Goal: Task Accomplishment & Management: Use online tool/utility

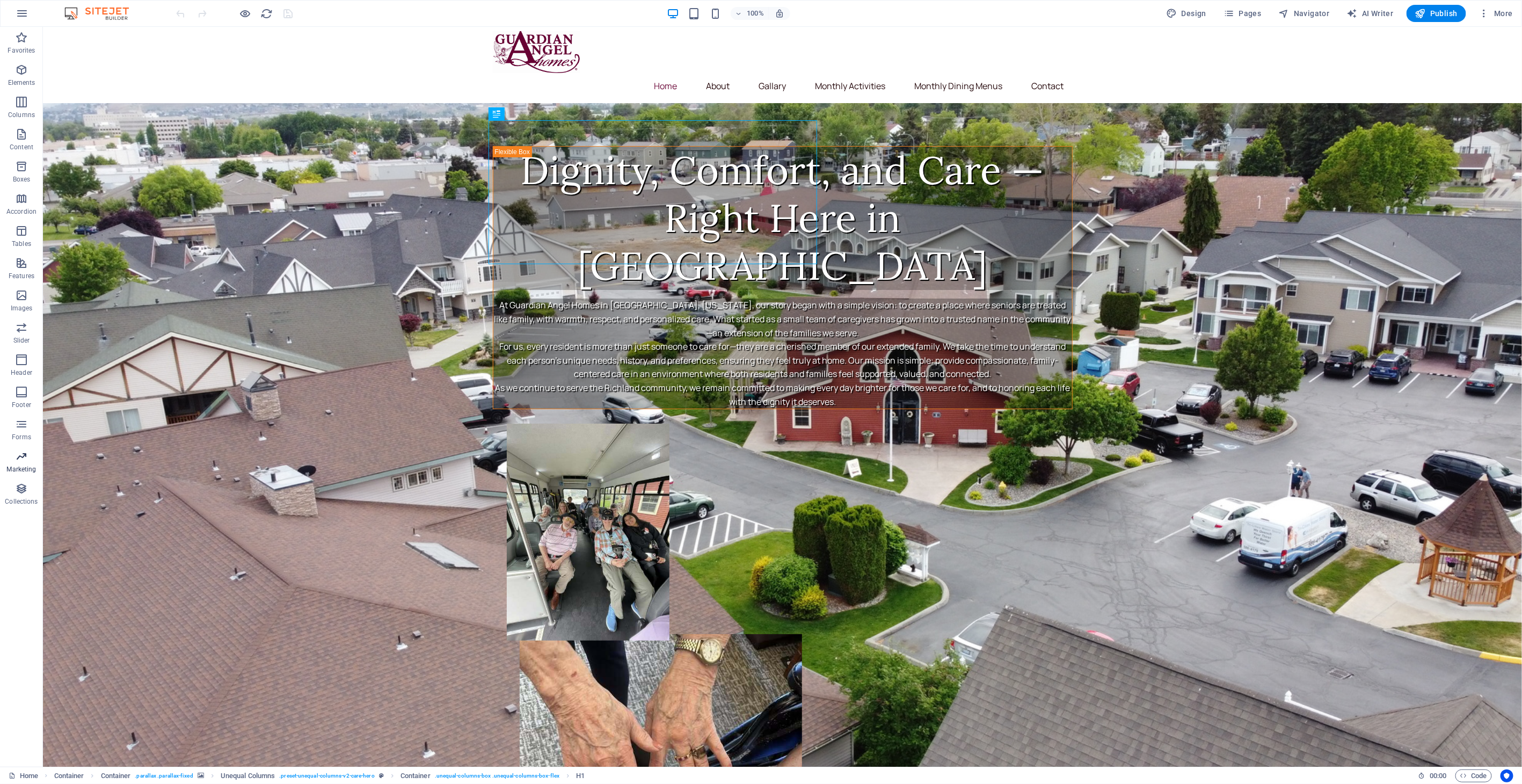
drag, startPoint x: 21, startPoint y: 464, endPoint x: 323, endPoint y: 390, distance: 310.9
click at [21, 464] on span "Marketing" at bounding box center [21, 463] width 43 height 26
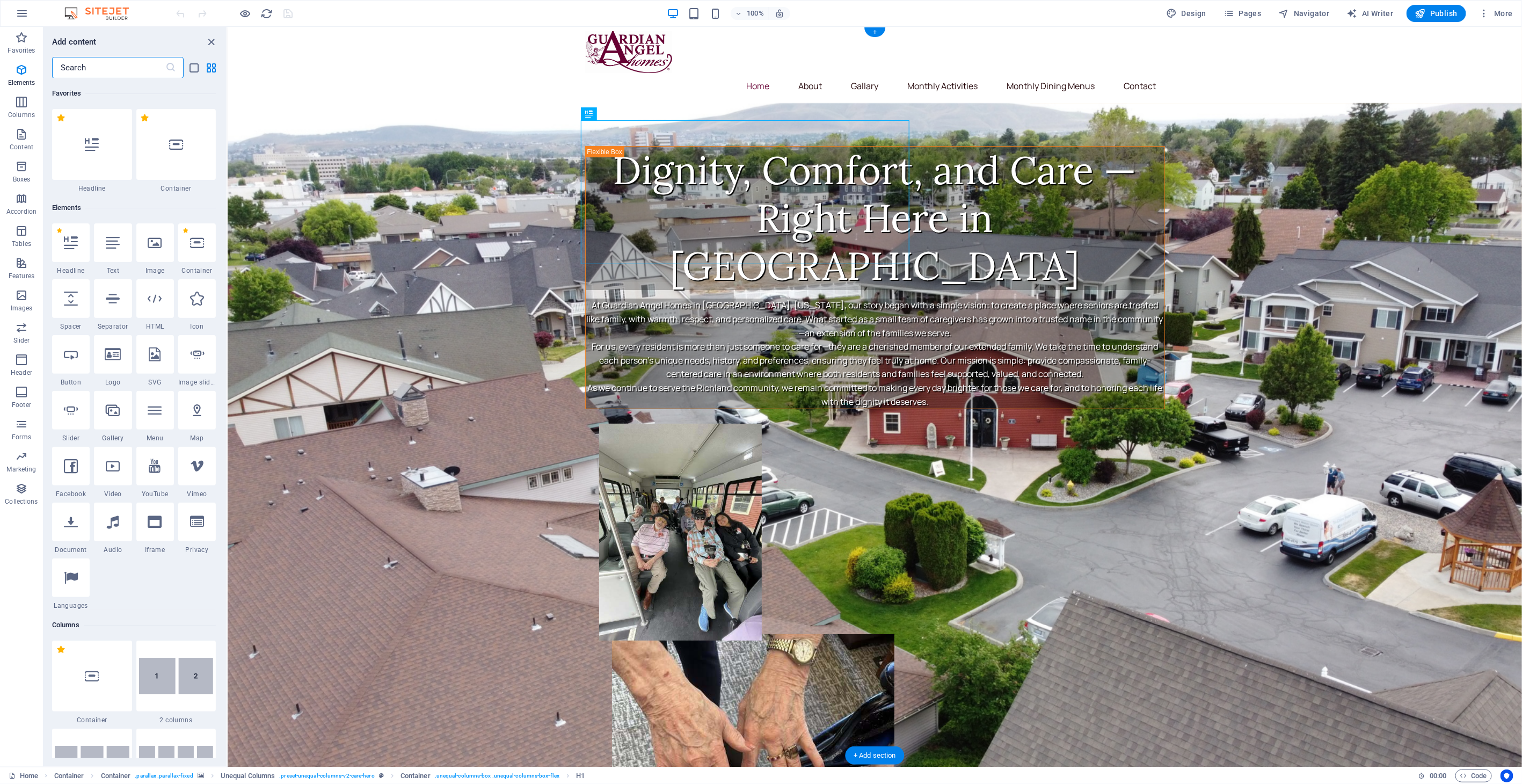
scroll to position [8743, 0]
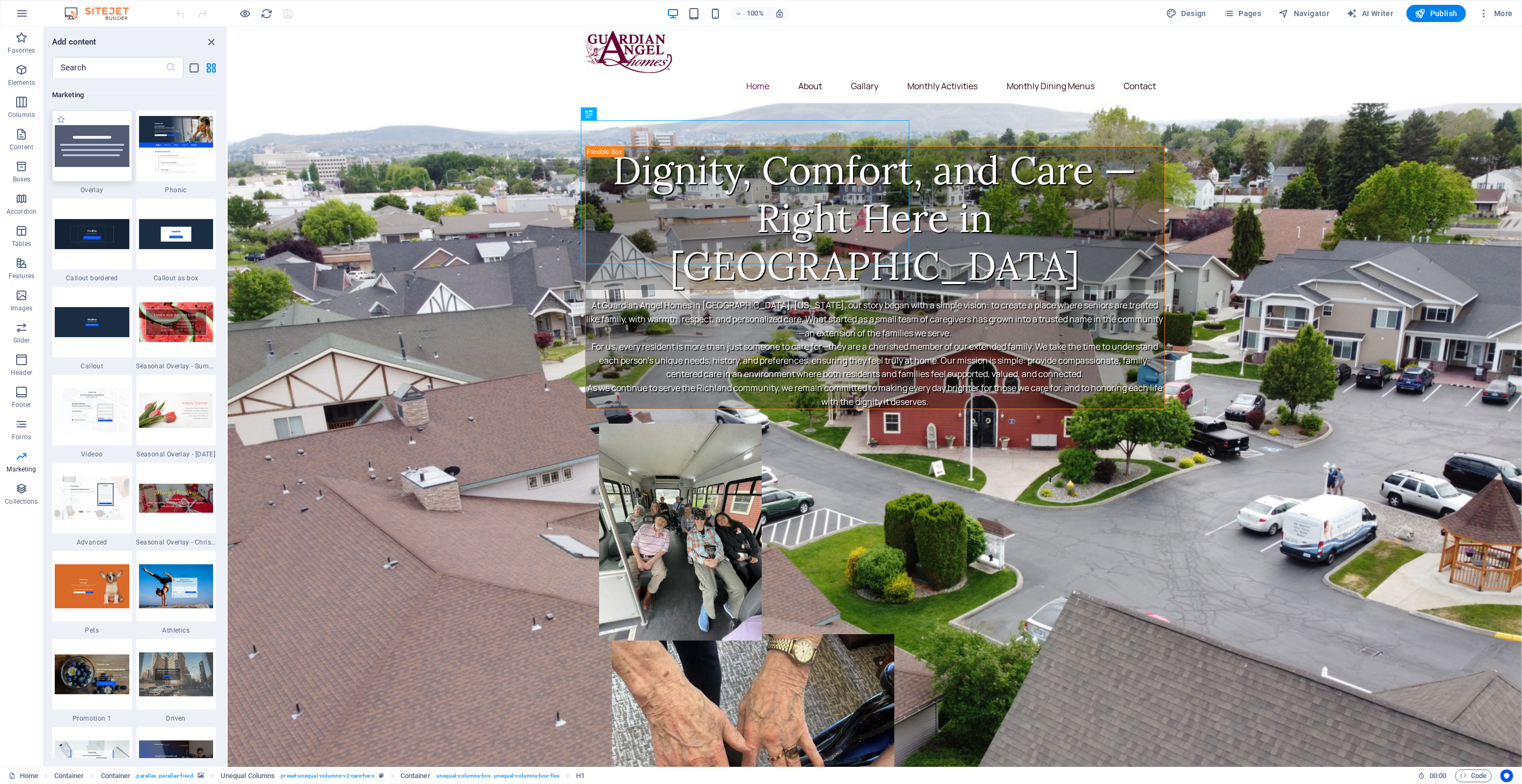
click at [92, 178] on div at bounding box center [92, 146] width 80 height 71
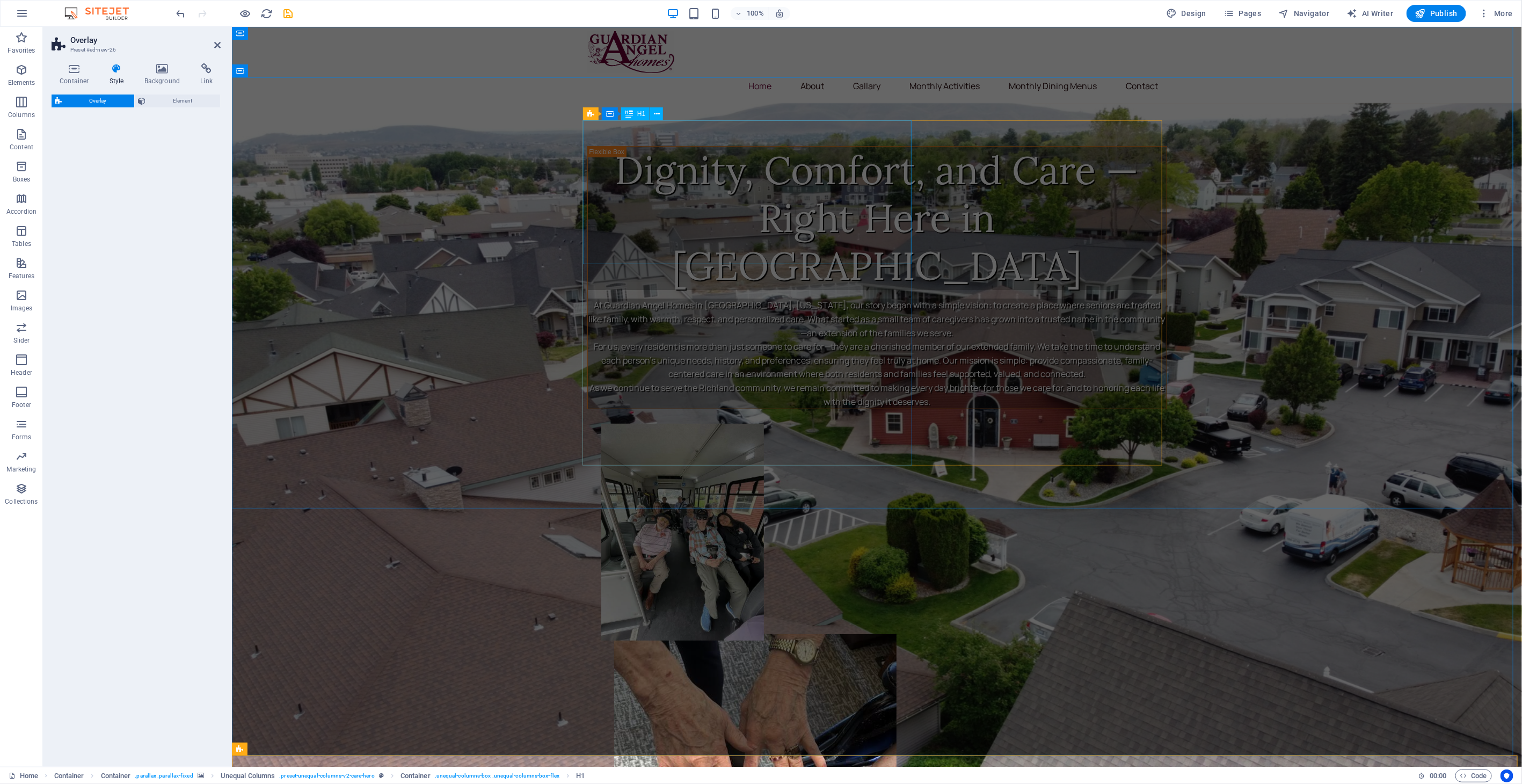
select select "rem"
select select "preset-overlay-v3-default"
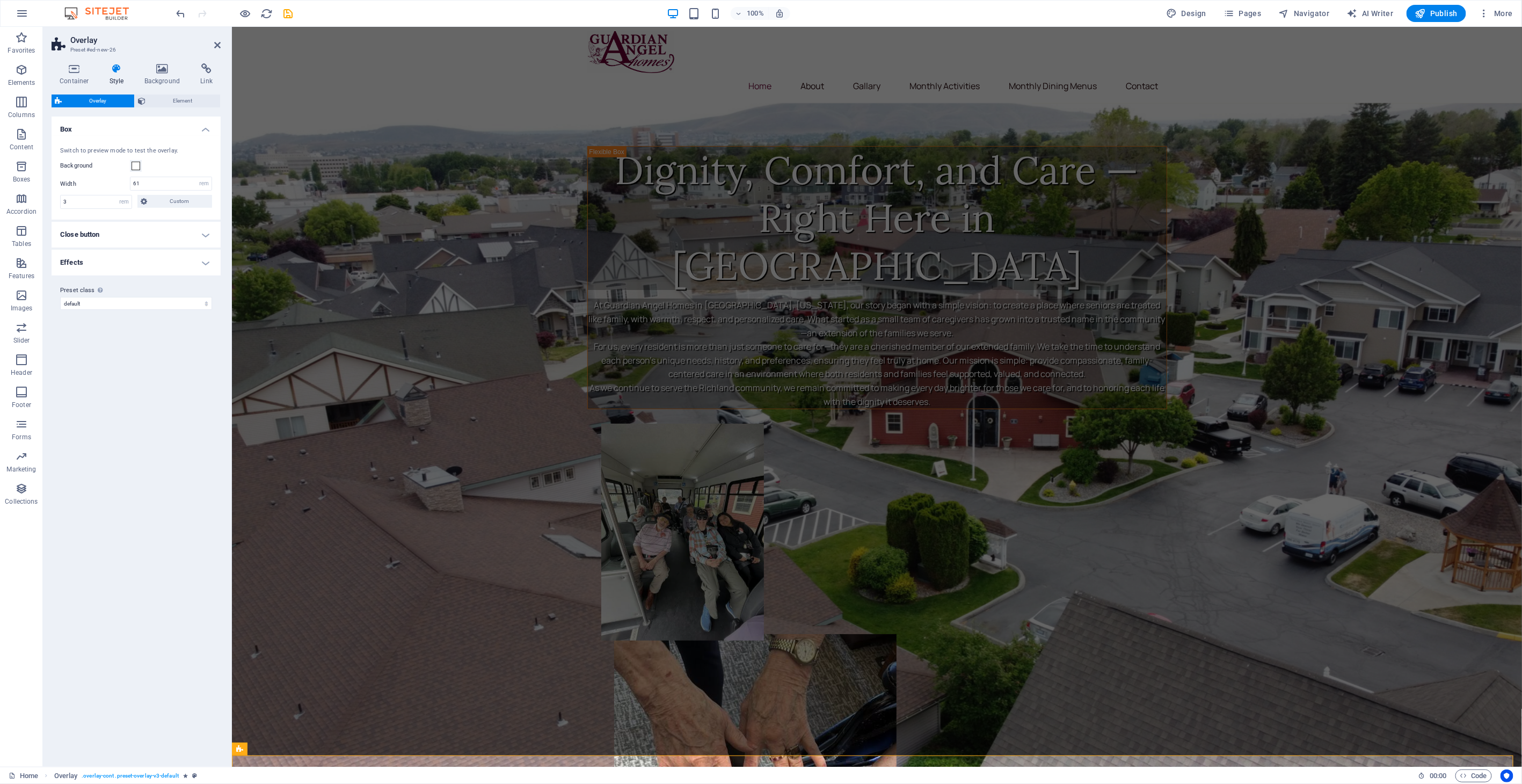
drag, startPoint x: 453, startPoint y: 244, endPoint x: 789, endPoint y: 76, distance: 375.7
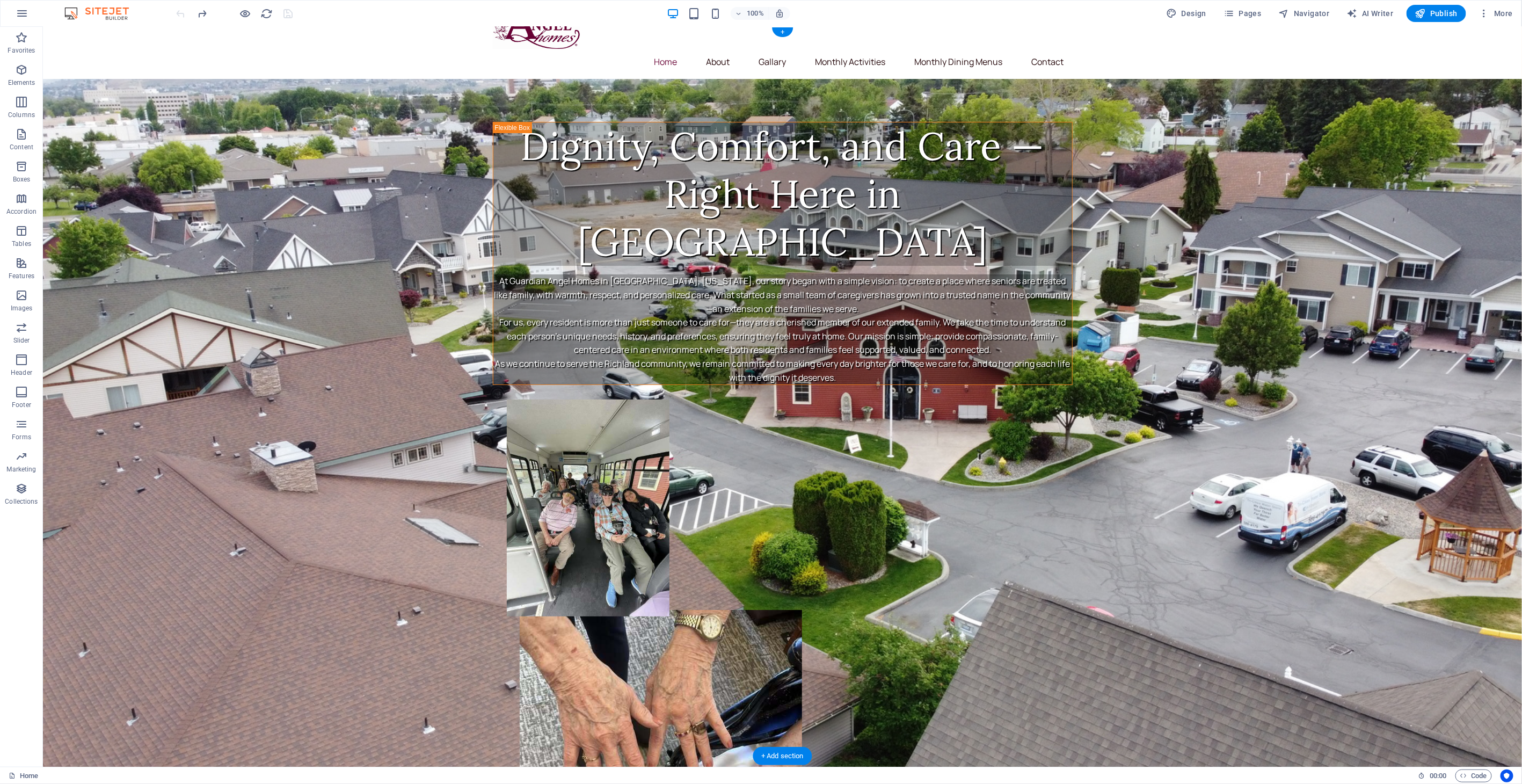
scroll to position [0, 0]
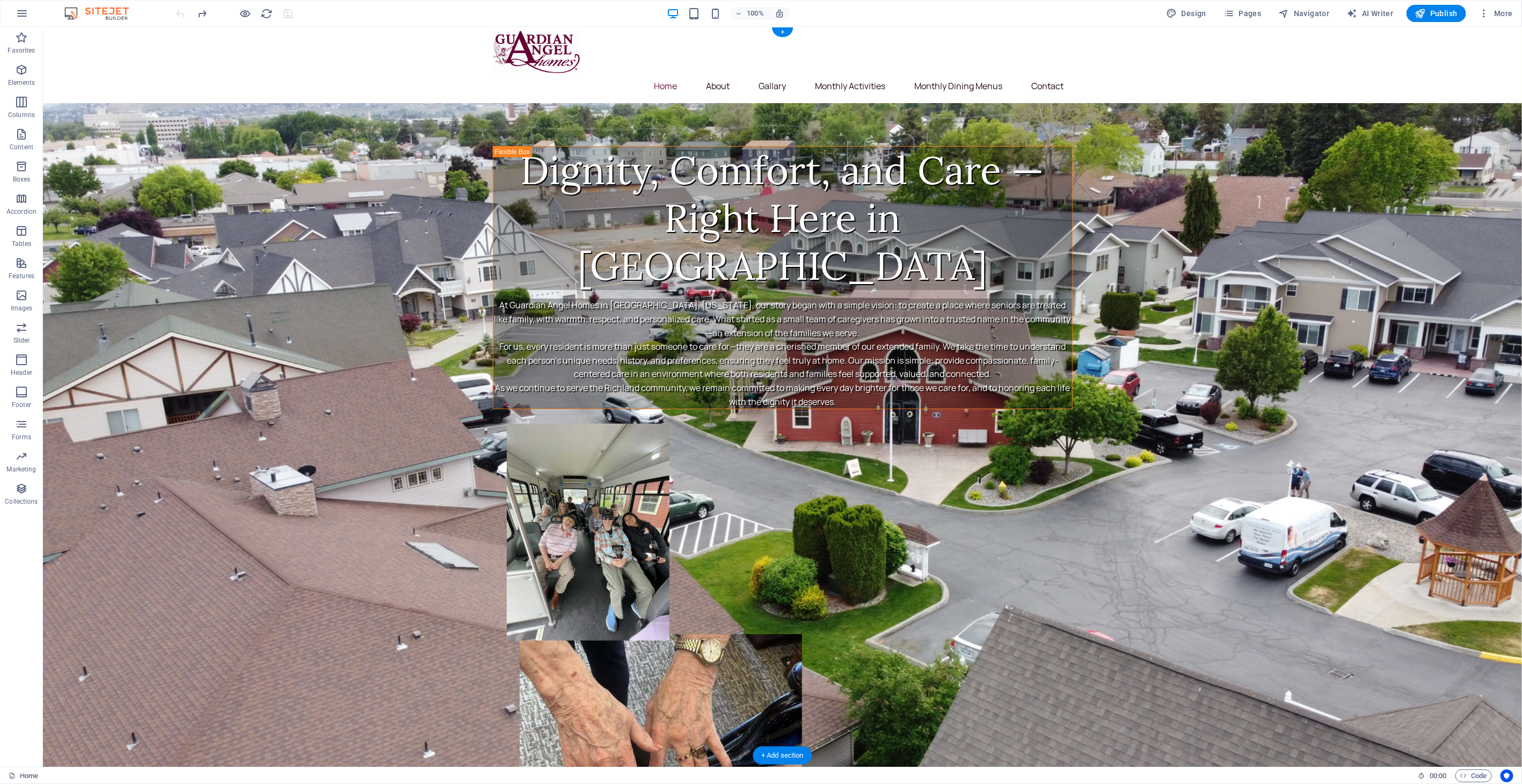
drag, startPoint x: 61, startPoint y: 486, endPoint x: 720, endPoint y: 505, distance: 659.3
click at [19, 460] on icon "button" at bounding box center [21, 456] width 13 height 13
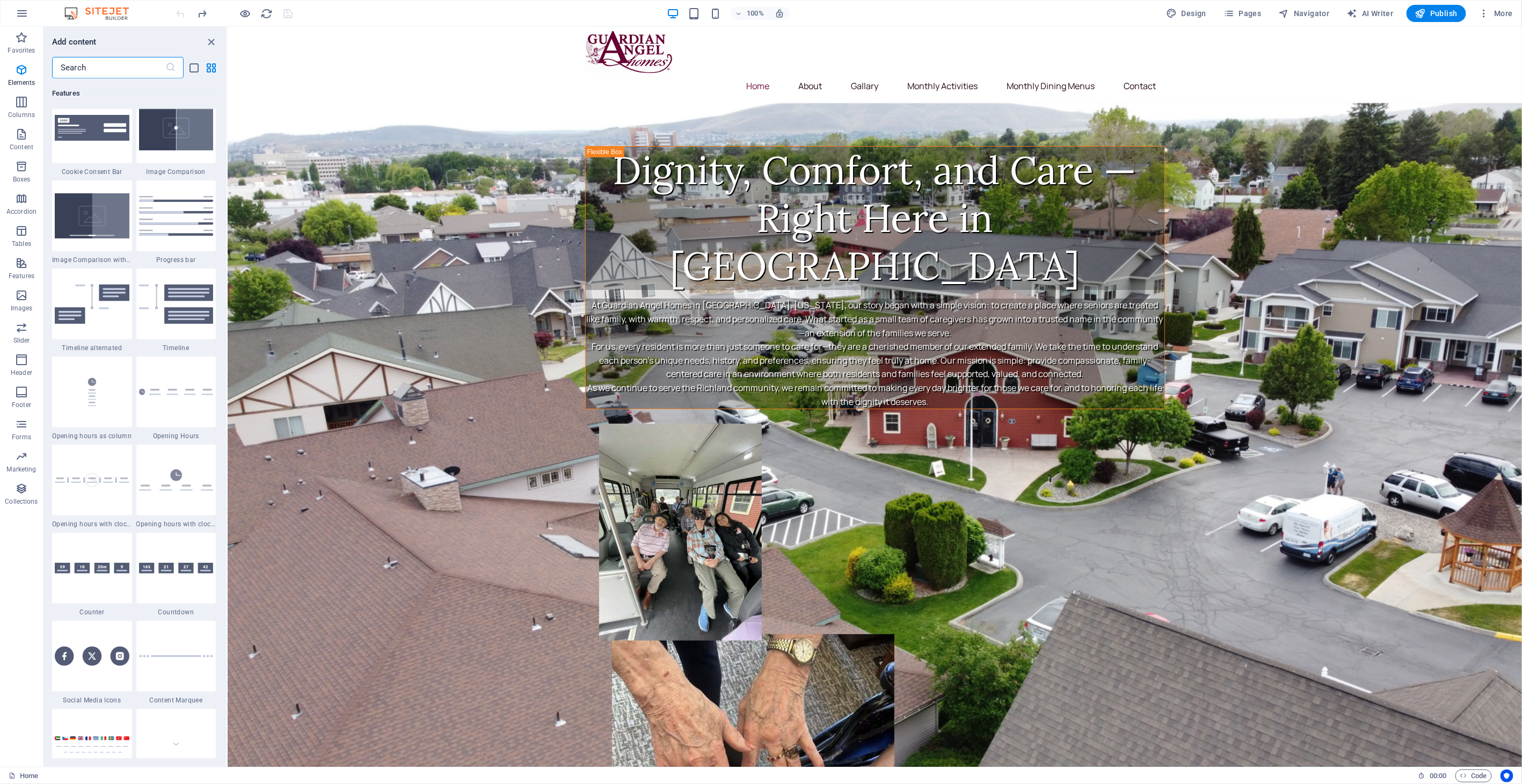
scroll to position [8743, 0]
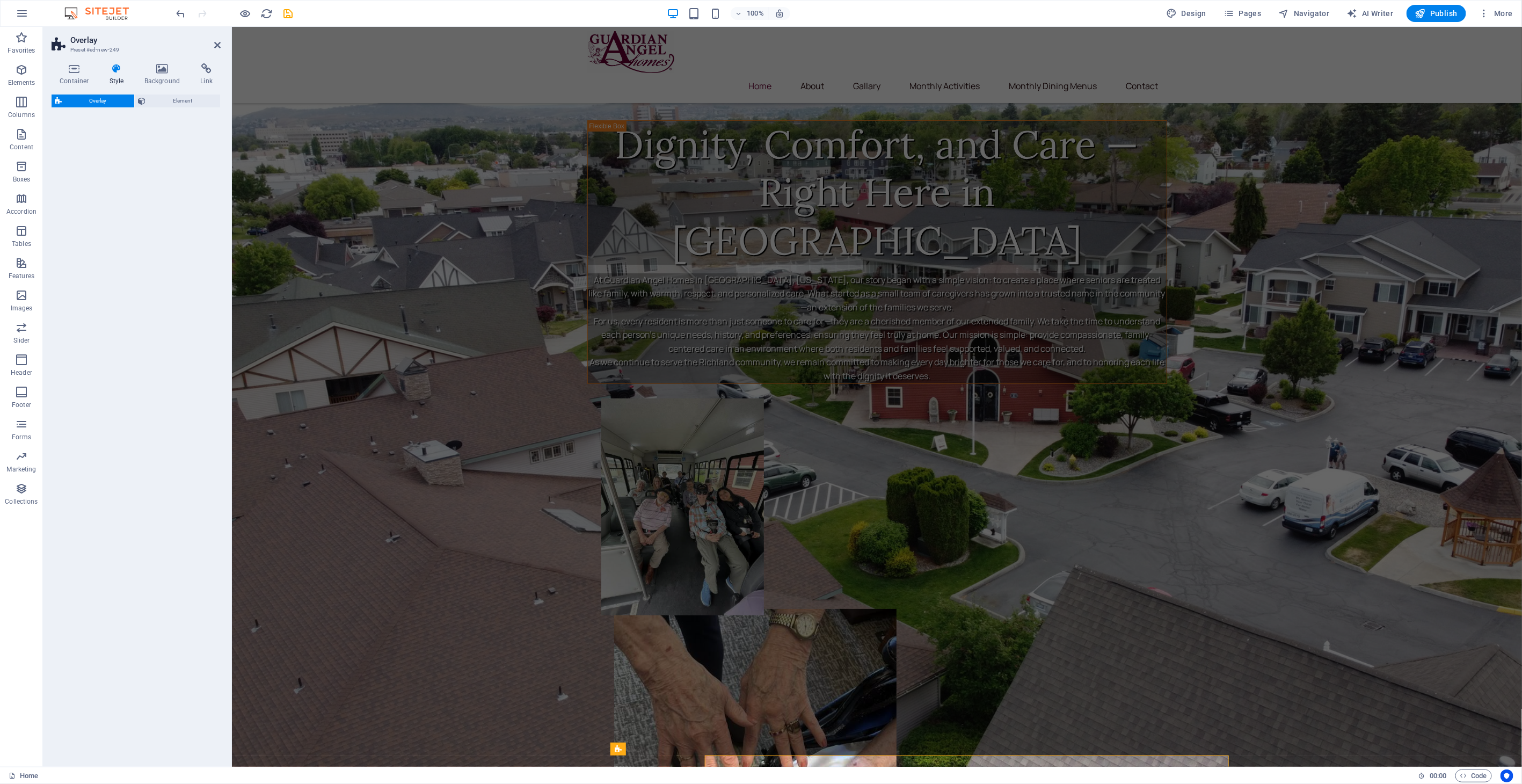
select select "rem"
select select "preset-overlay-v3-default"
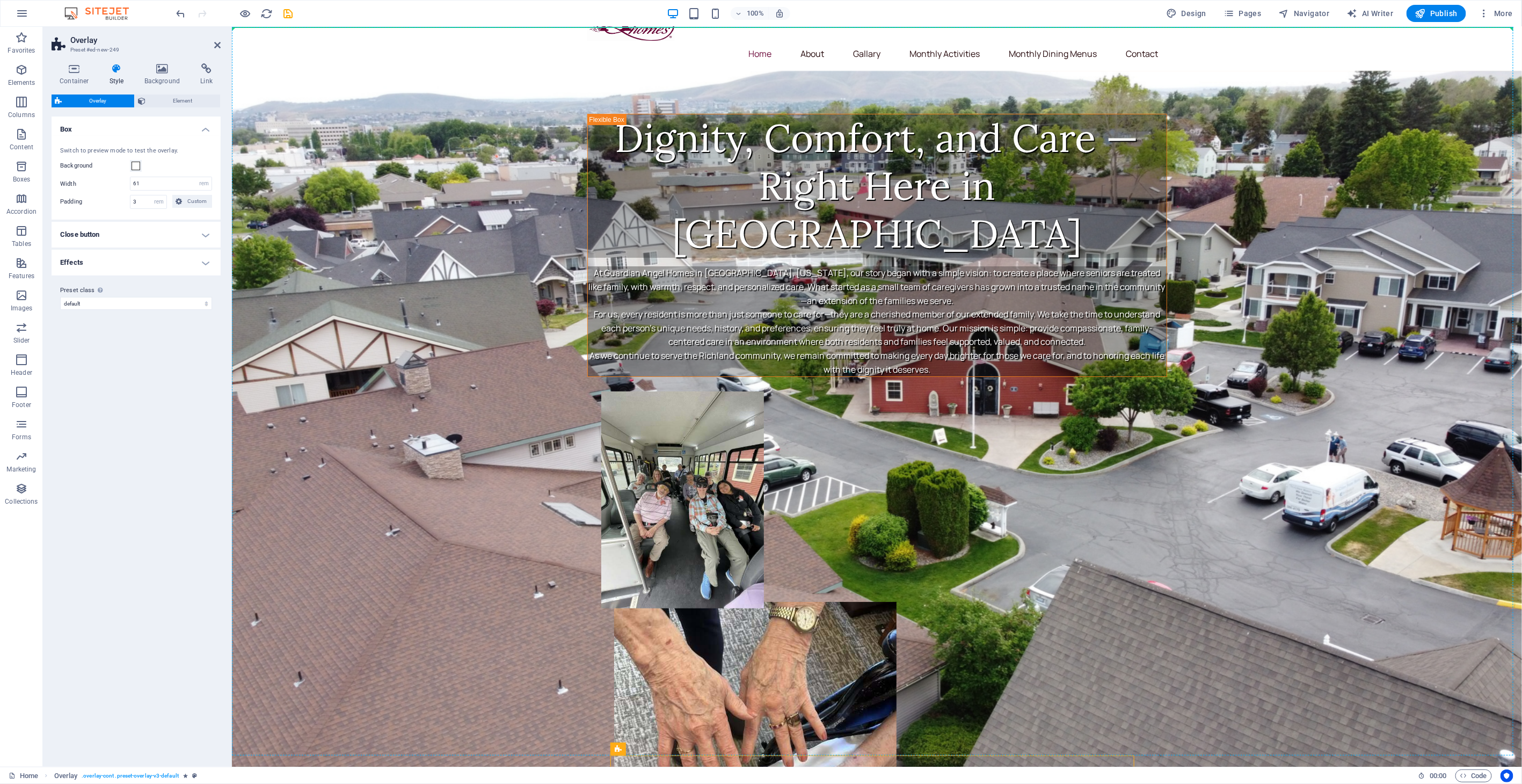
scroll to position [0, 0]
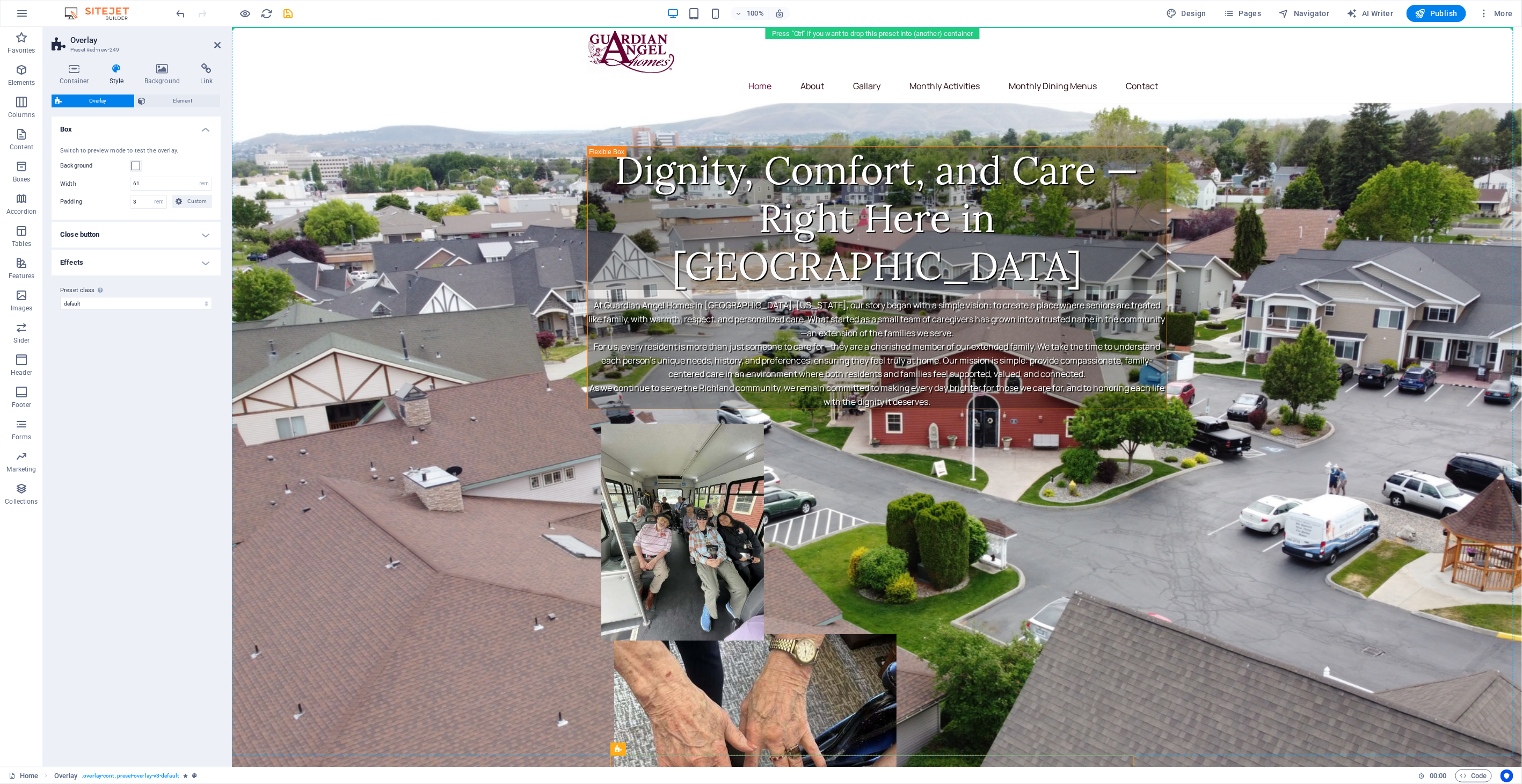
drag, startPoint x: 850, startPoint y: 537, endPoint x: 554, endPoint y: 73, distance: 550.4
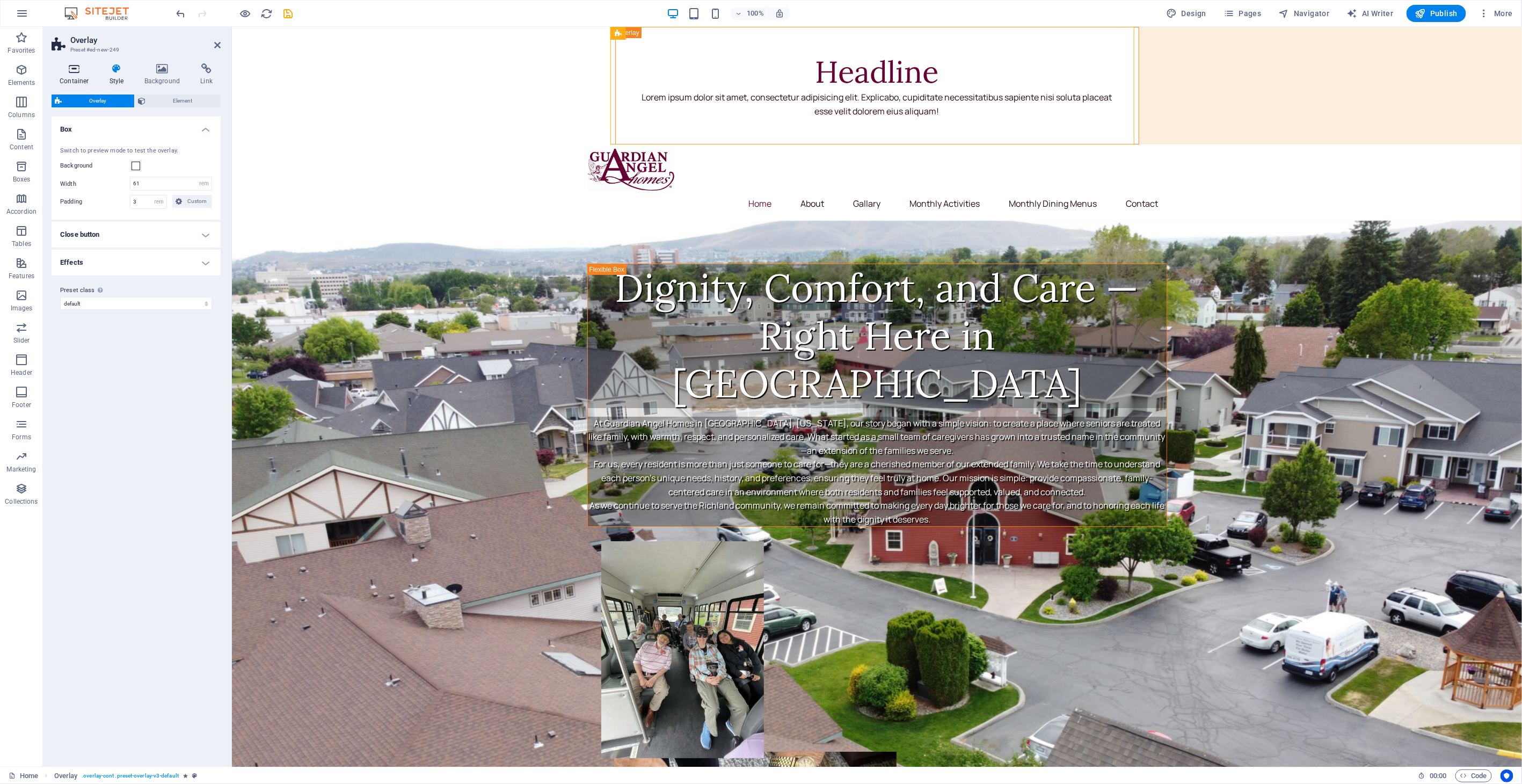
click at [80, 70] on icon at bounding box center [74, 69] width 45 height 11
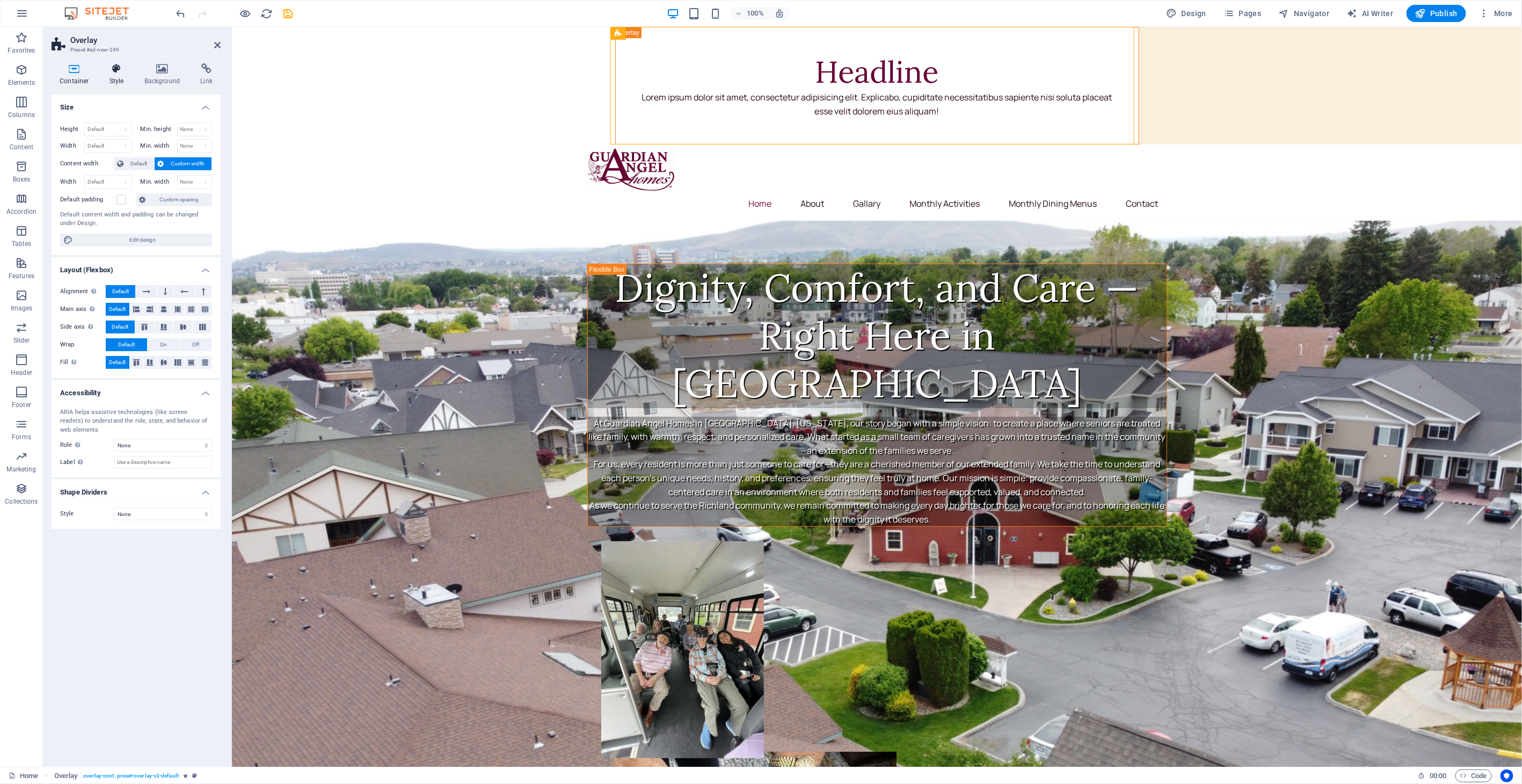
click at [116, 78] on h4 "Style" at bounding box center [119, 74] width 35 height 22
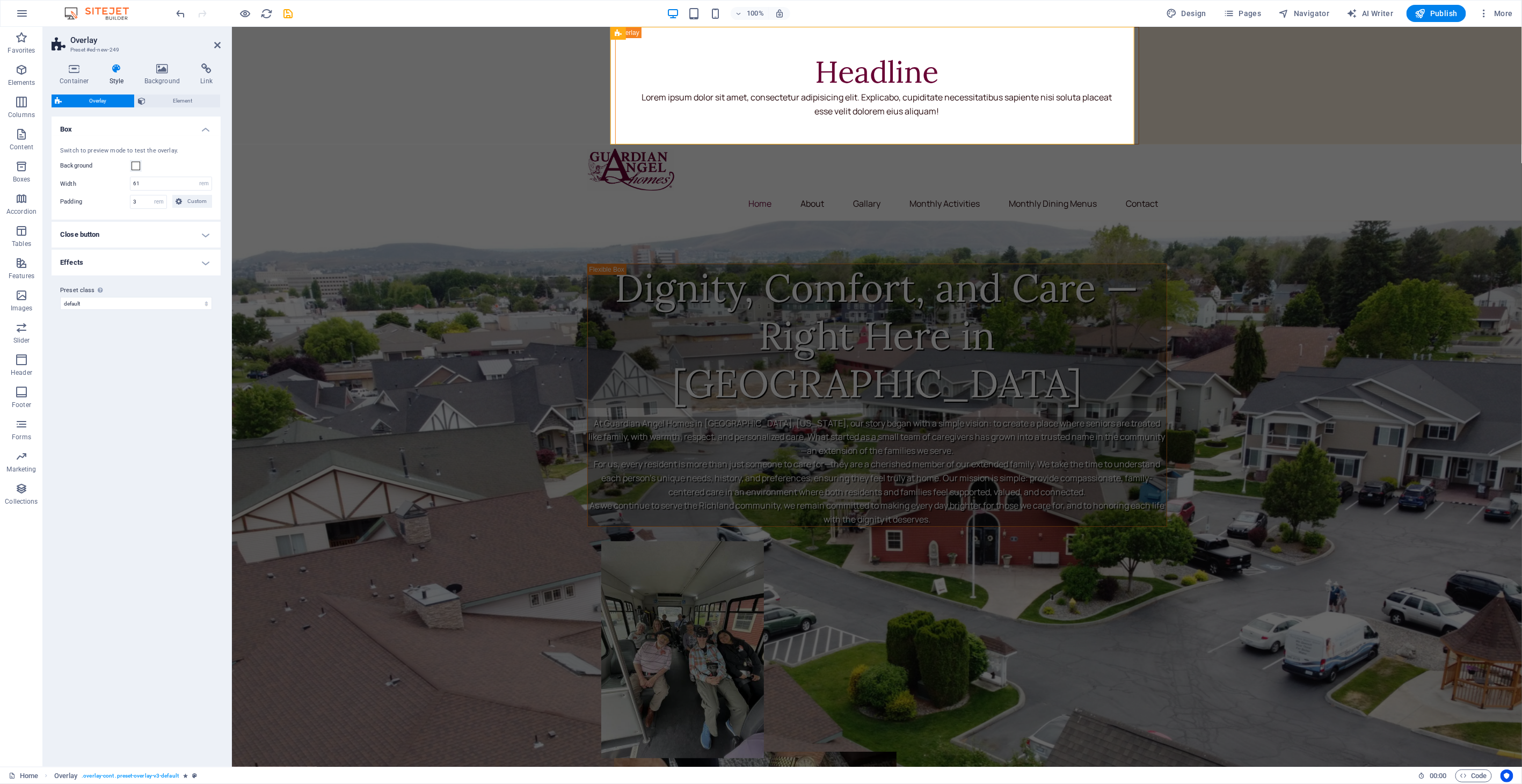
click at [122, 233] on h4 "Close button" at bounding box center [136, 235] width 169 height 26
click at [121, 327] on h4 "Effects" at bounding box center [136, 330] width 169 height 26
click at [151, 352] on icon at bounding box center [154, 353] width 6 height 13
click at [138, 354] on icon at bounding box center [138, 353] width 6 height 13
click at [167, 353] on icon at bounding box center [171, 353] width 7 height 13
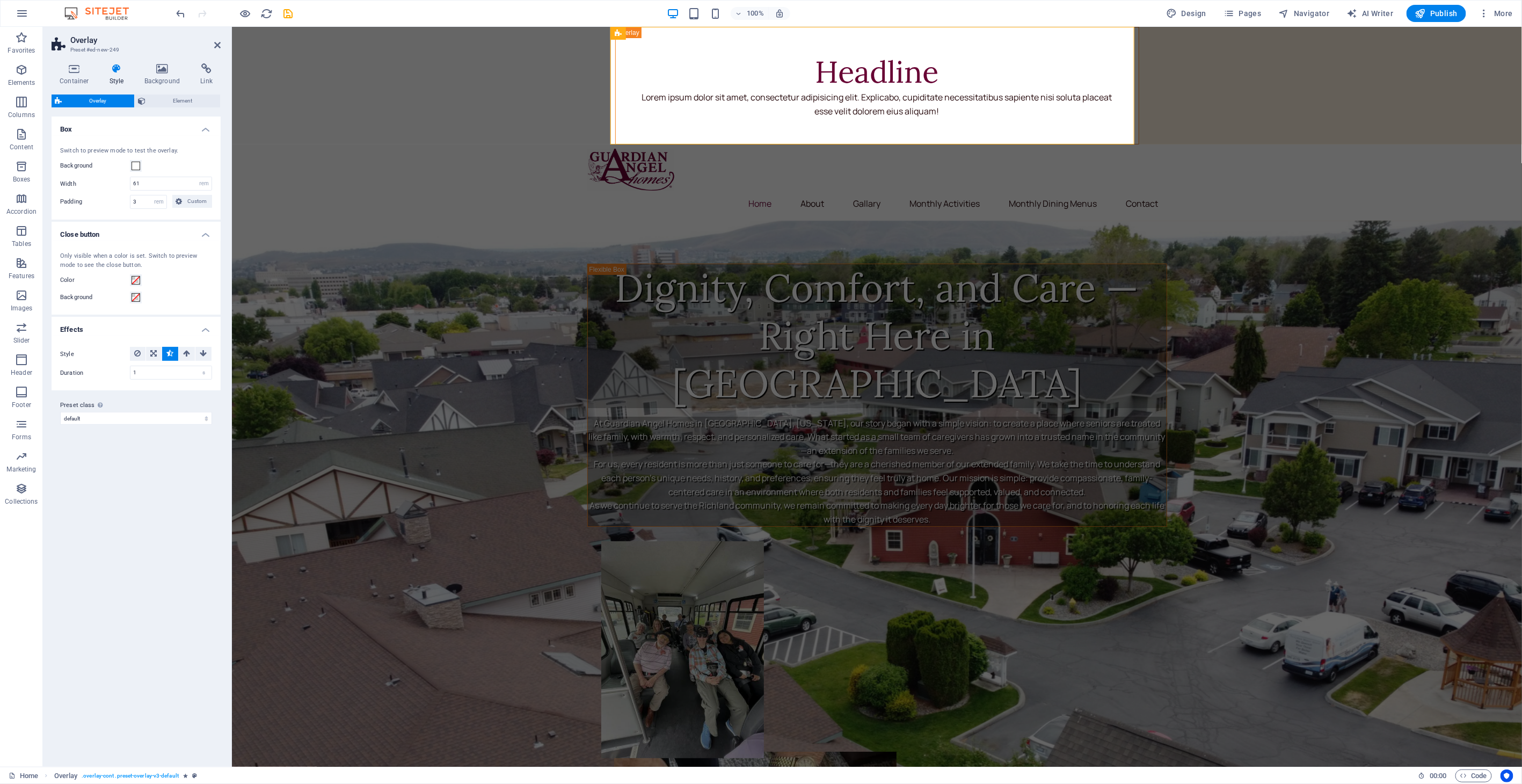
drag, startPoint x: 855, startPoint y: 58, endPoint x: 544, endPoint y: 617, distance: 639.7
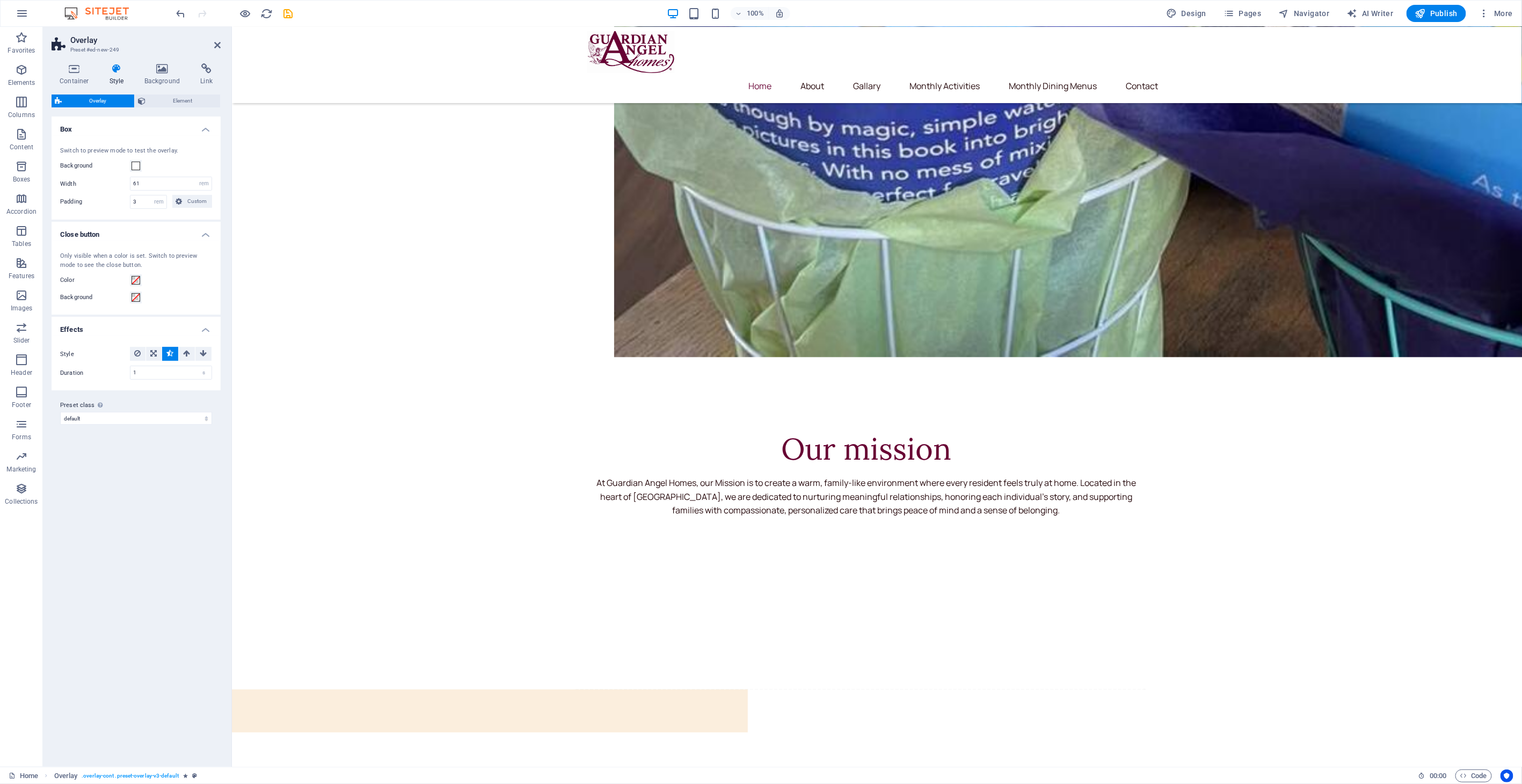
scroll to position [2509, 0]
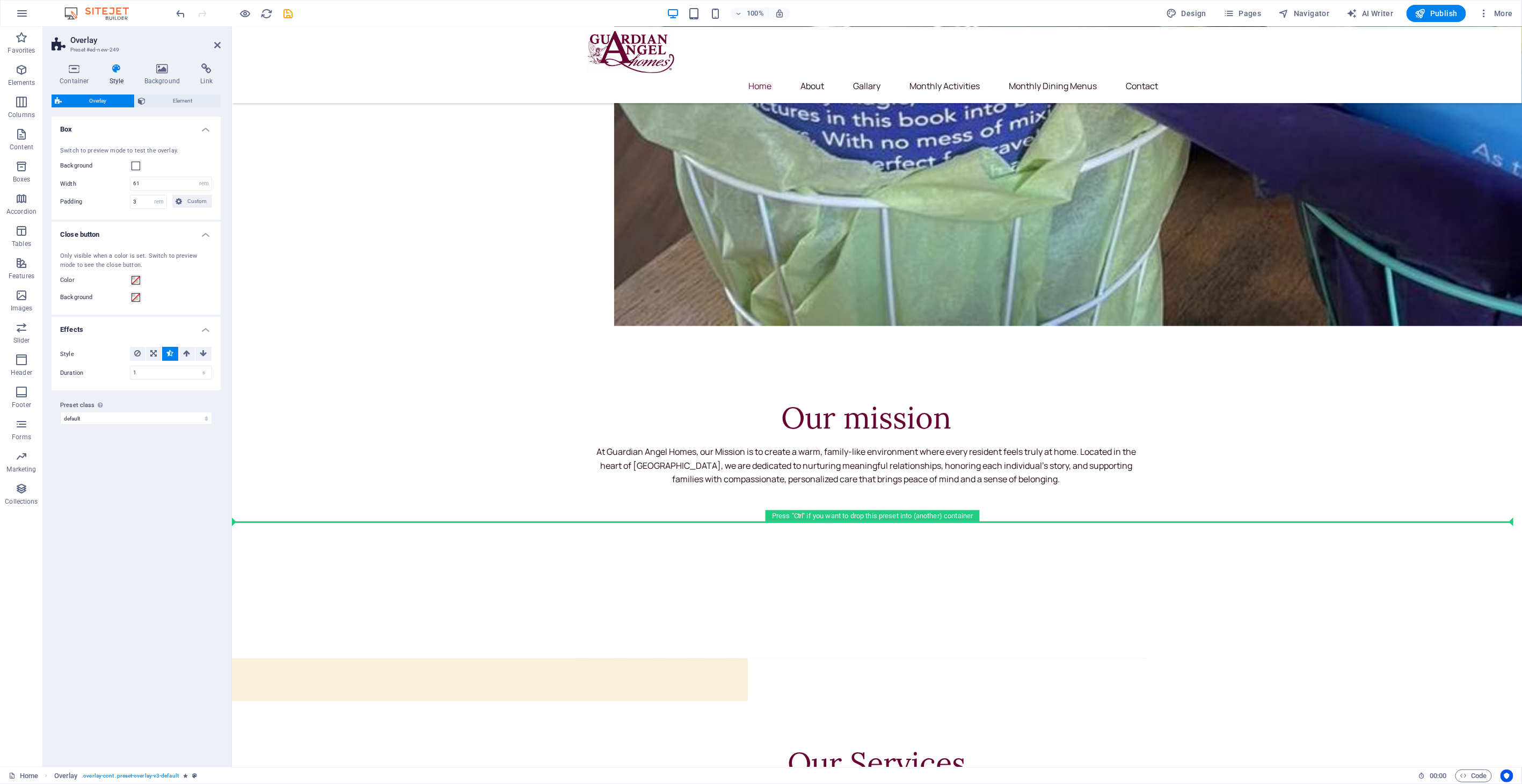
drag, startPoint x: 854, startPoint y: 59, endPoint x: 632, endPoint y: 528, distance: 518.9
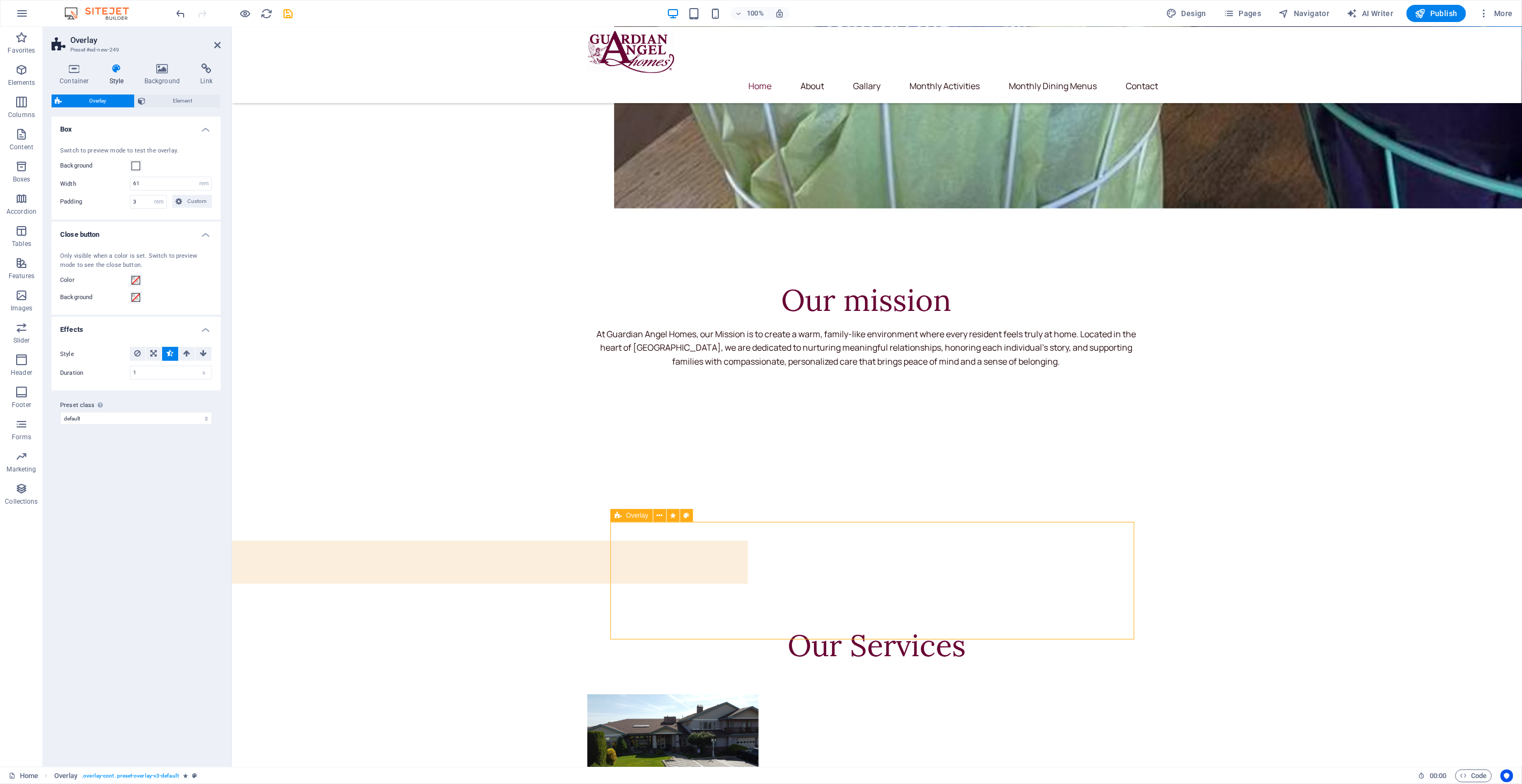
scroll to position [2392, 0]
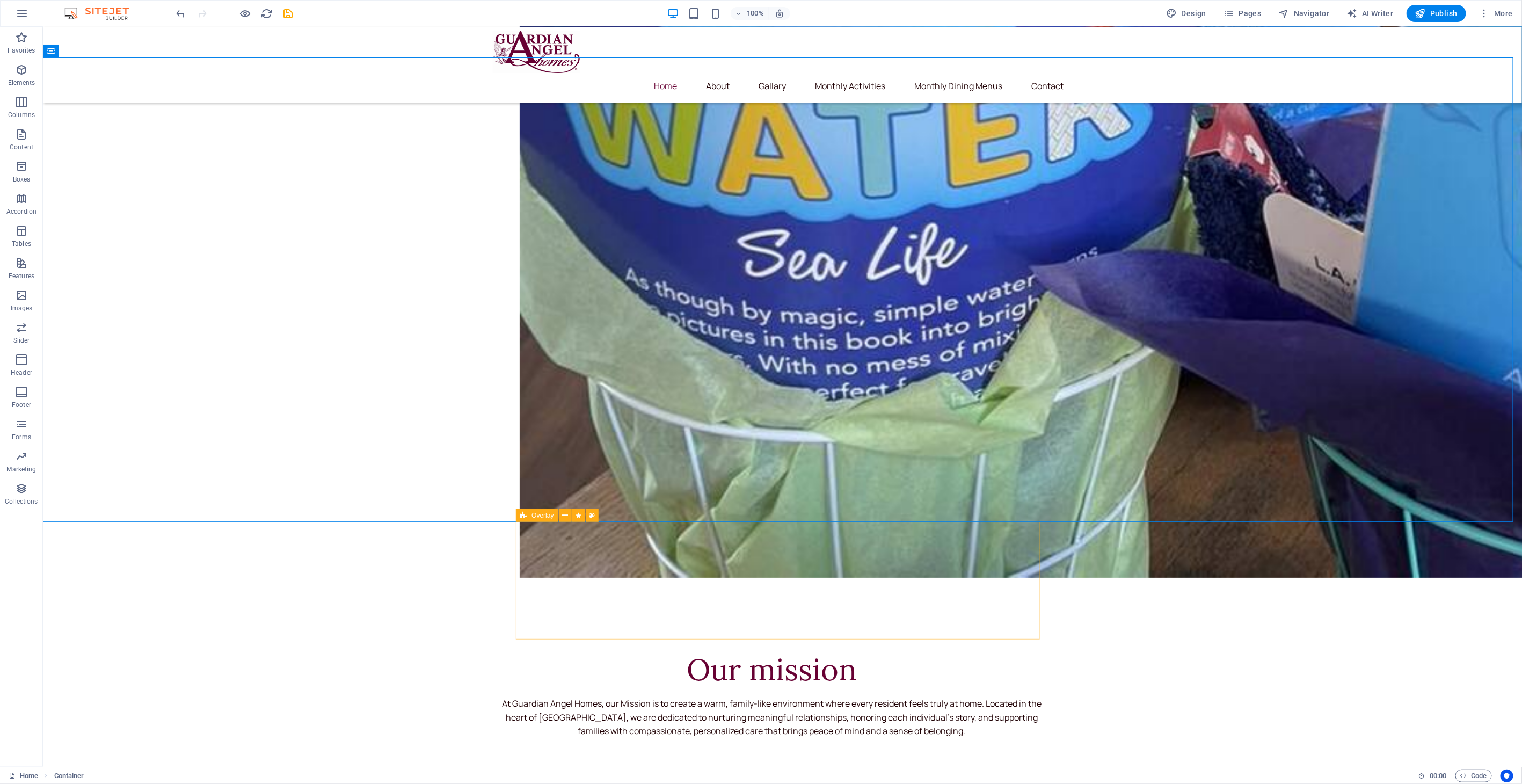
click at [527, 516] on div "Overlay" at bounding box center [536, 515] width 42 height 13
select select "rem"
select select "preset-overlay-v3-default"
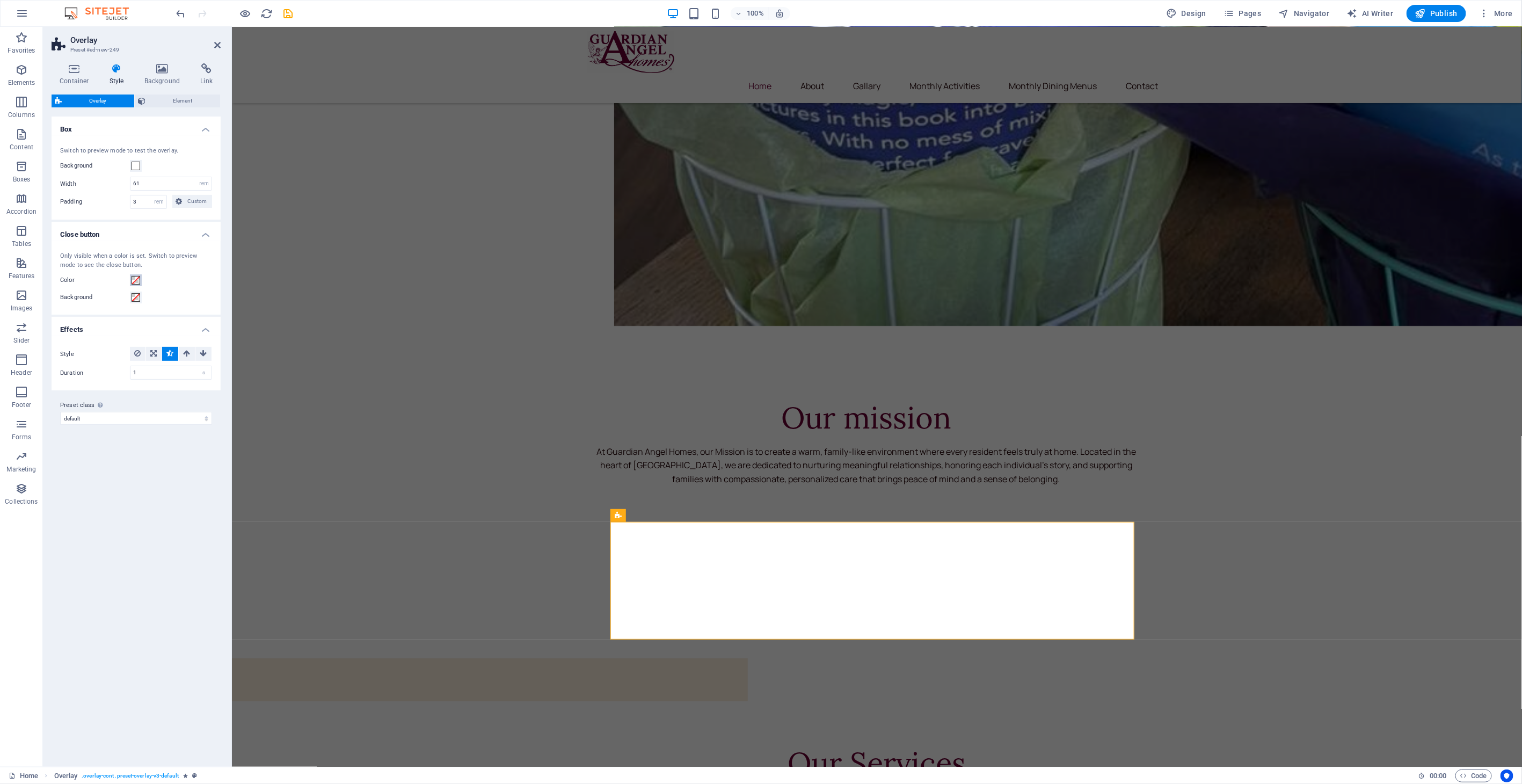
click at [139, 282] on span at bounding box center [136, 280] width 9 height 9
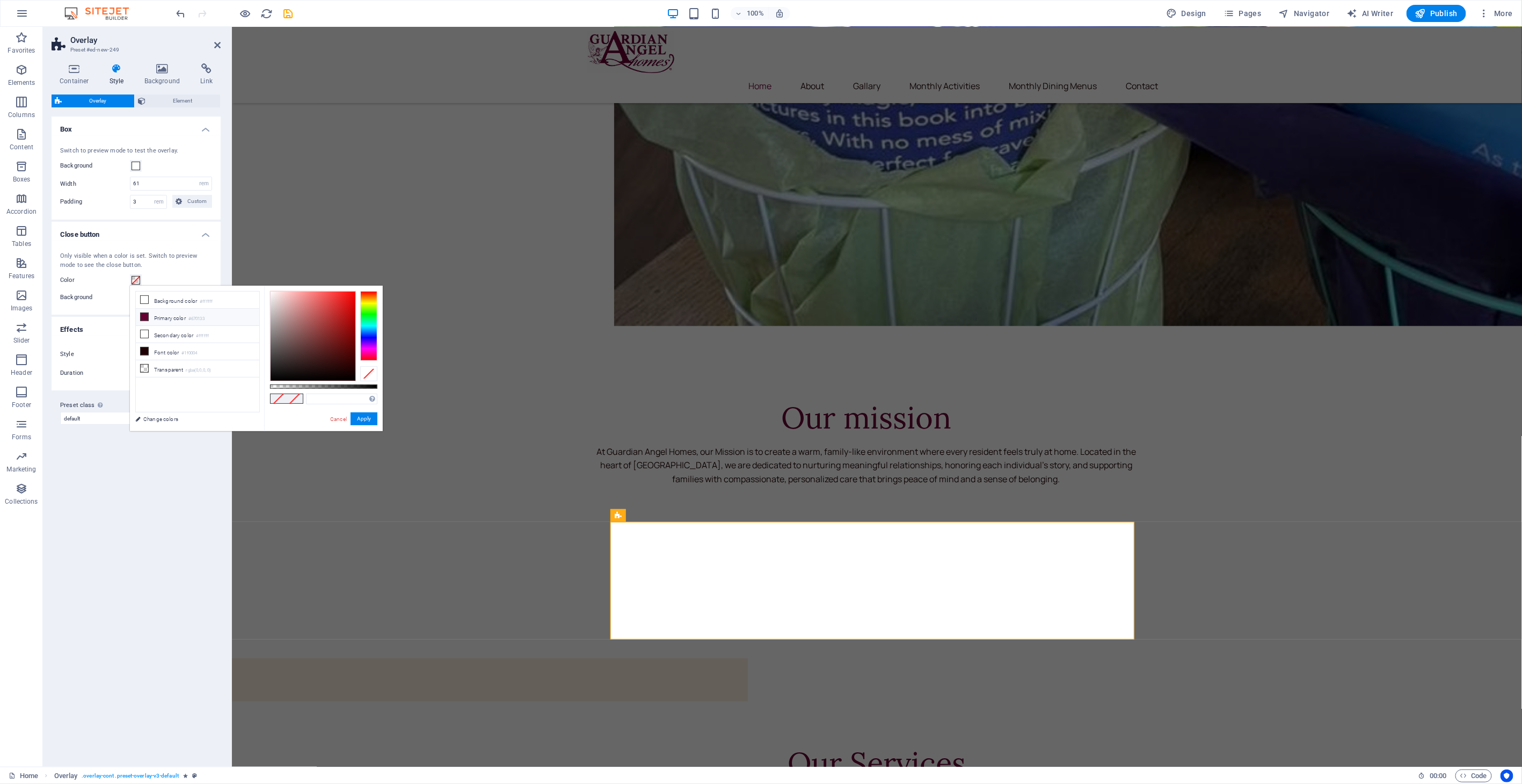
click at [162, 313] on li "Primary color #670133" at bounding box center [197, 317] width 123 height 17
type input "#670133"
click at [168, 489] on div "Variants Default Box Switch to preview mode to test the overlay. Background Wid…" at bounding box center [136, 437] width 169 height 642
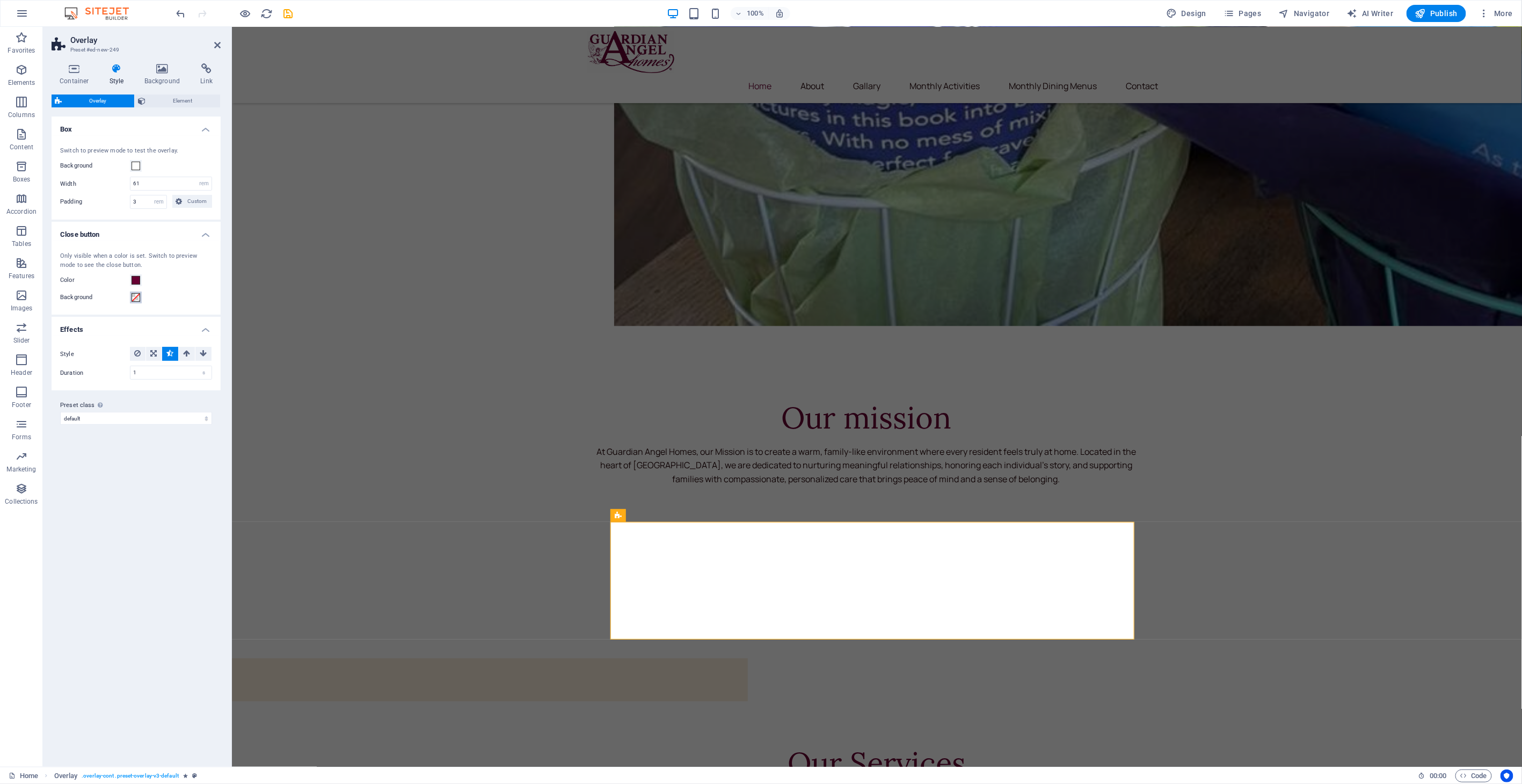
click at [136, 300] on span at bounding box center [136, 297] width 9 height 9
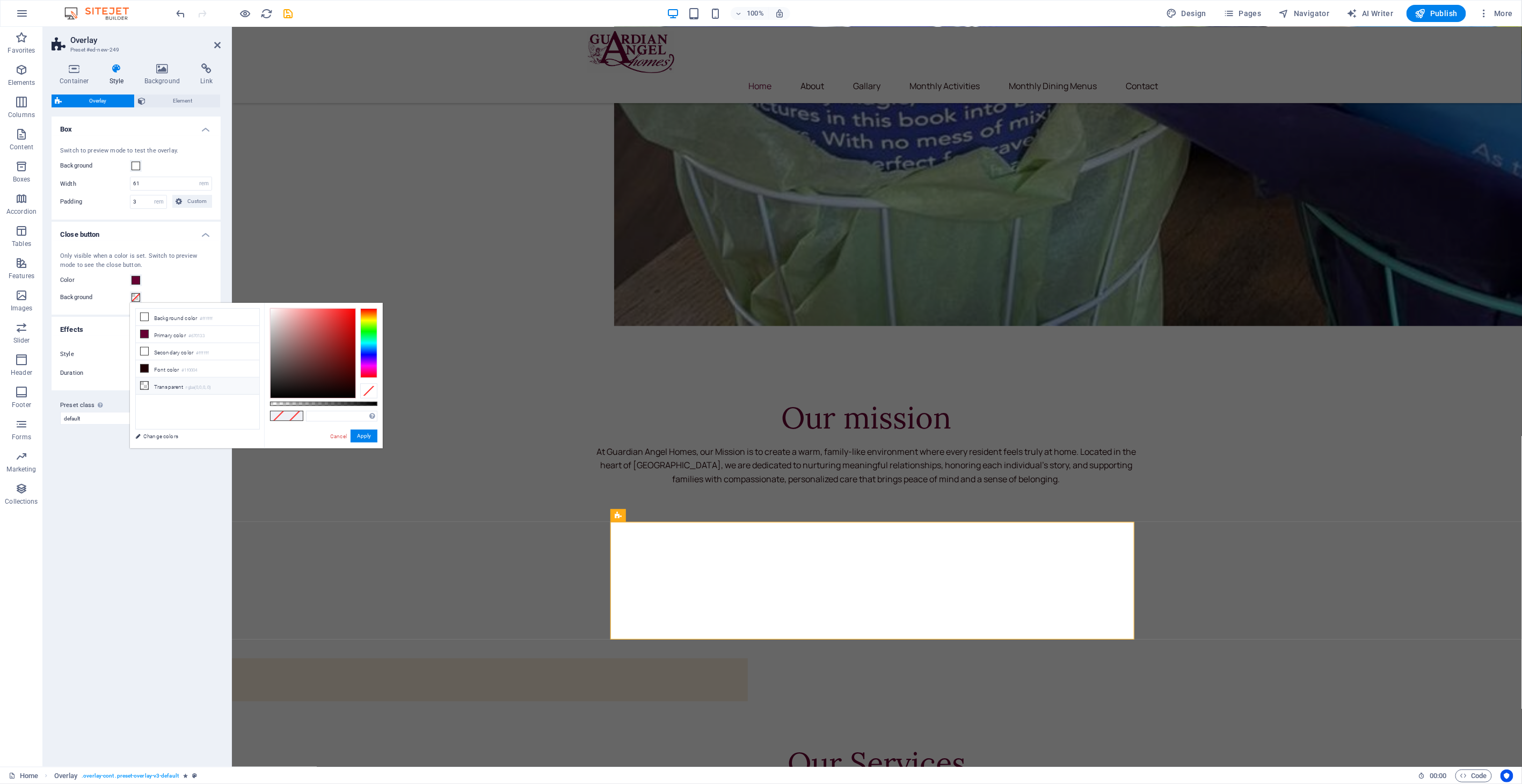
click at [187, 384] on small "rgba(0,0,0,.0)" at bounding box center [199, 388] width 25 height 8
type input "rgba(0, 0, 0, 0)"
click at [168, 487] on div "Variants Default Box Switch to preview mode to test the overlay. Background Wid…" at bounding box center [136, 437] width 169 height 642
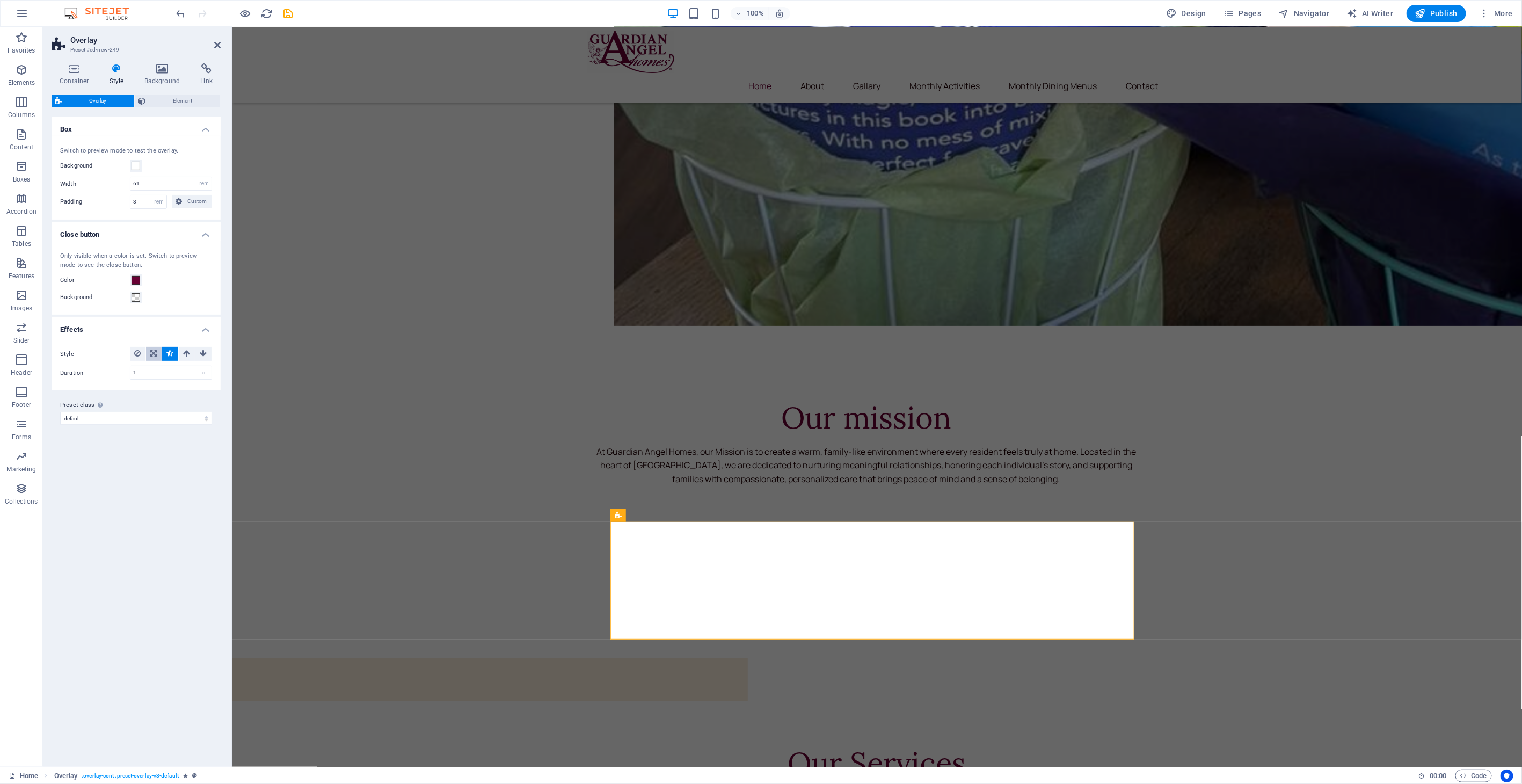
click at [156, 354] on icon at bounding box center [154, 353] width 6 height 13
click at [168, 356] on icon at bounding box center [171, 353] width 7 height 13
click at [142, 415] on select "care default Add preset class" at bounding box center [136, 418] width 152 height 13
click at [142, 415] on select "care default Add preset class" at bounding box center [136, 418] width 152 height 13
click at [89, 75] on h4 "Container" at bounding box center [76, 74] width 50 height 22
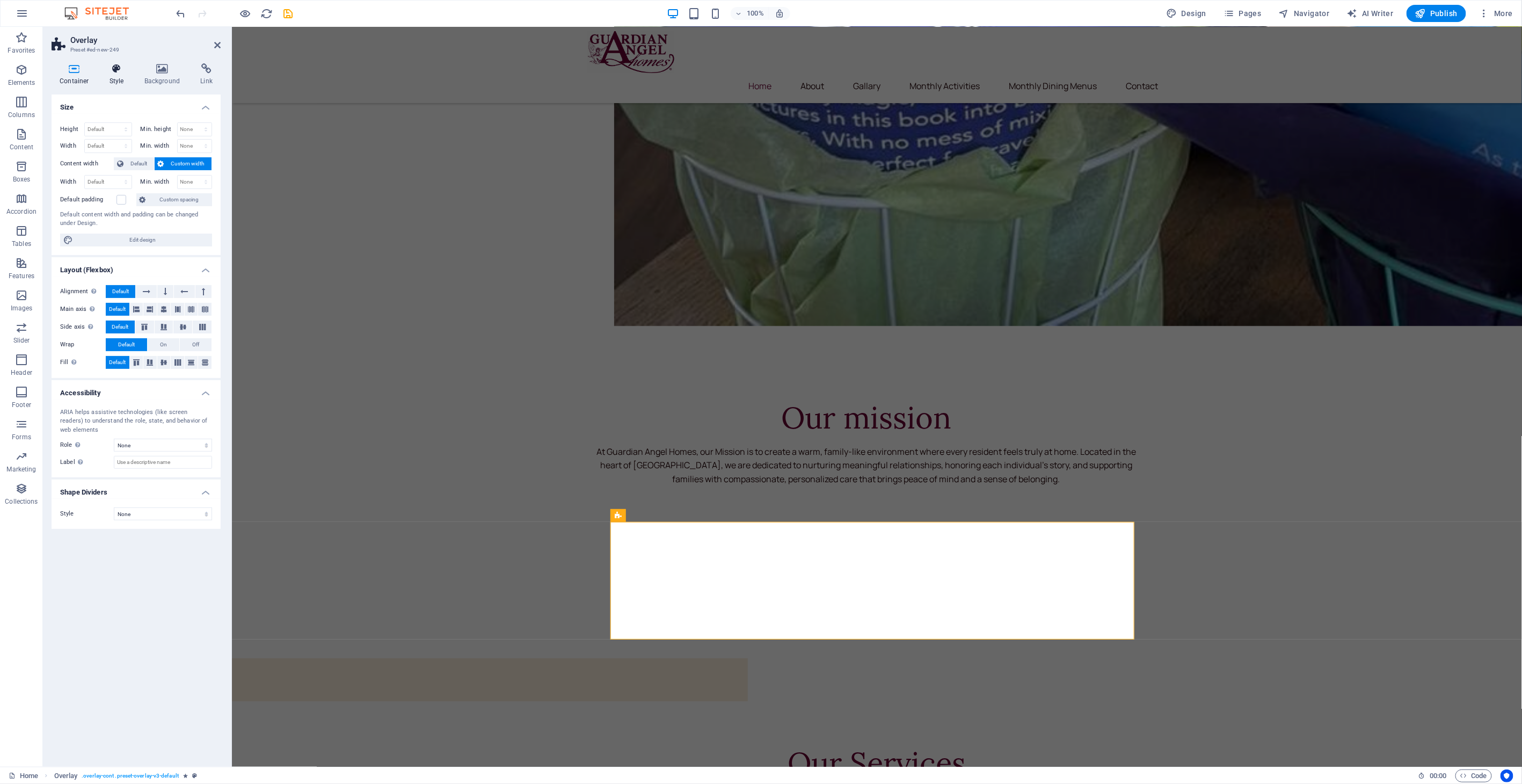
click at [106, 74] on h4 "Style" at bounding box center [119, 74] width 35 height 22
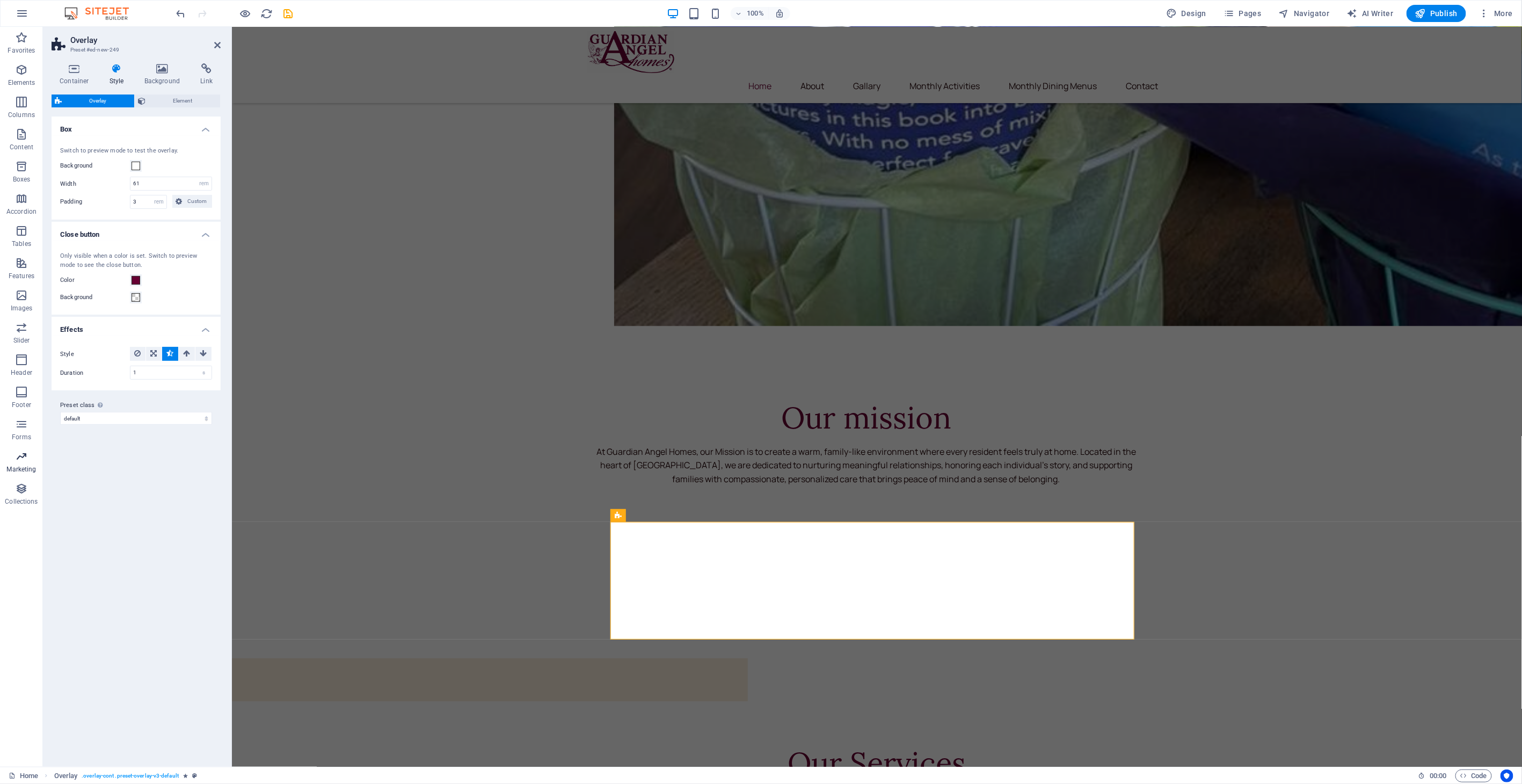
click at [31, 466] on p "Marketing" at bounding box center [21, 469] width 30 height 9
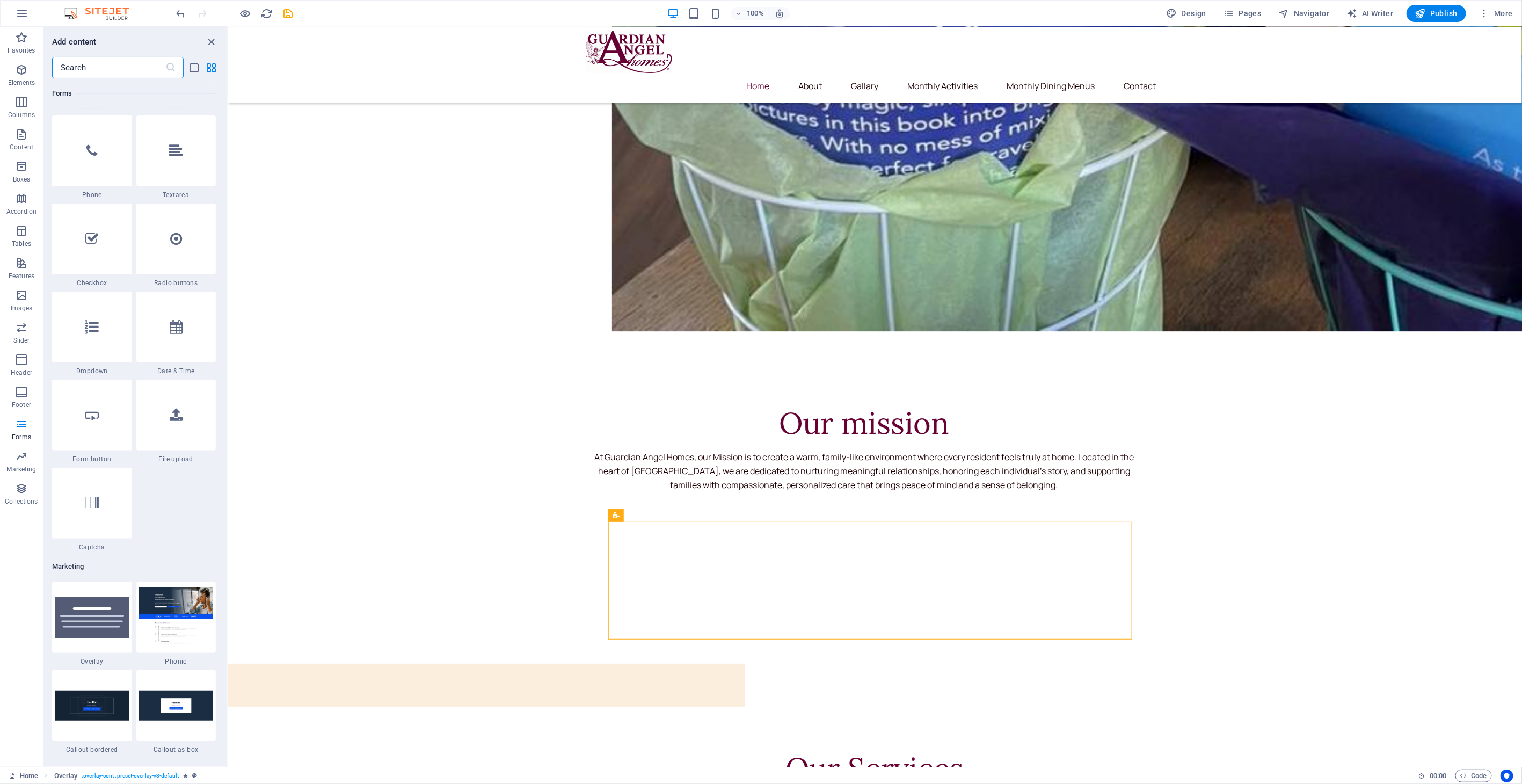
scroll to position [8265, 0]
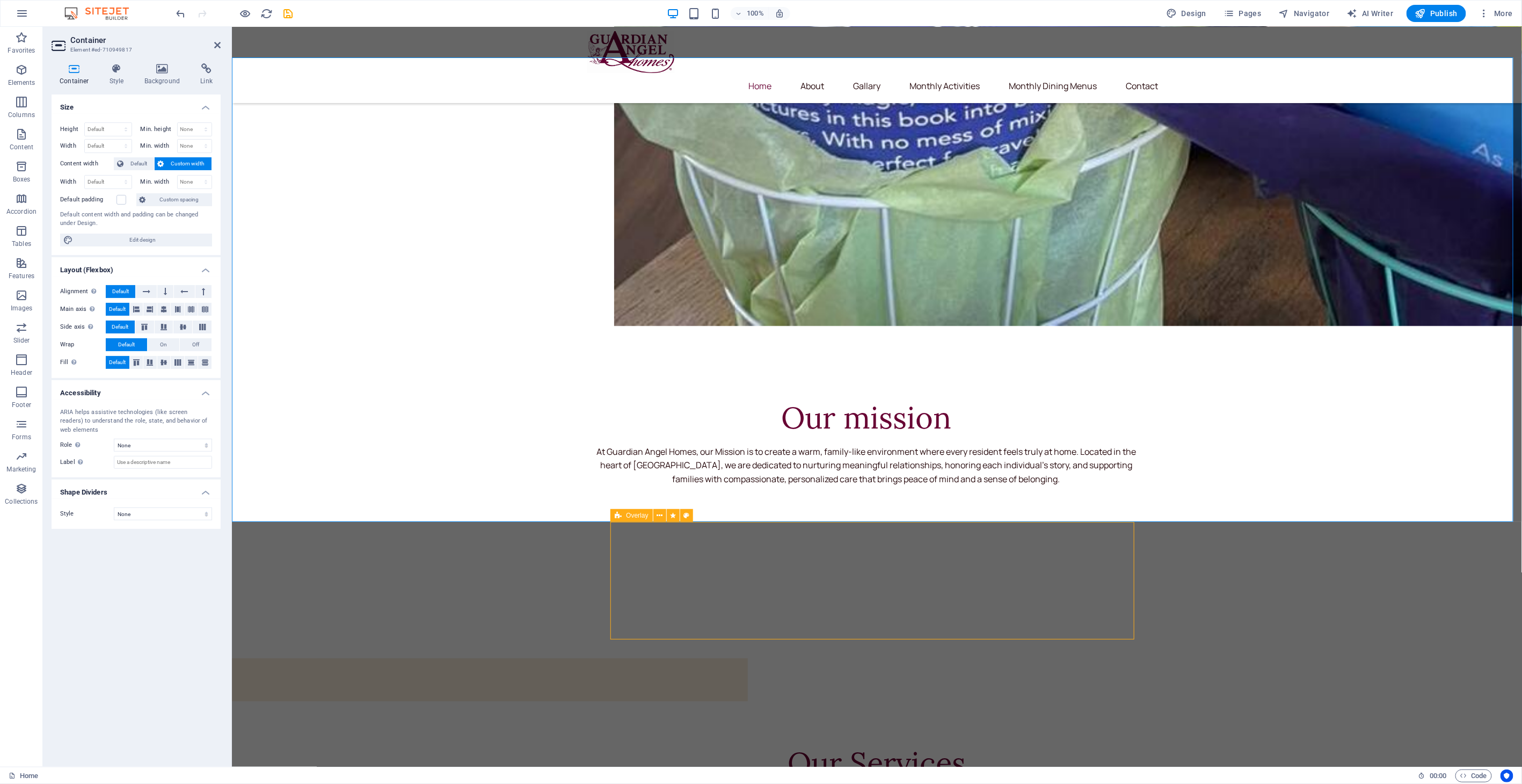
select select "rem"
select select "preset-overlay-v3-default"
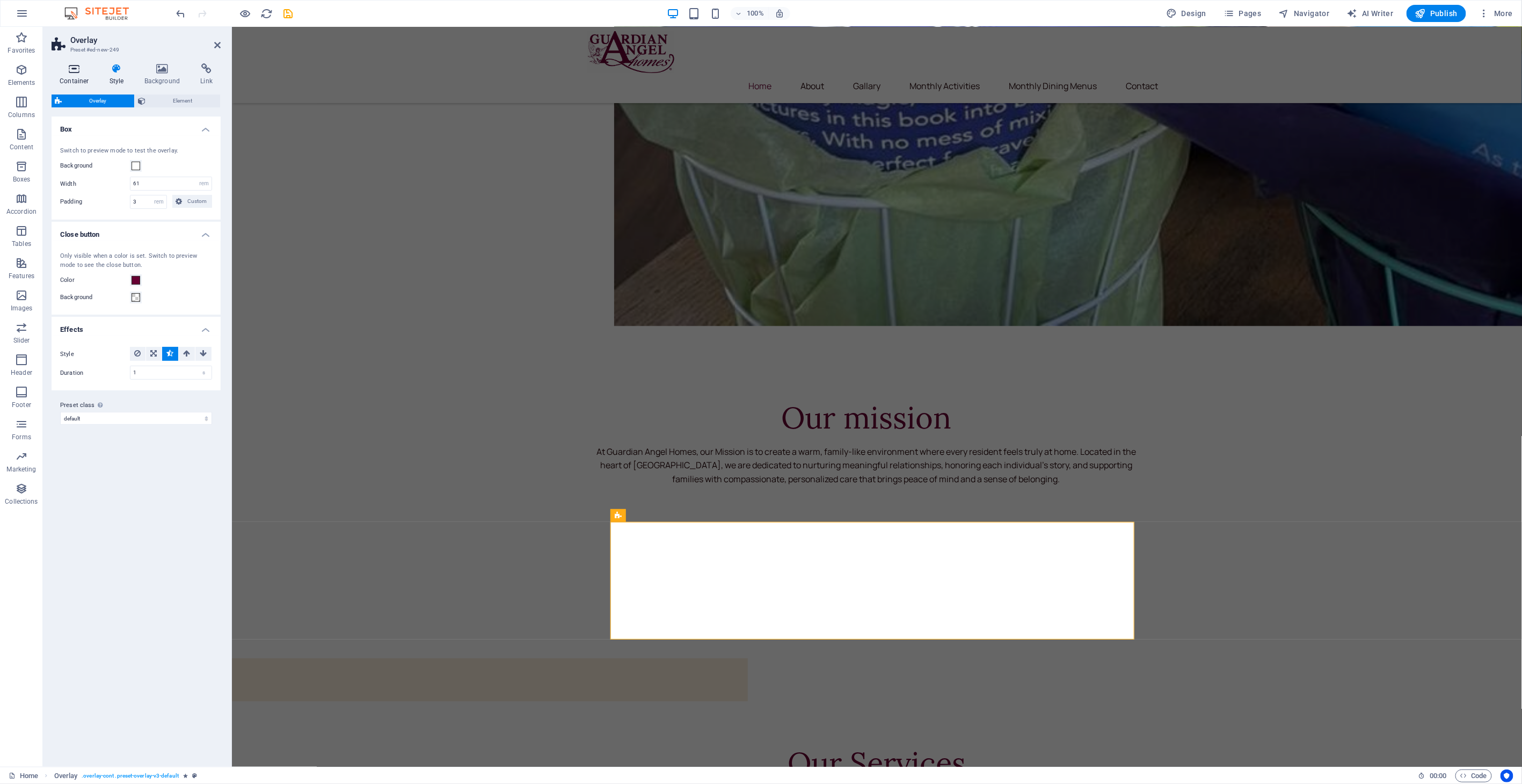
click at [73, 79] on h4 "Container" at bounding box center [76, 74] width 50 height 22
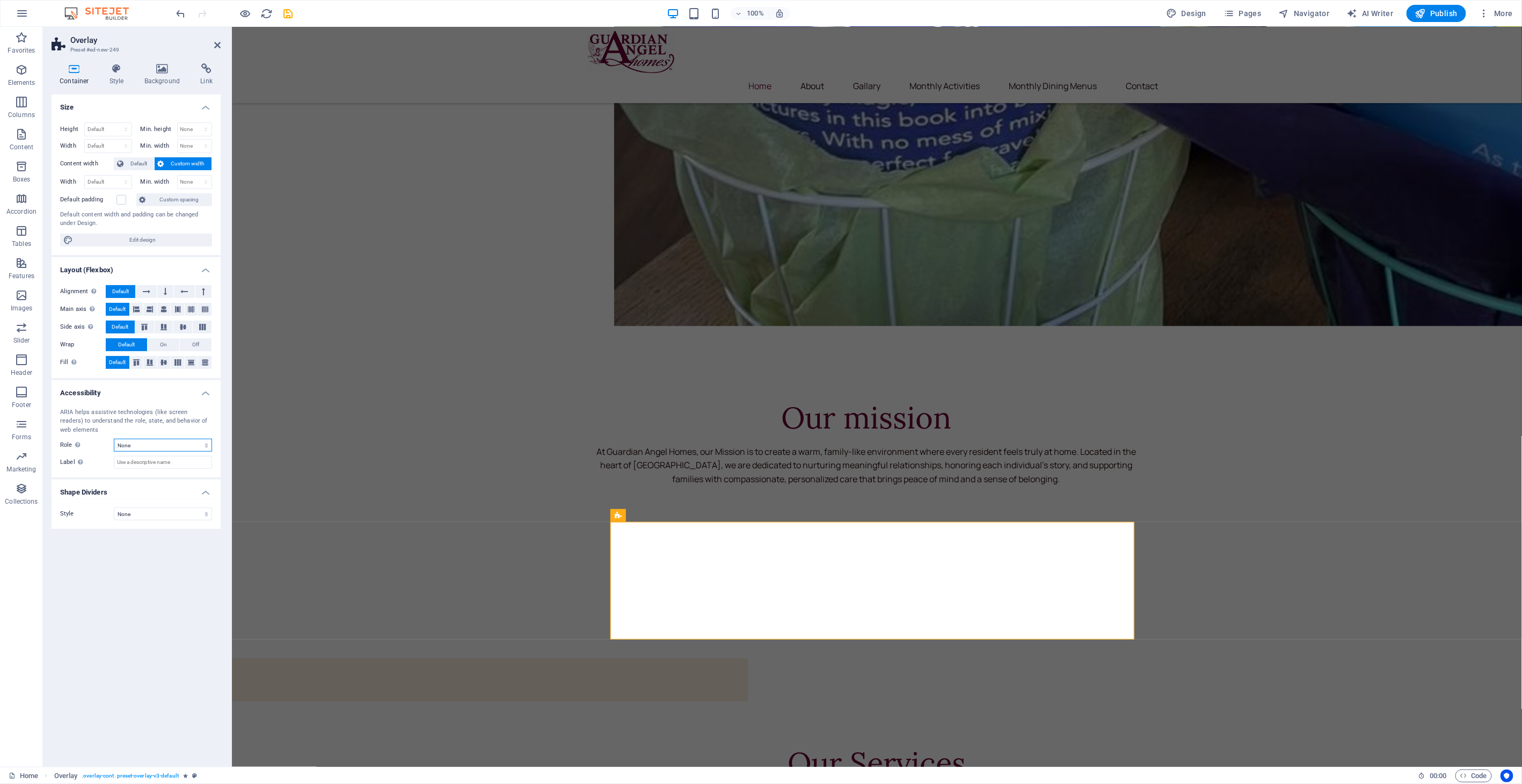
click at [151, 447] on select "None Alert Article Banner Comment Complementary Dialog Footer Header Marquee Pr…" at bounding box center [163, 445] width 98 height 13
click at [111, 70] on icon at bounding box center [117, 69] width 31 height 11
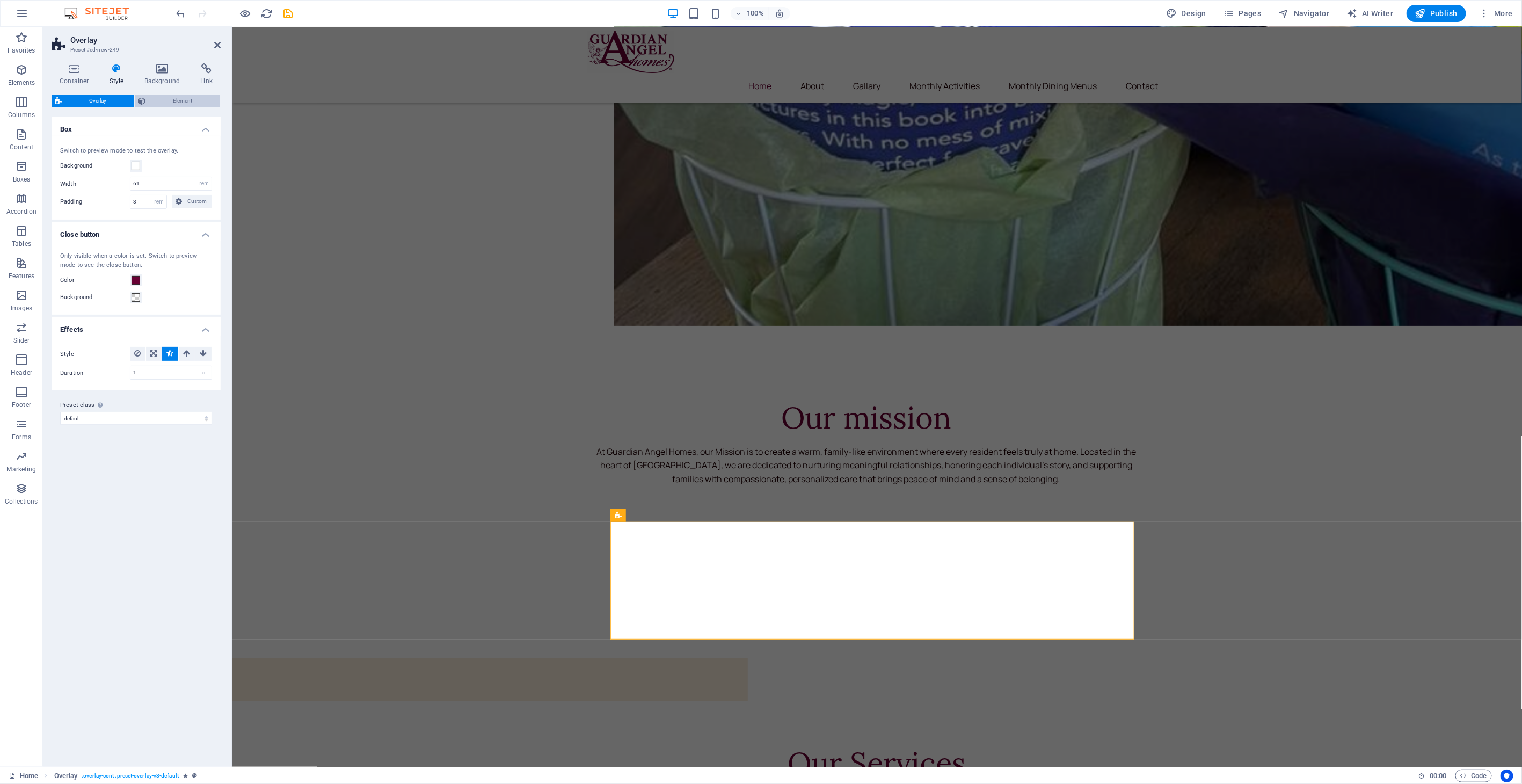
click at [160, 99] on span "Element" at bounding box center [183, 101] width 68 height 13
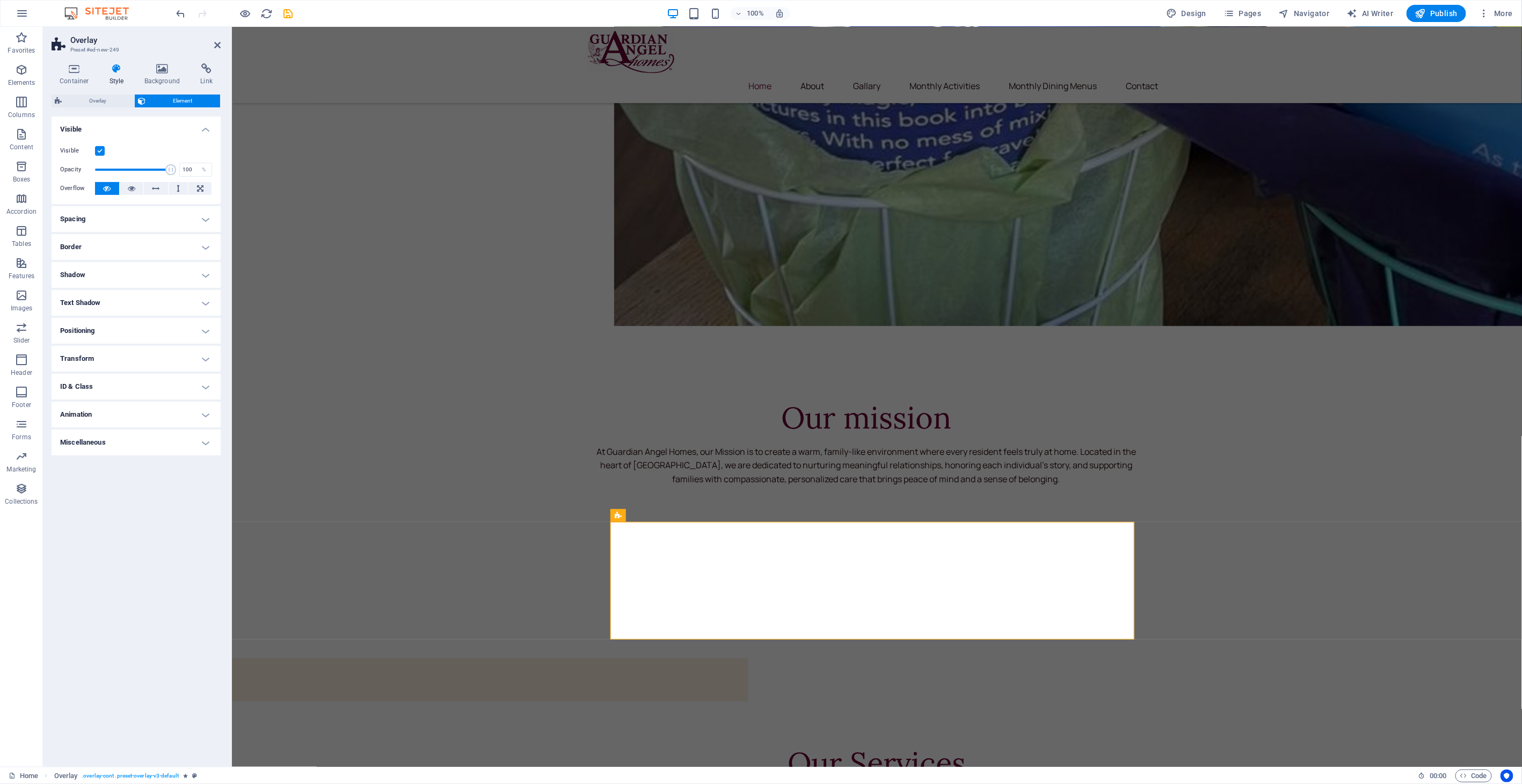
click at [90, 412] on h4 "Animation" at bounding box center [136, 415] width 169 height 26
click at [111, 448] on select "Don't animate Show / Hide Slide up/down Zoom in/out Slide left to right Slide r…" at bounding box center [136, 447] width 152 height 13
click at [60, 441] on select "Don't animate Show / Hide Slide up/down Zoom in/out Slide left to right Slide r…" at bounding box center [136, 447] width 152 height 13
click at [136, 493] on select "No automatic trigger On page load Element scrolled into view" at bounding box center [154, 492] width 117 height 13
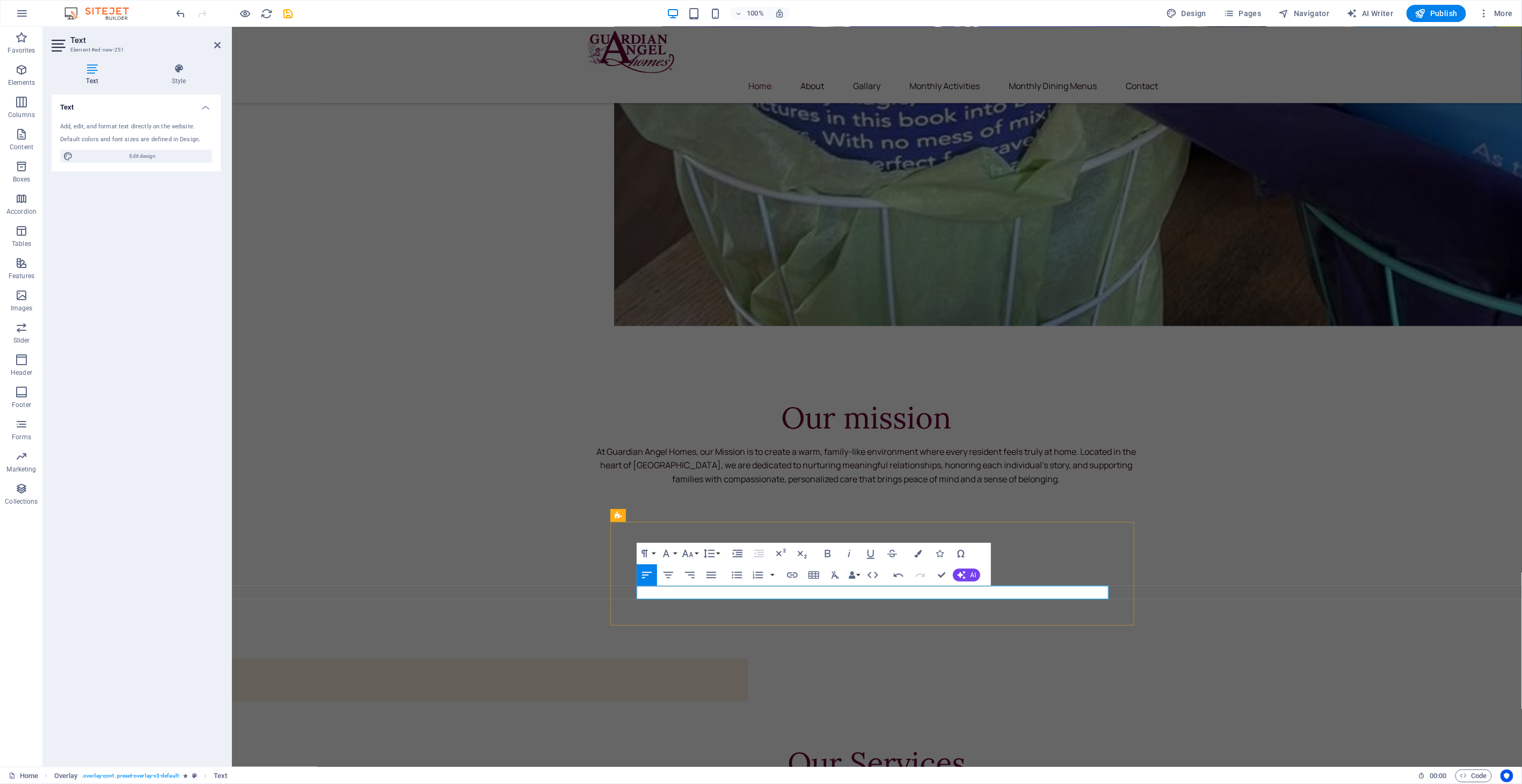
drag, startPoint x: 698, startPoint y: 591, endPoint x: 612, endPoint y: 590, distance: 86.0
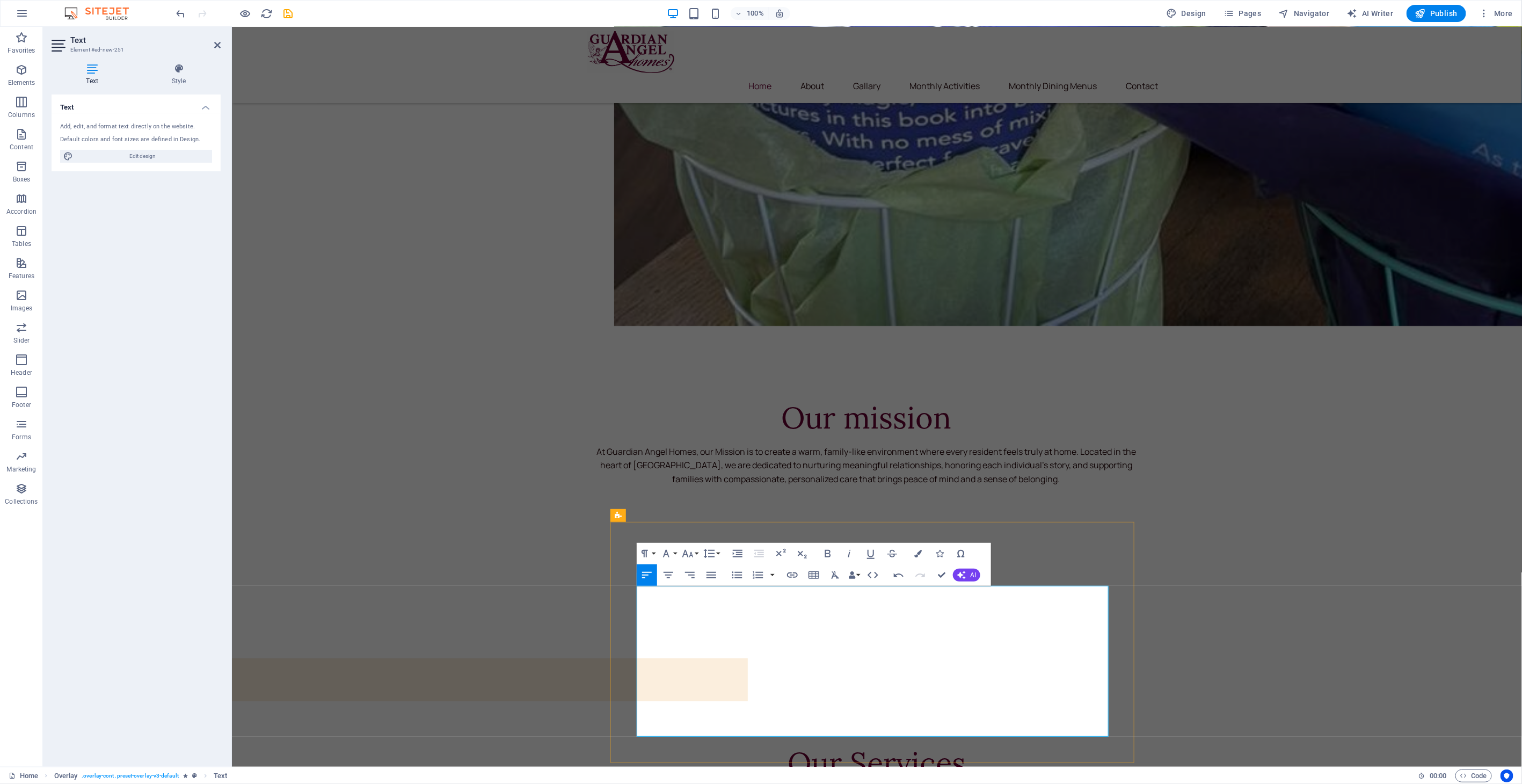
drag, startPoint x: 713, startPoint y: 730, endPoint x: 637, endPoint y: 730, distance: 76.0
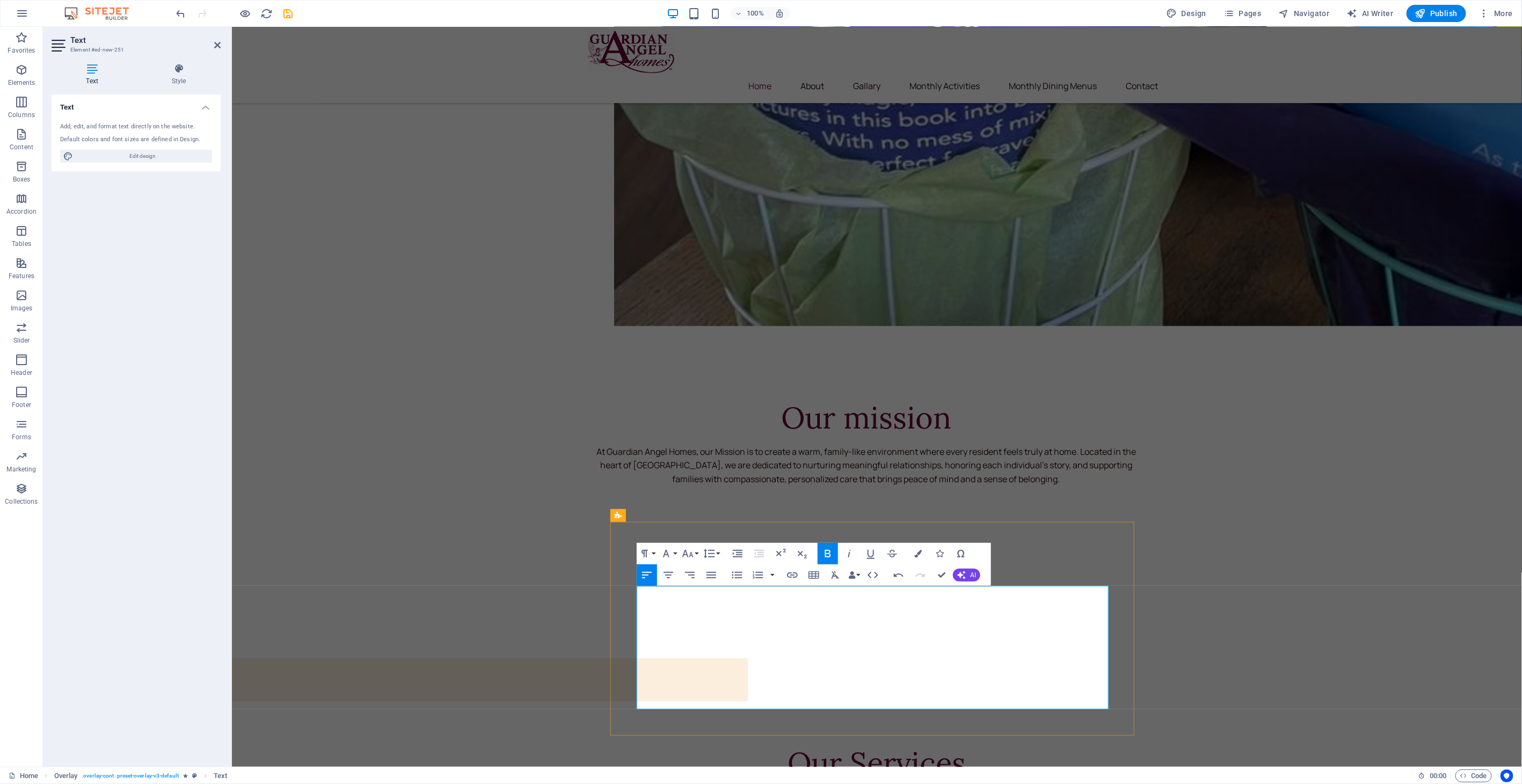
drag, startPoint x: 788, startPoint y: 648, endPoint x: 703, endPoint y: 648, distance: 85.0
drag, startPoint x: 739, startPoint y: 679, endPoint x: 690, endPoint y: 679, distance: 49.0
click at [776, 783] on html "[DOMAIN_NAME] Home Favorites Elements Columns Content Boxes Accordion Tables Fe…" at bounding box center [761, 392] width 1522 height 784
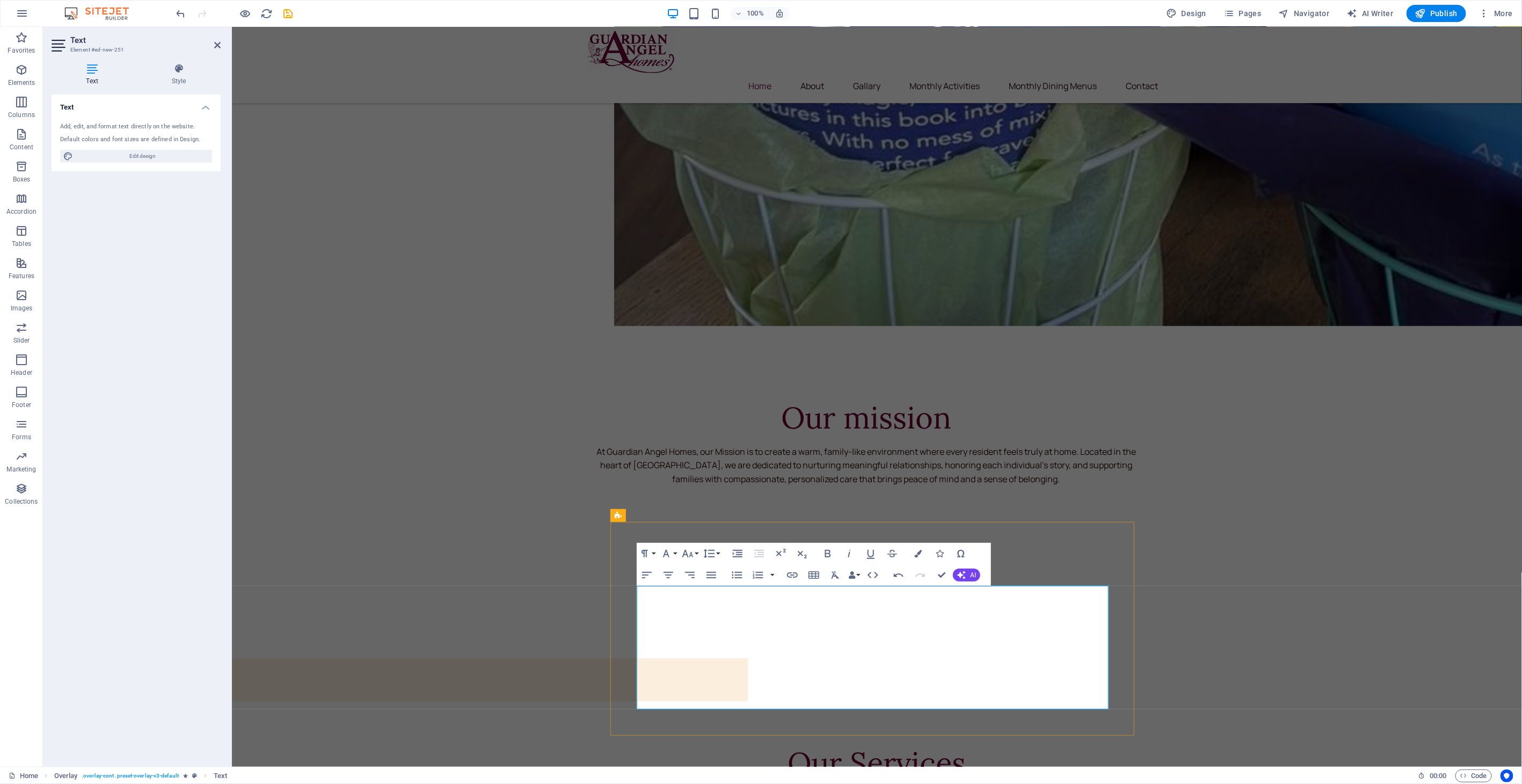
drag, startPoint x: 806, startPoint y: 701, endPoint x: 636, endPoint y: 594, distance: 200.9
click at [666, 580] on icon "button" at bounding box center [668, 575] width 13 height 13
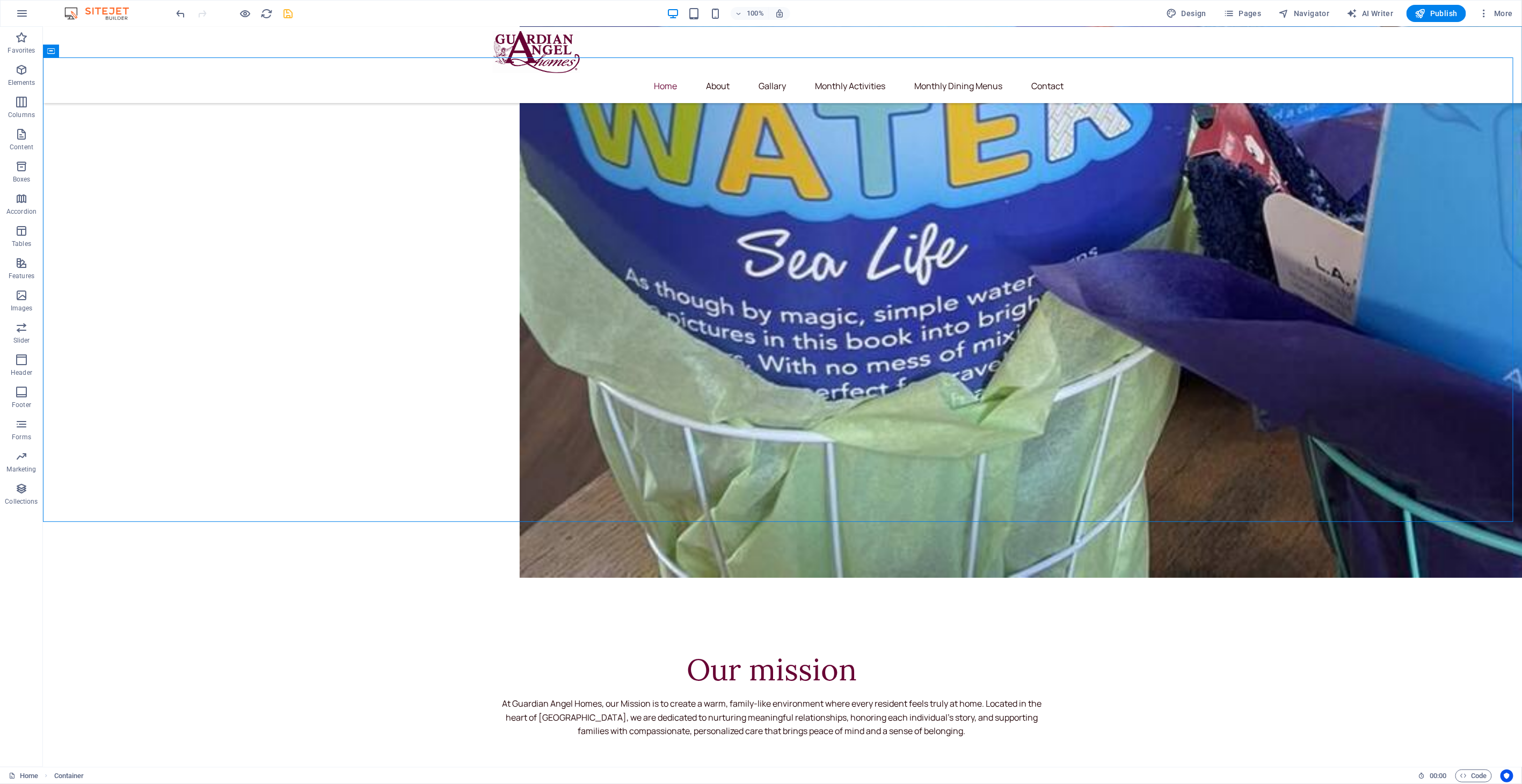
click at [291, 14] on icon "save" at bounding box center [288, 14] width 12 height 12
checkbox input "false"
click at [243, 69] on h6 "Open preview website" at bounding box center [255, 67] width 72 height 13
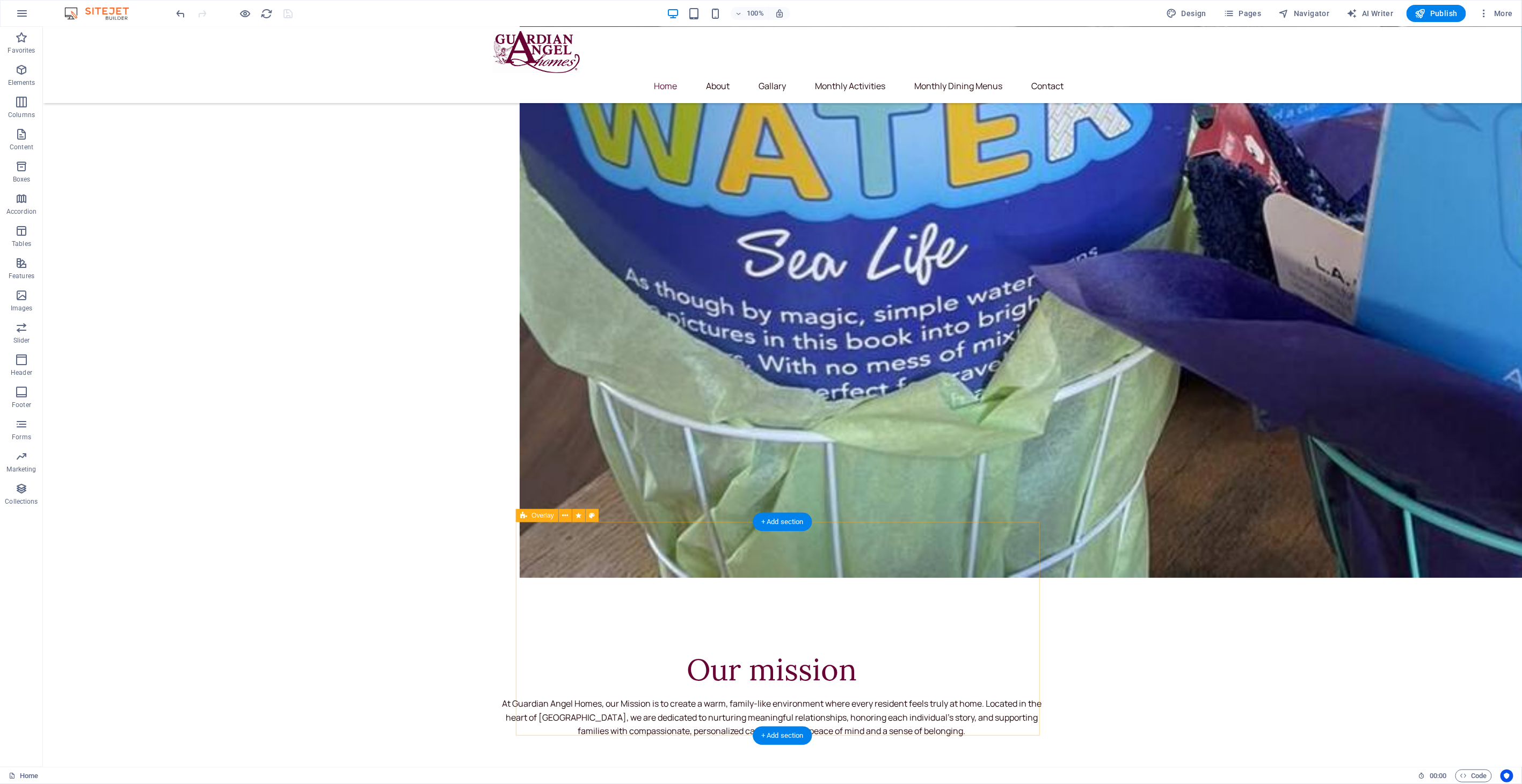
select select "overlay"
select select "%"
select select "onload"
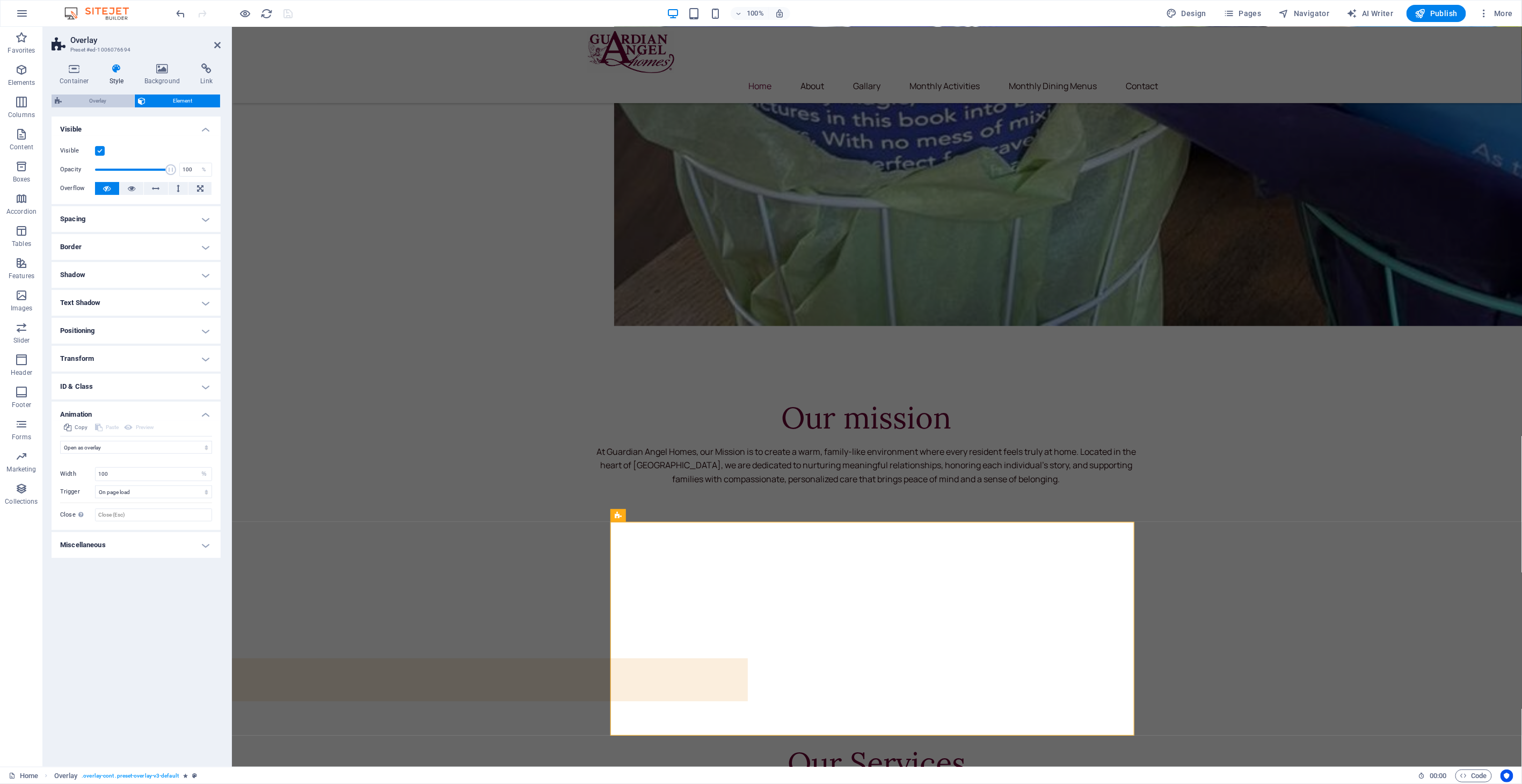
click at [93, 102] on span "Overlay" at bounding box center [98, 101] width 66 height 13
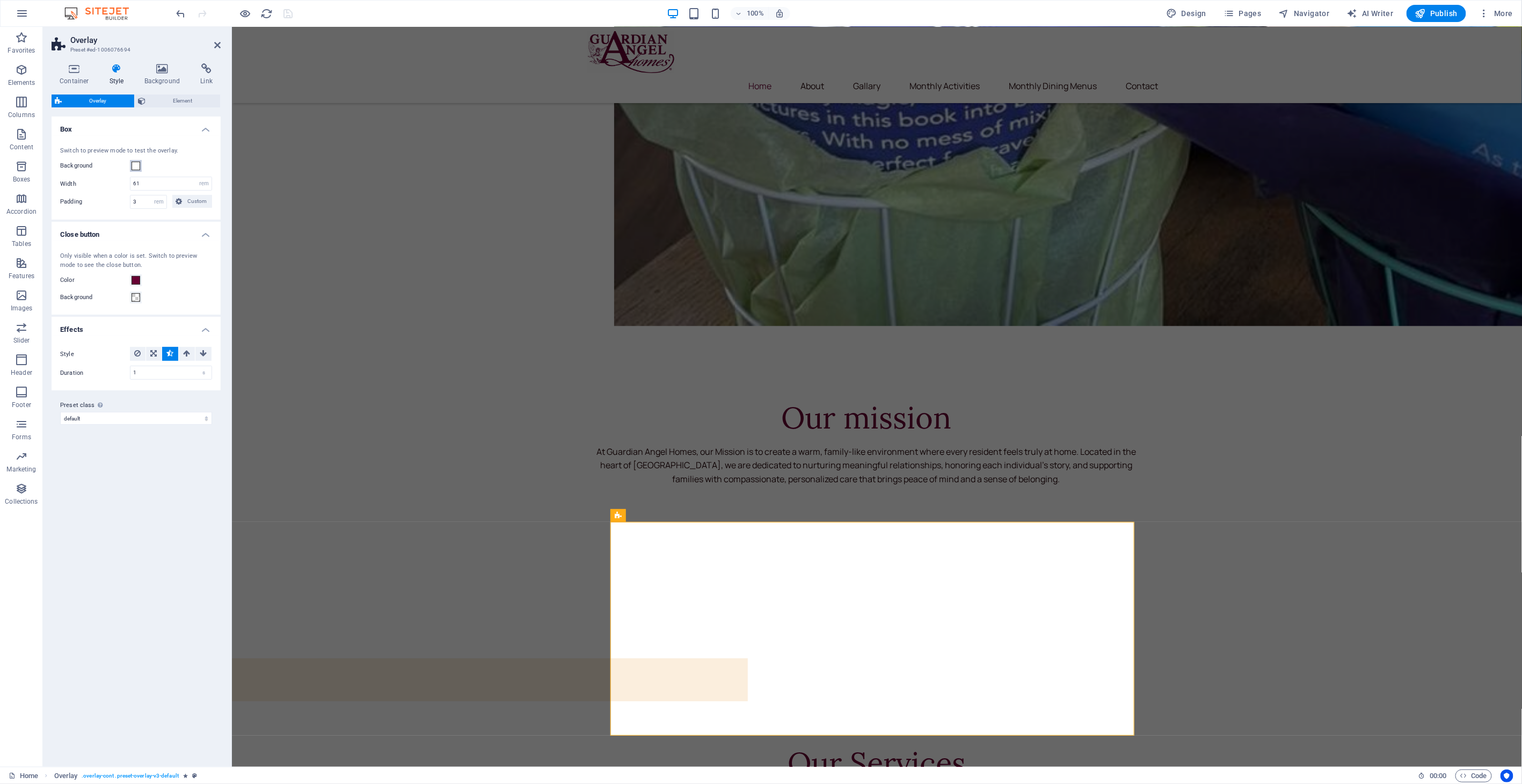
click at [137, 168] on span at bounding box center [136, 166] width 9 height 9
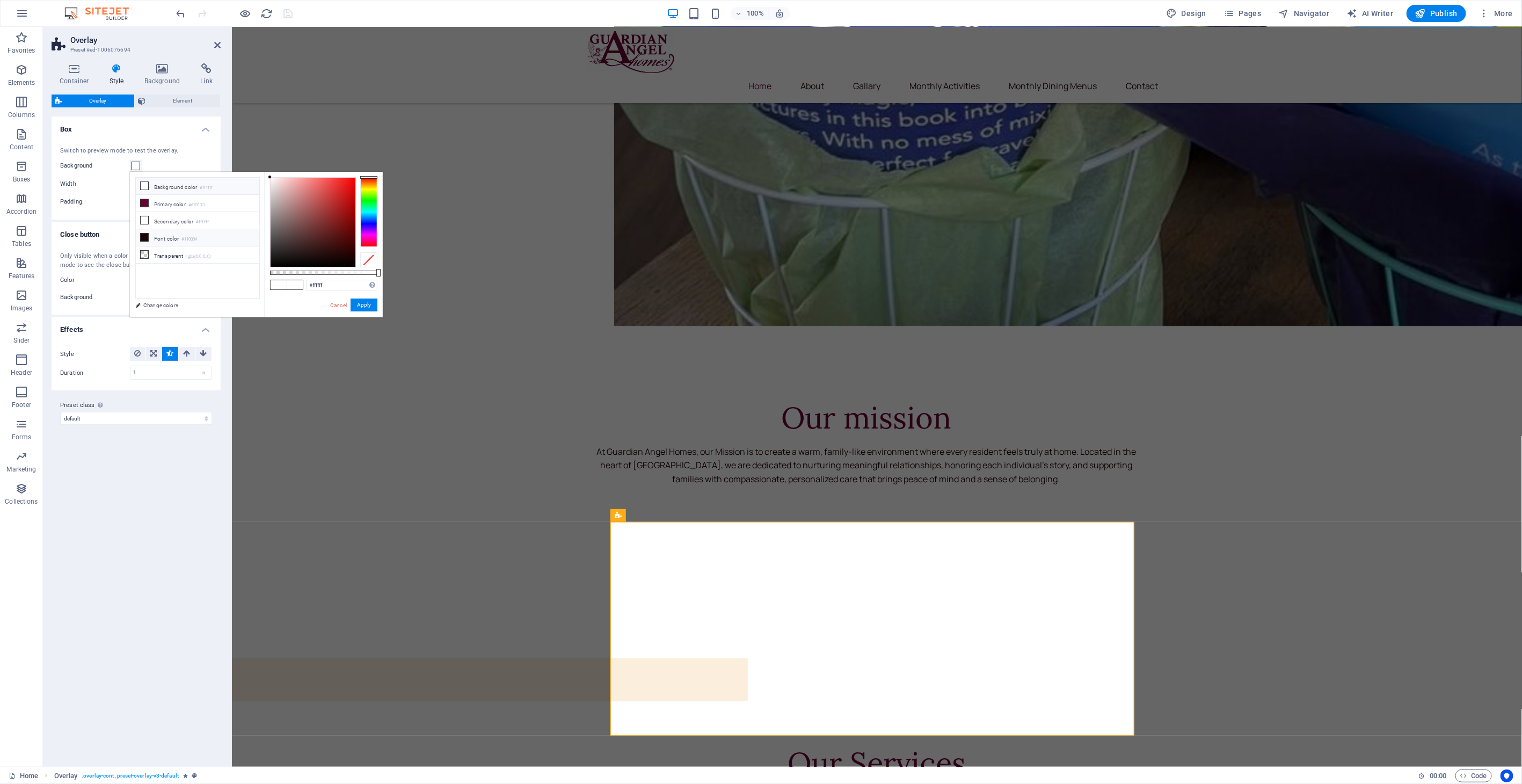
click at [187, 237] on small "#1f0004" at bounding box center [189, 239] width 15 height 8
click at [181, 256] on li "Transparent rgba(0,0,0,.0)" at bounding box center [197, 255] width 123 height 17
type input "rgba(0, 0, 0, 0)"
click at [356, 303] on button "Apply" at bounding box center [363, 305] width 27 height 13
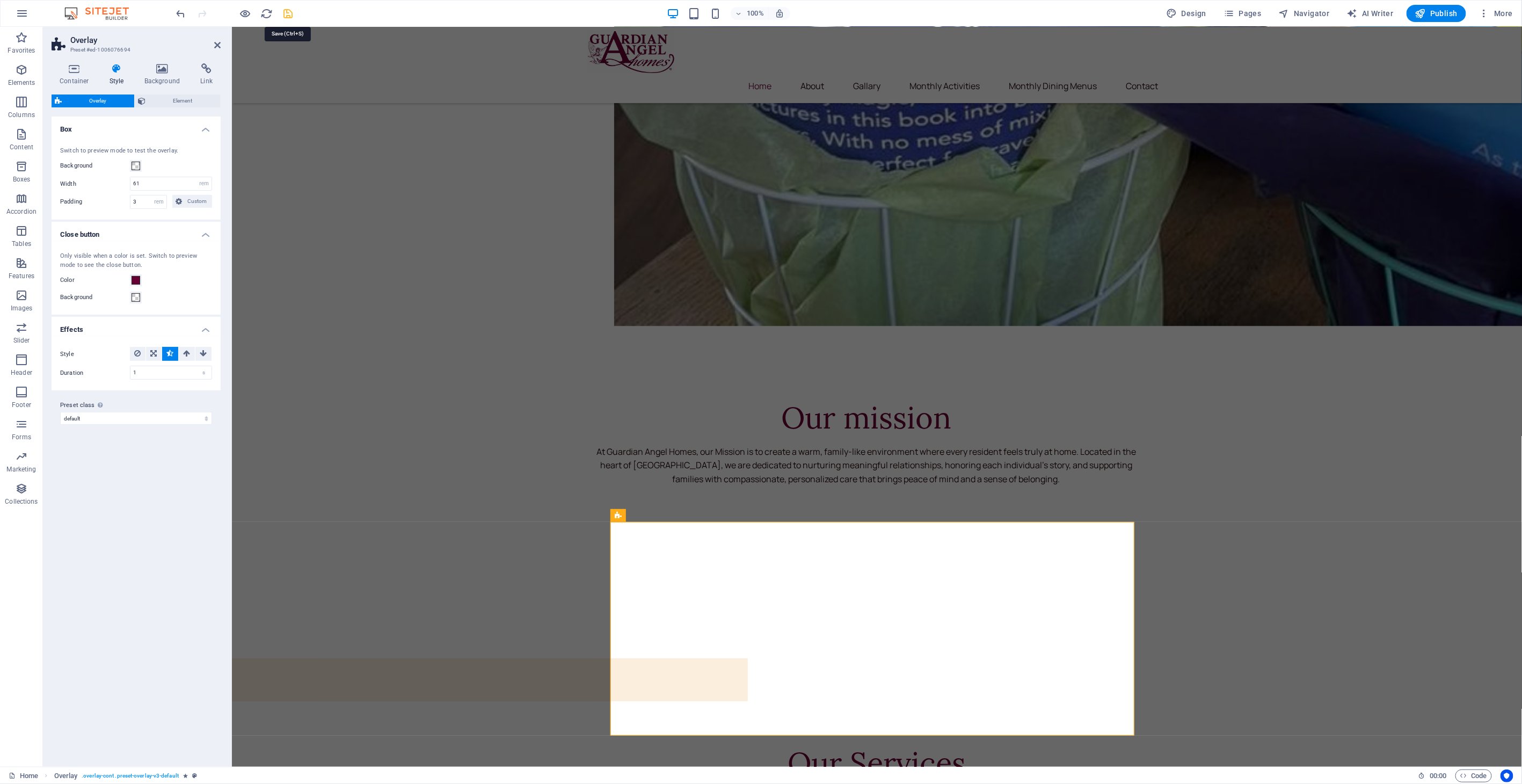
click at [284, 9] on icon "save" at bounding box center [288, 14] width 12 height 12
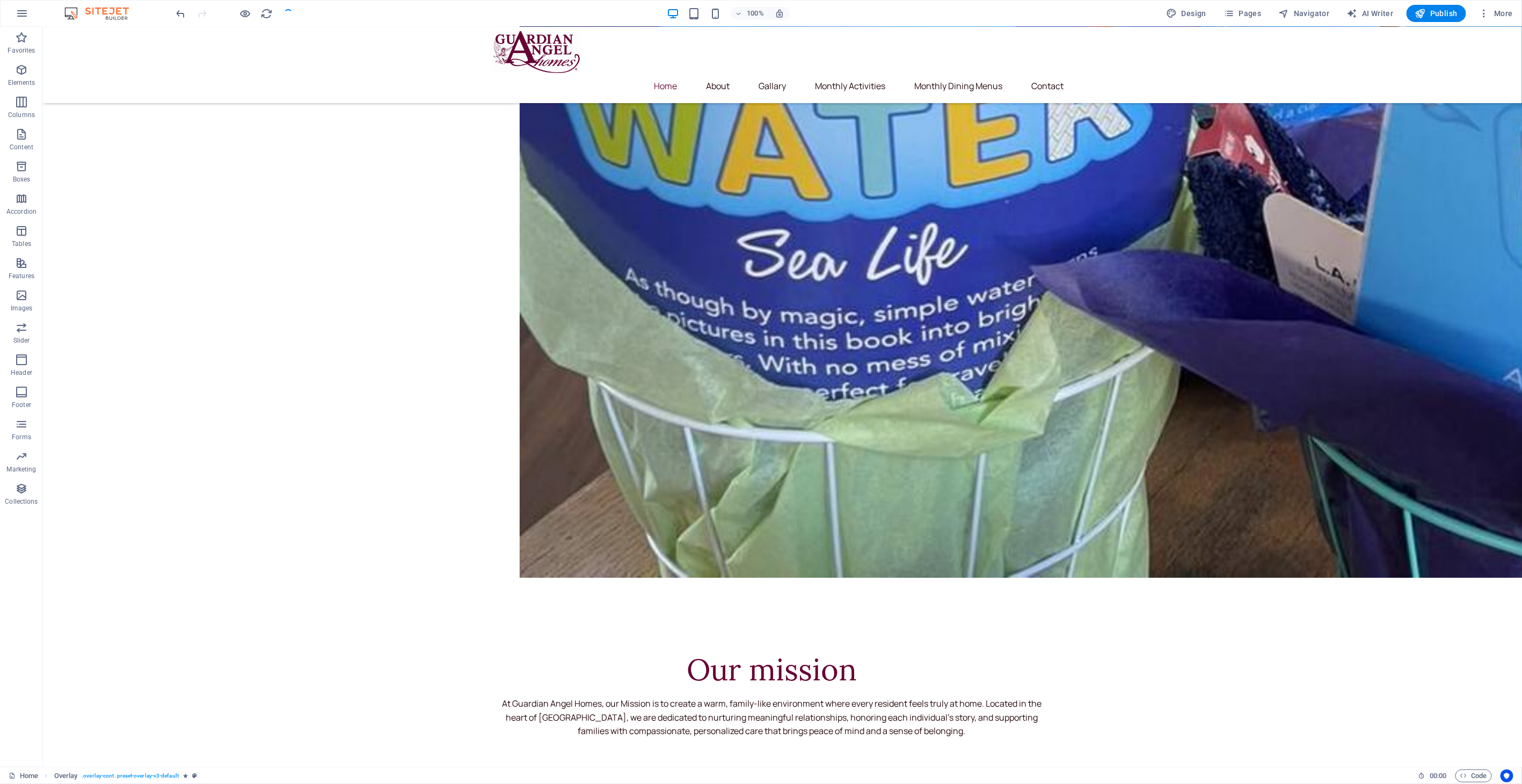
checkbox input "false"
click at [243, 67] on h6 "Open preview website" at bounding box center [255, 67] width 72 height 13
select select "rem"
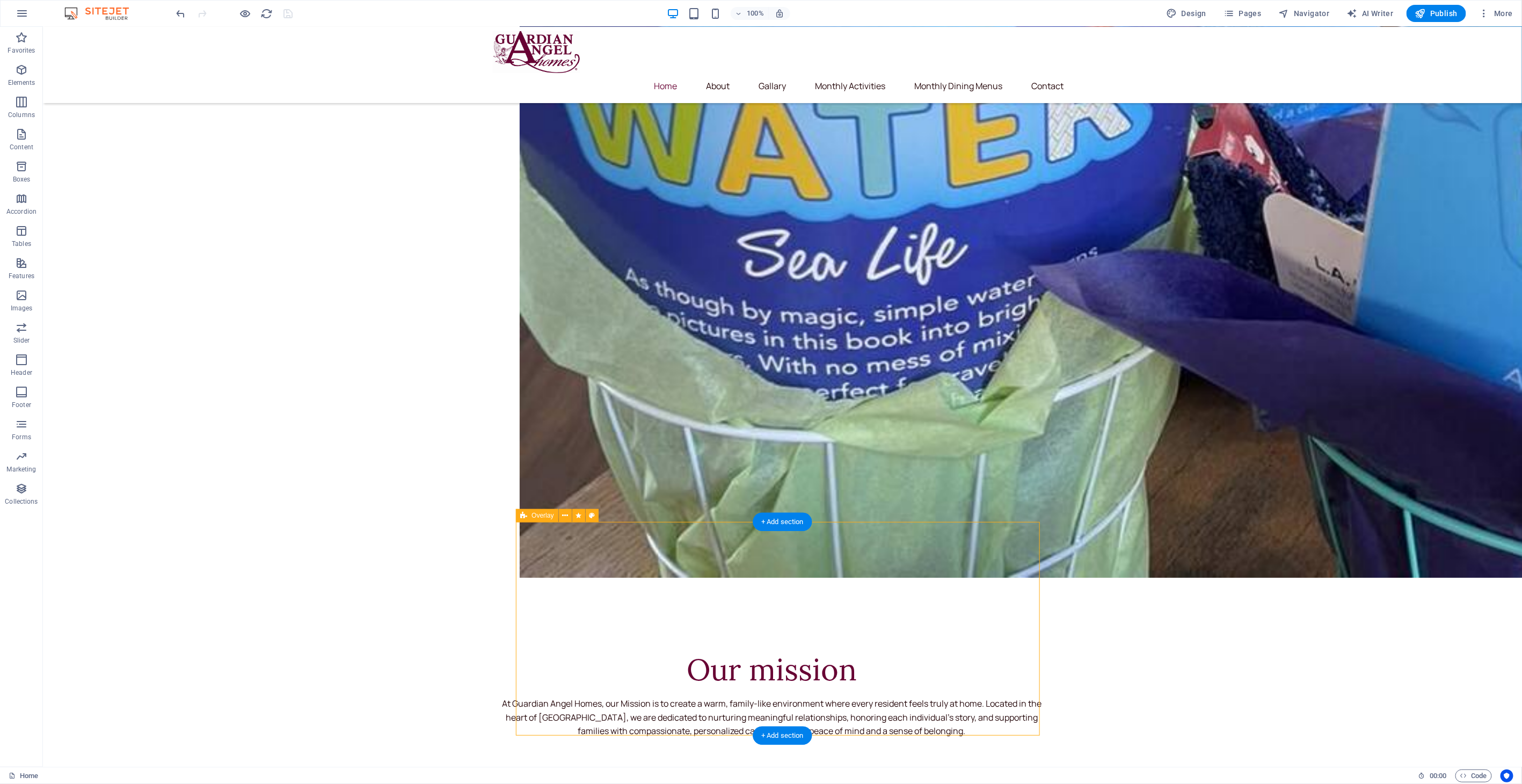
select select "rem"
select select "preset-overlay-v3-default"
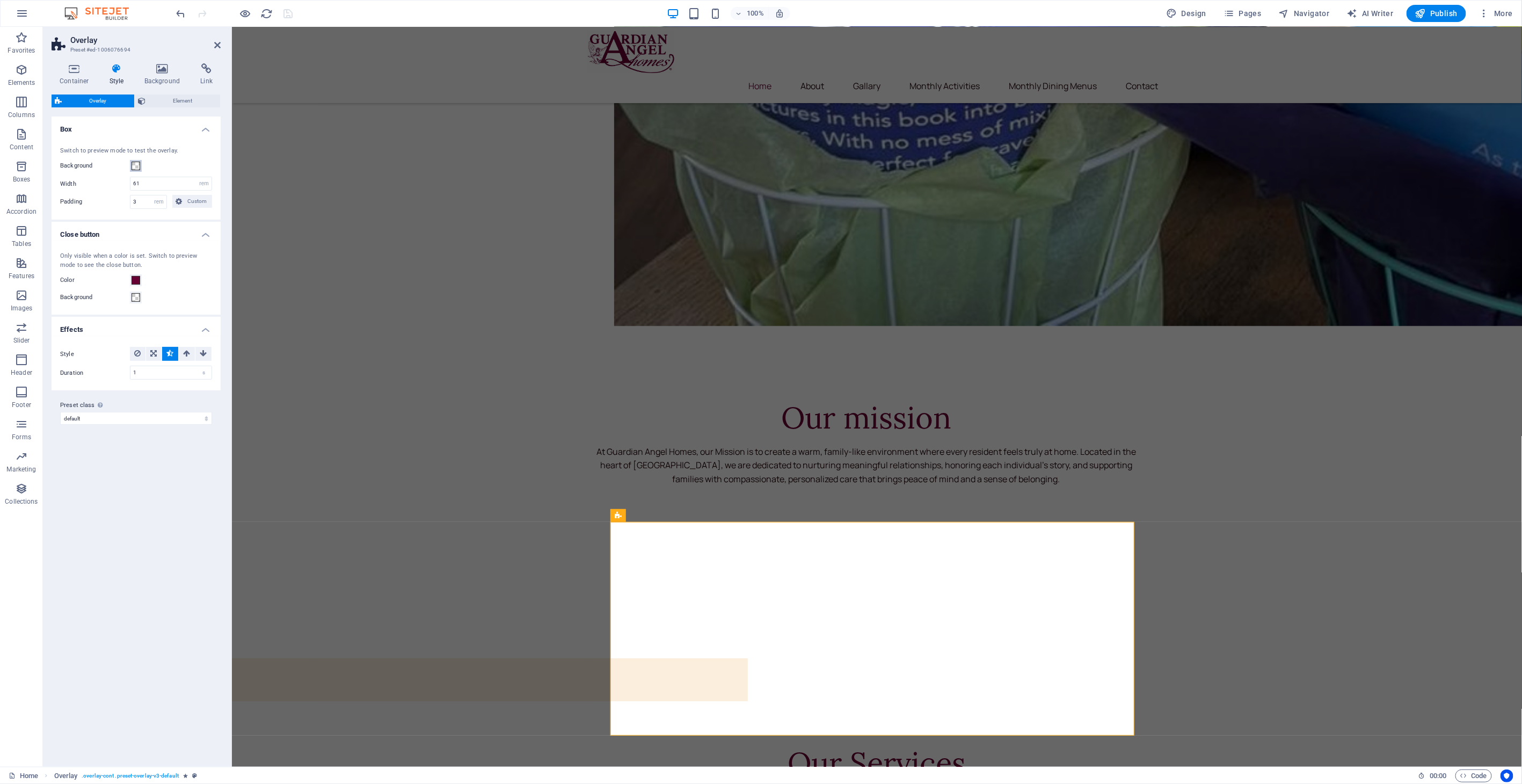
click at [132, 168] on span at bounding box center [136, 166] width 9 height 9
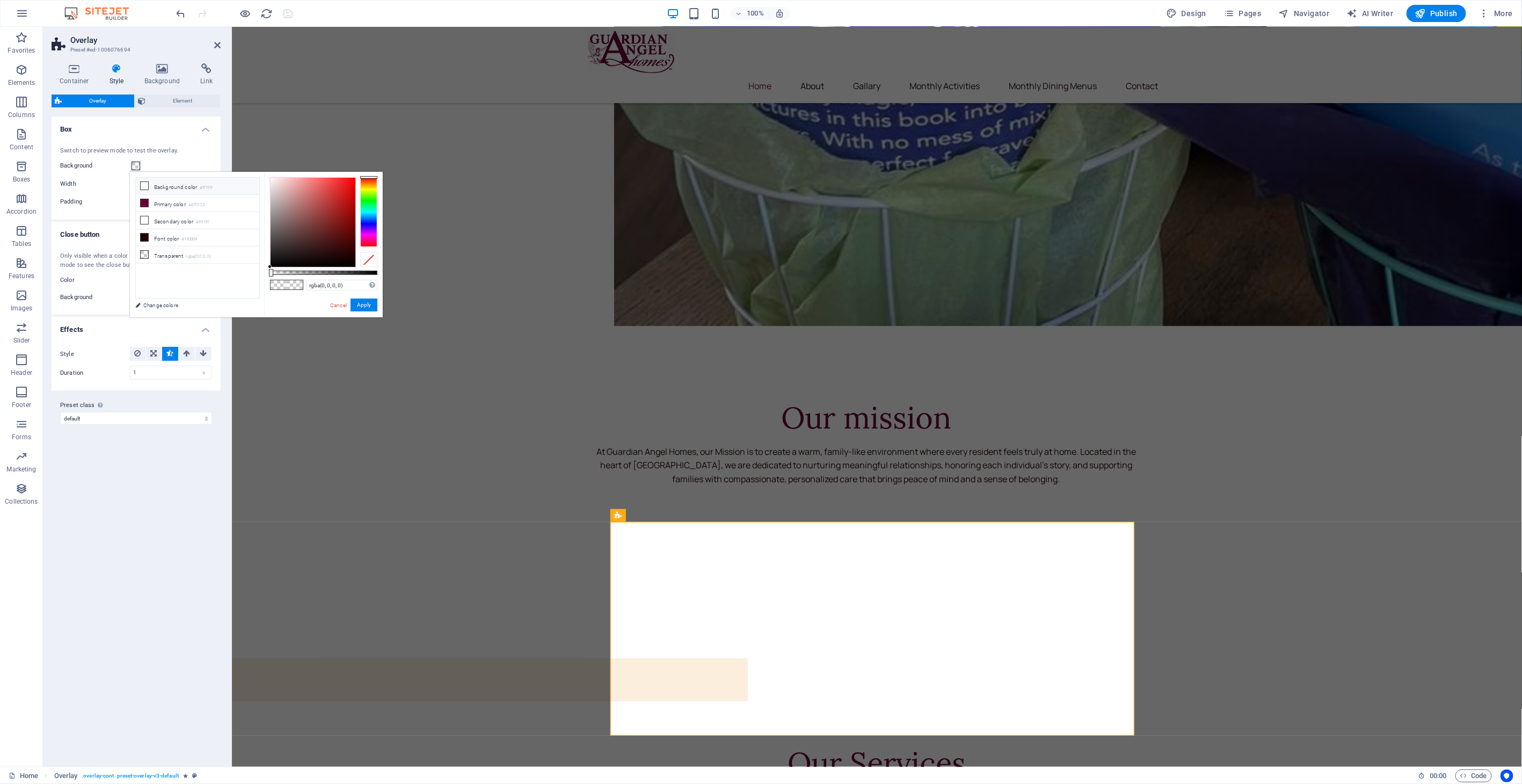
click at [169, 190] on li "Background color #ffffff" at bounding box center [197, 186] width 123 height 17
type input "#ffffff"
click at [364, 307] on button "Apply" at bounding box center [363, 305] width 27 height 13
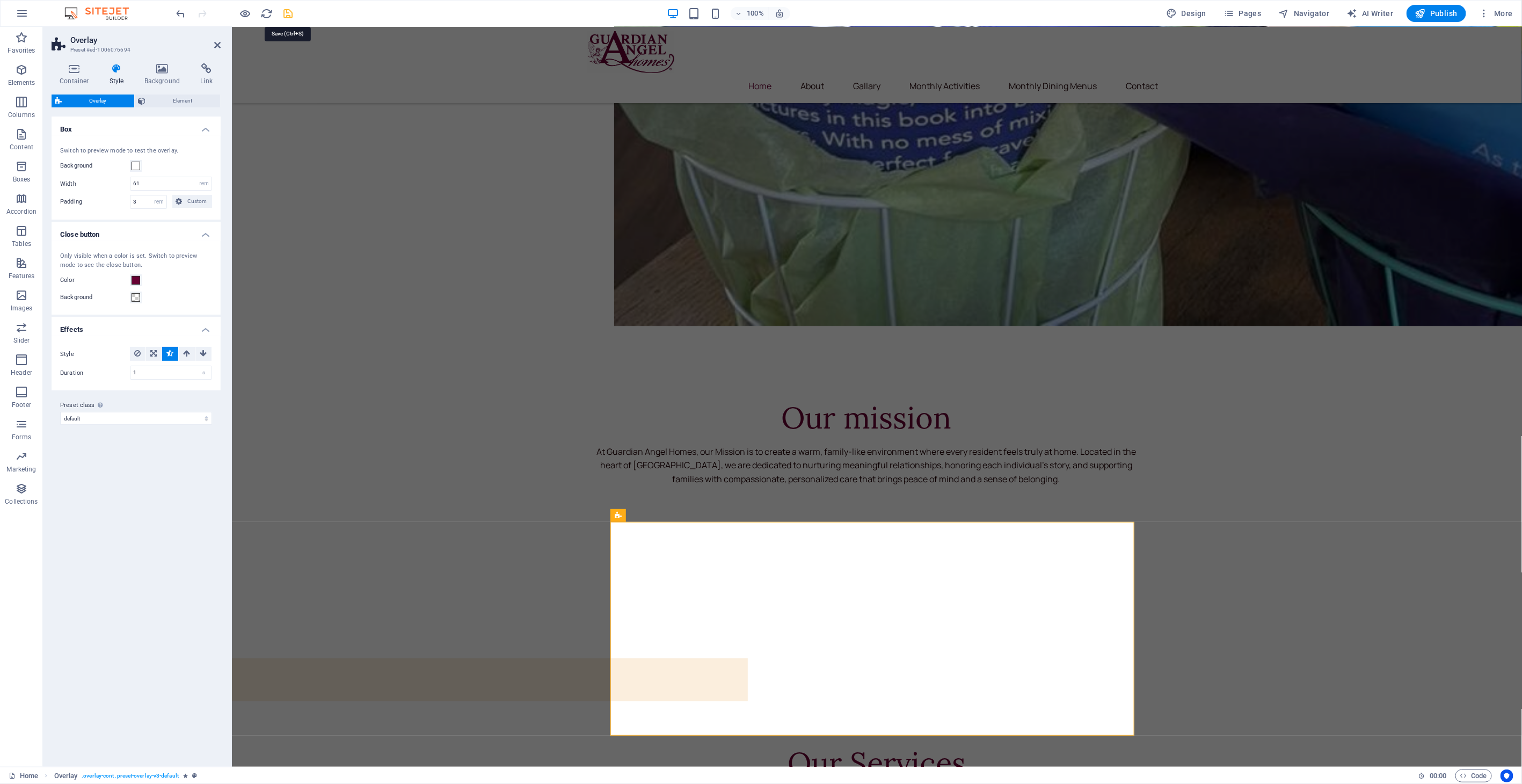
click at [287, 11] on icon "save" at bounding box center [288, 14] width 12 height 12
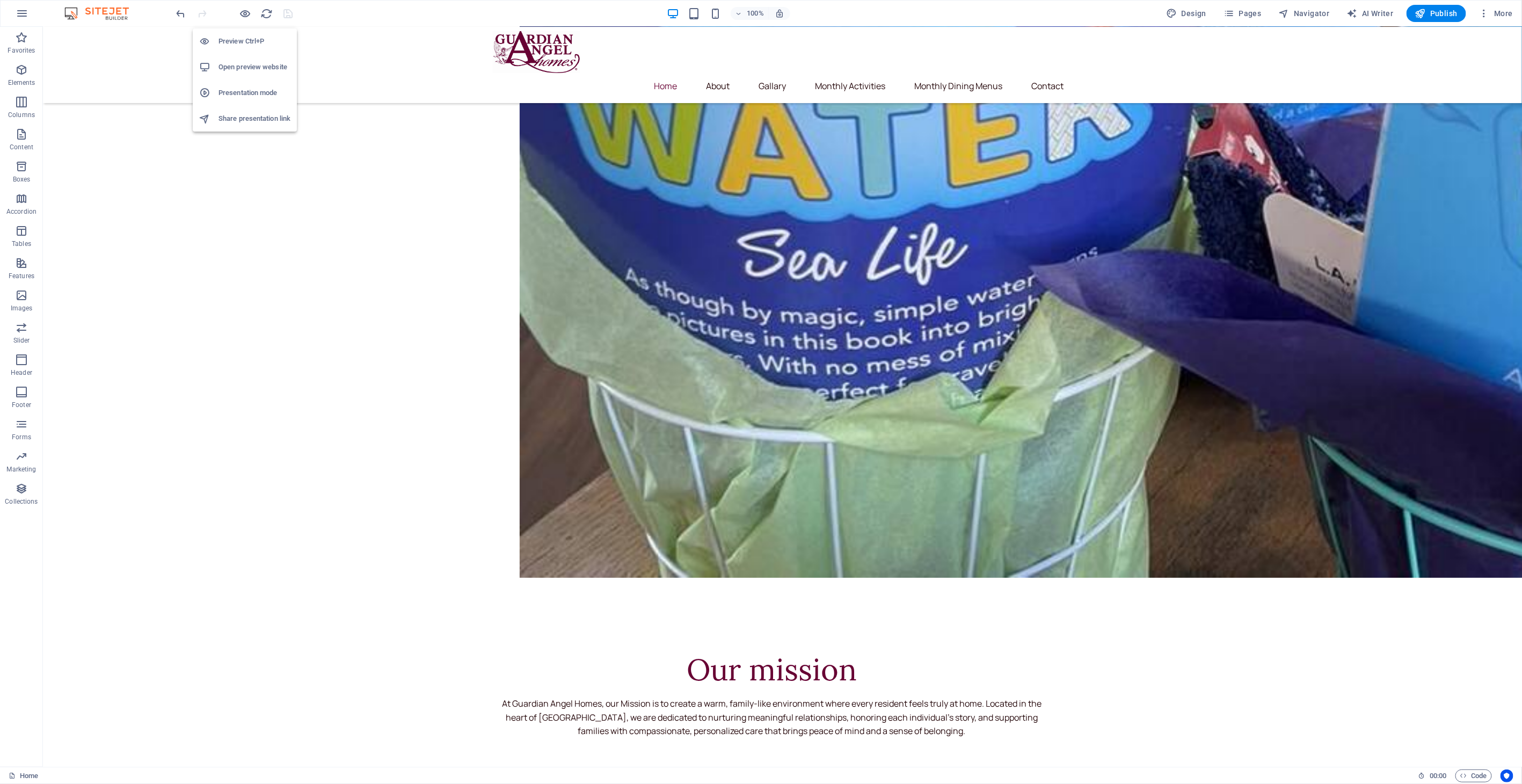
click at [241, 69] on h6 "Open preview website" at bounding box center [255, 67] width 72 height 13
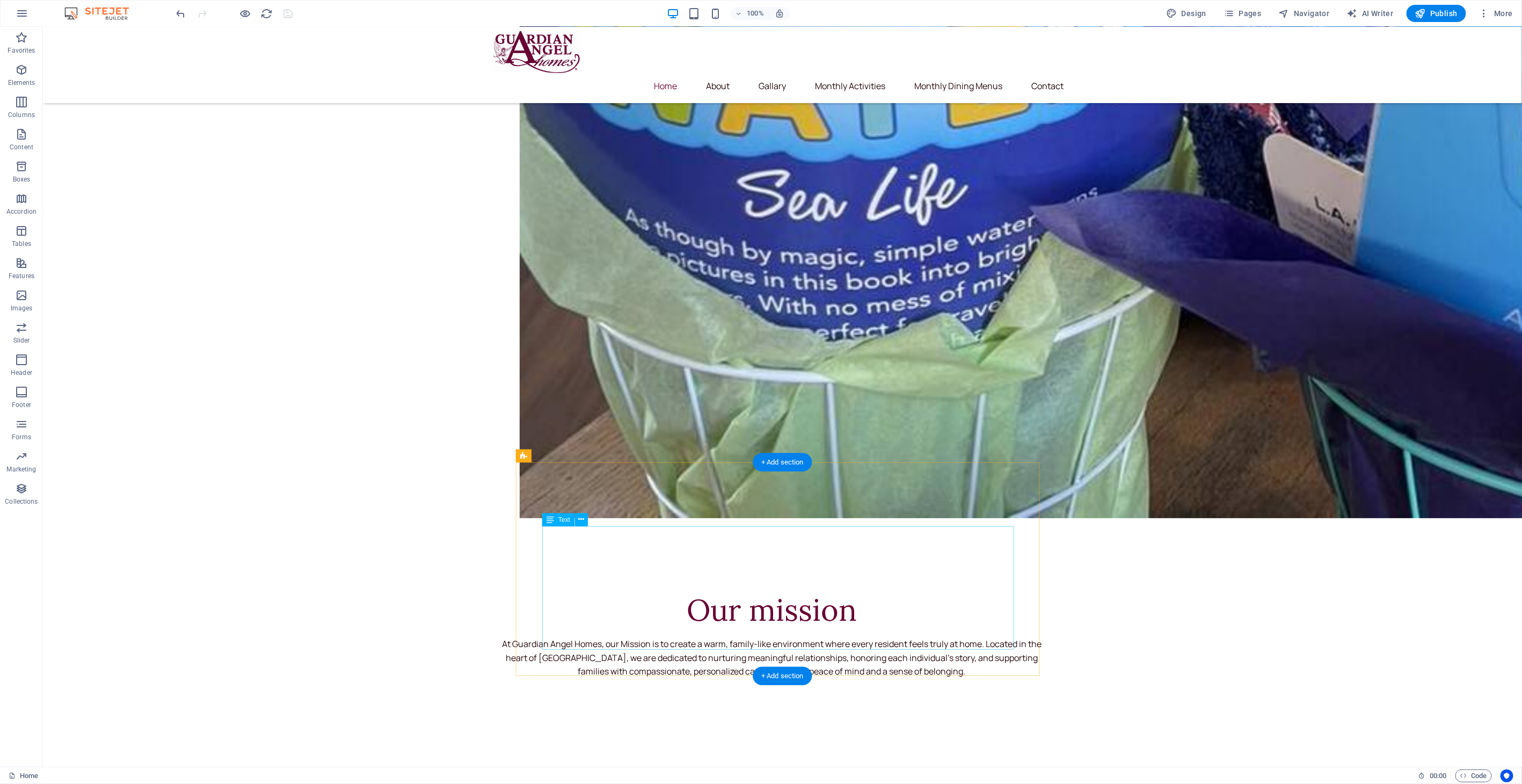
scroll to position [2605, 0]
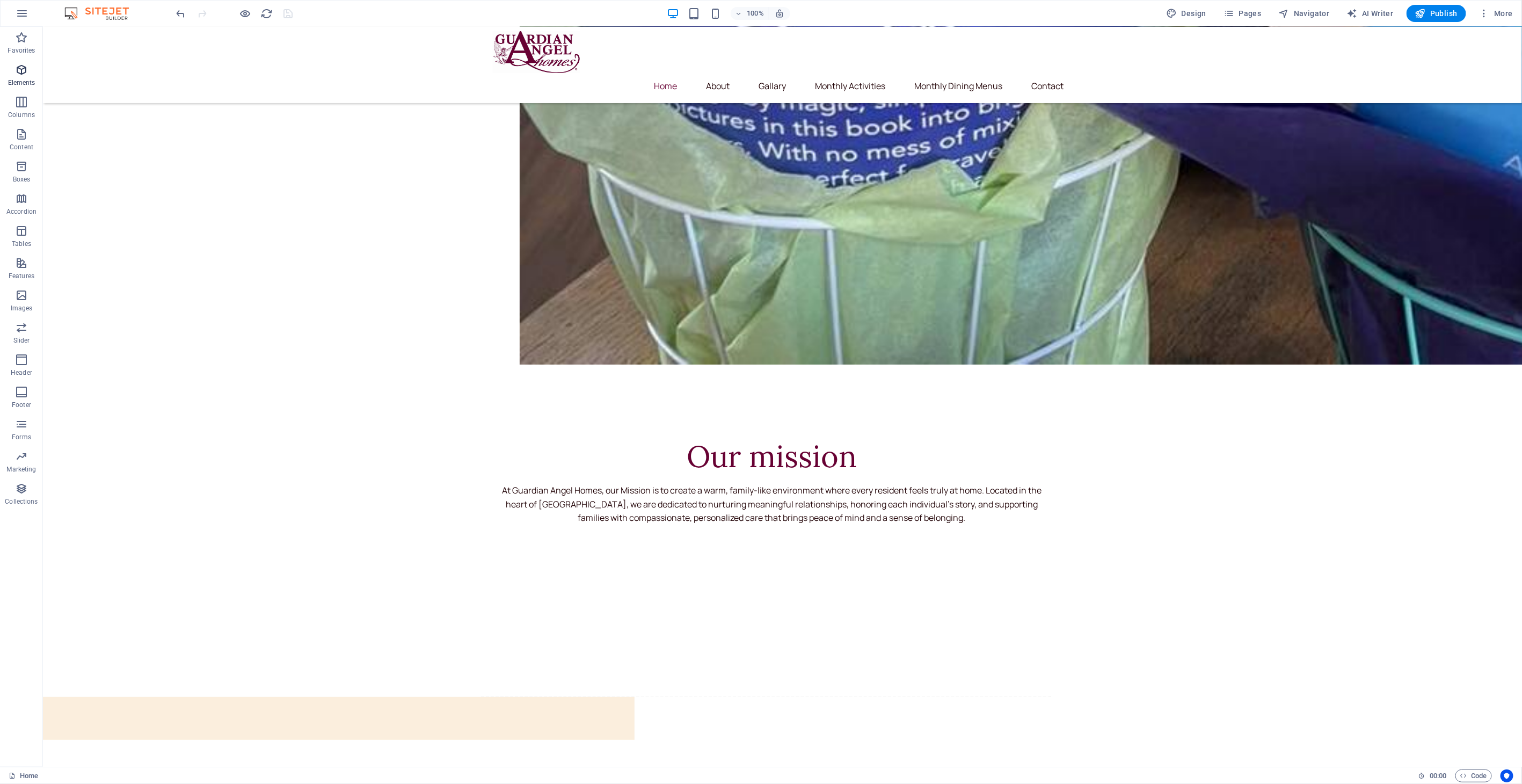
click at [17, 73] on icon "button" at bounding box center [21, 70] width 13 height 13
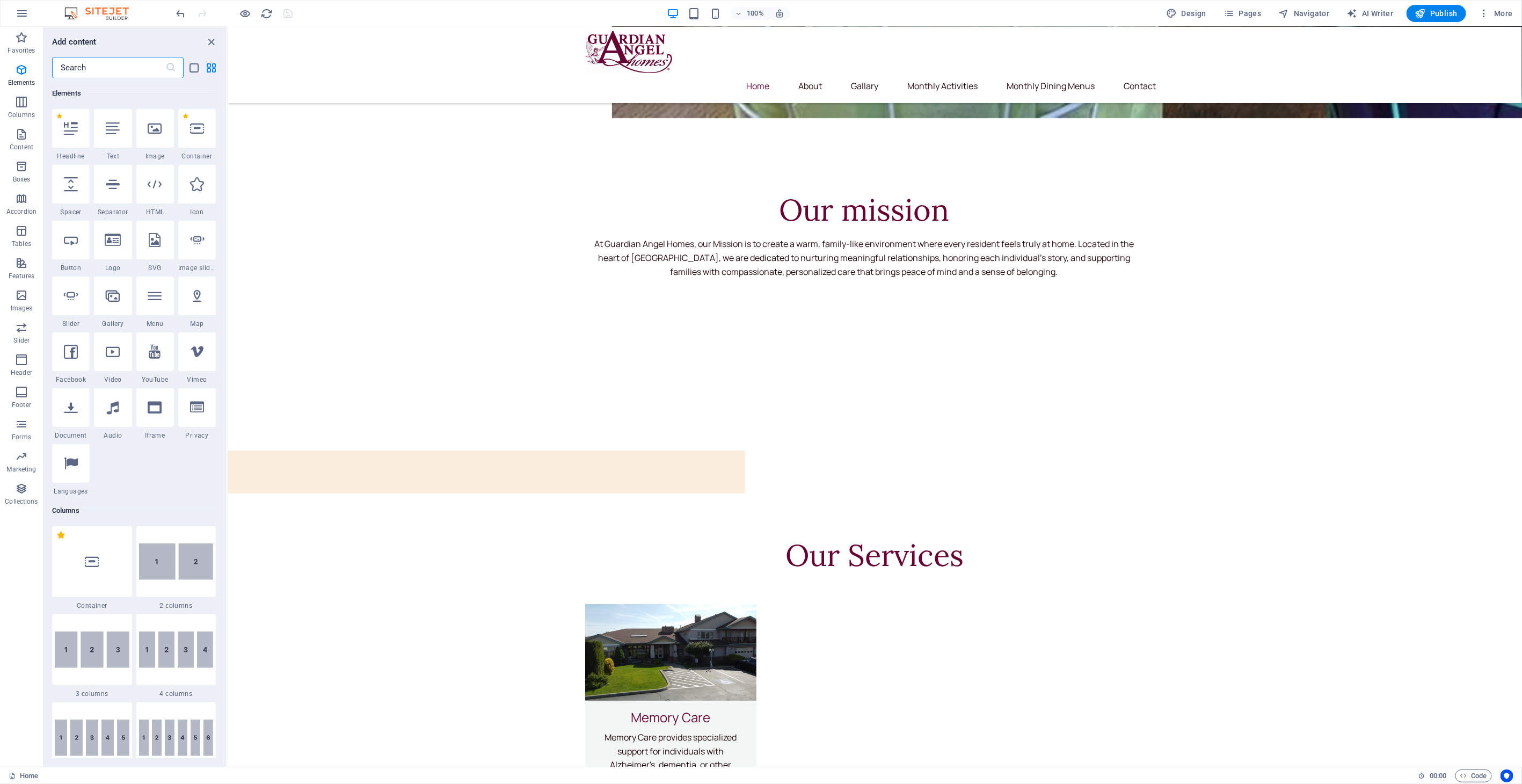
scroll to position [0, 0]
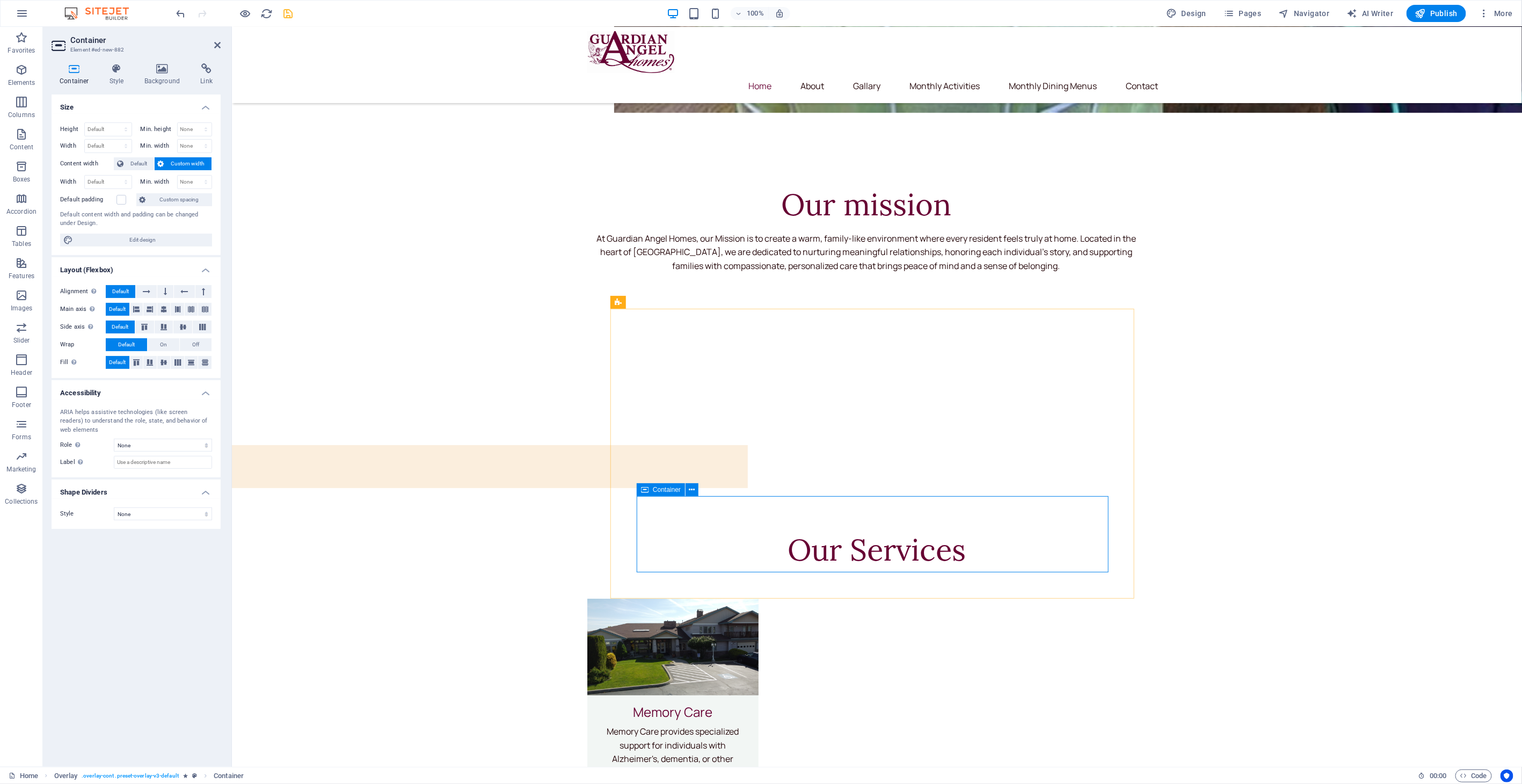
click at [882, 594] on link "Image" at bounding box center [898, 593] width 114 height 16
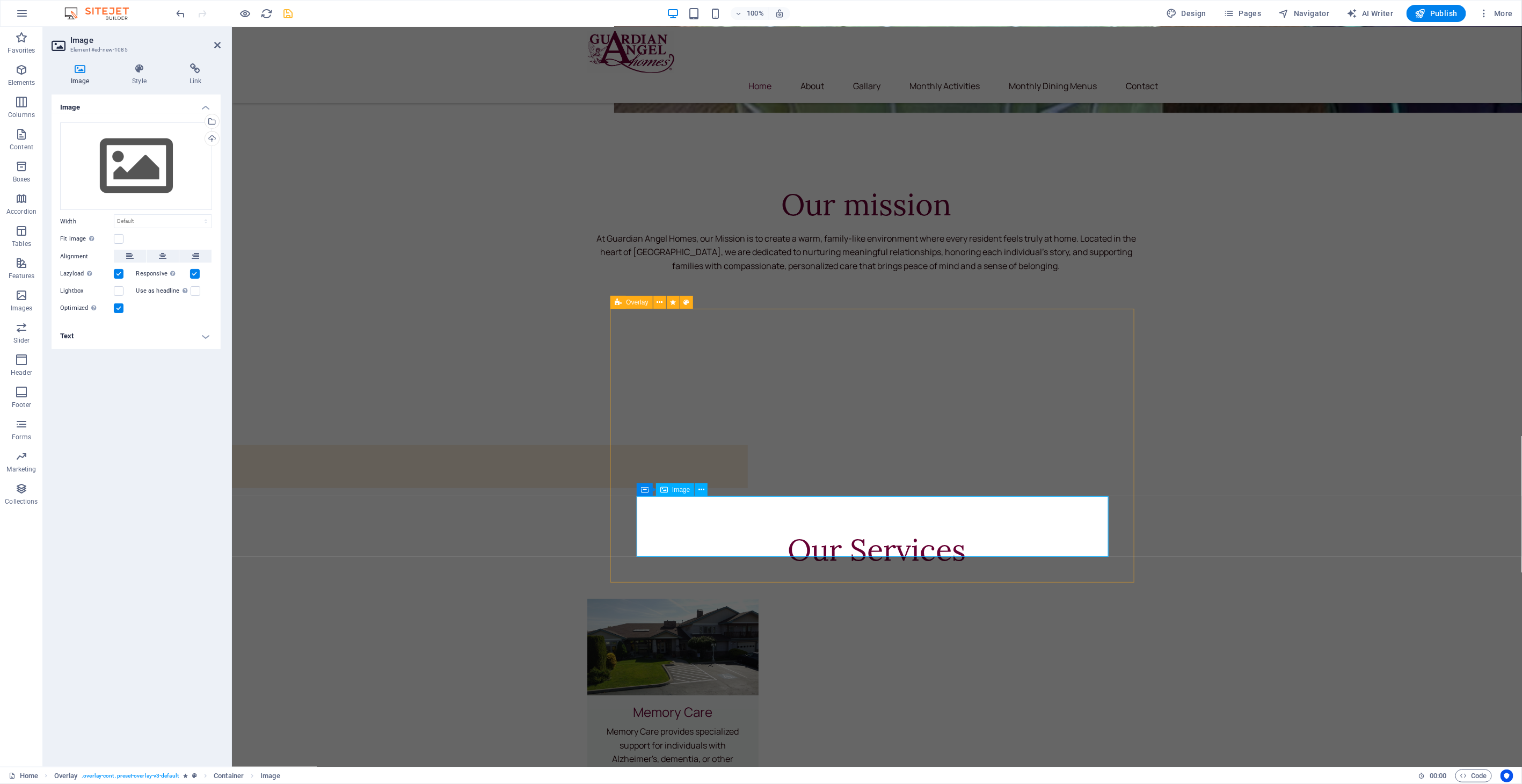
click at [212, 135] on div "Upload" at bounding box center [210, 139] width 16 height 16
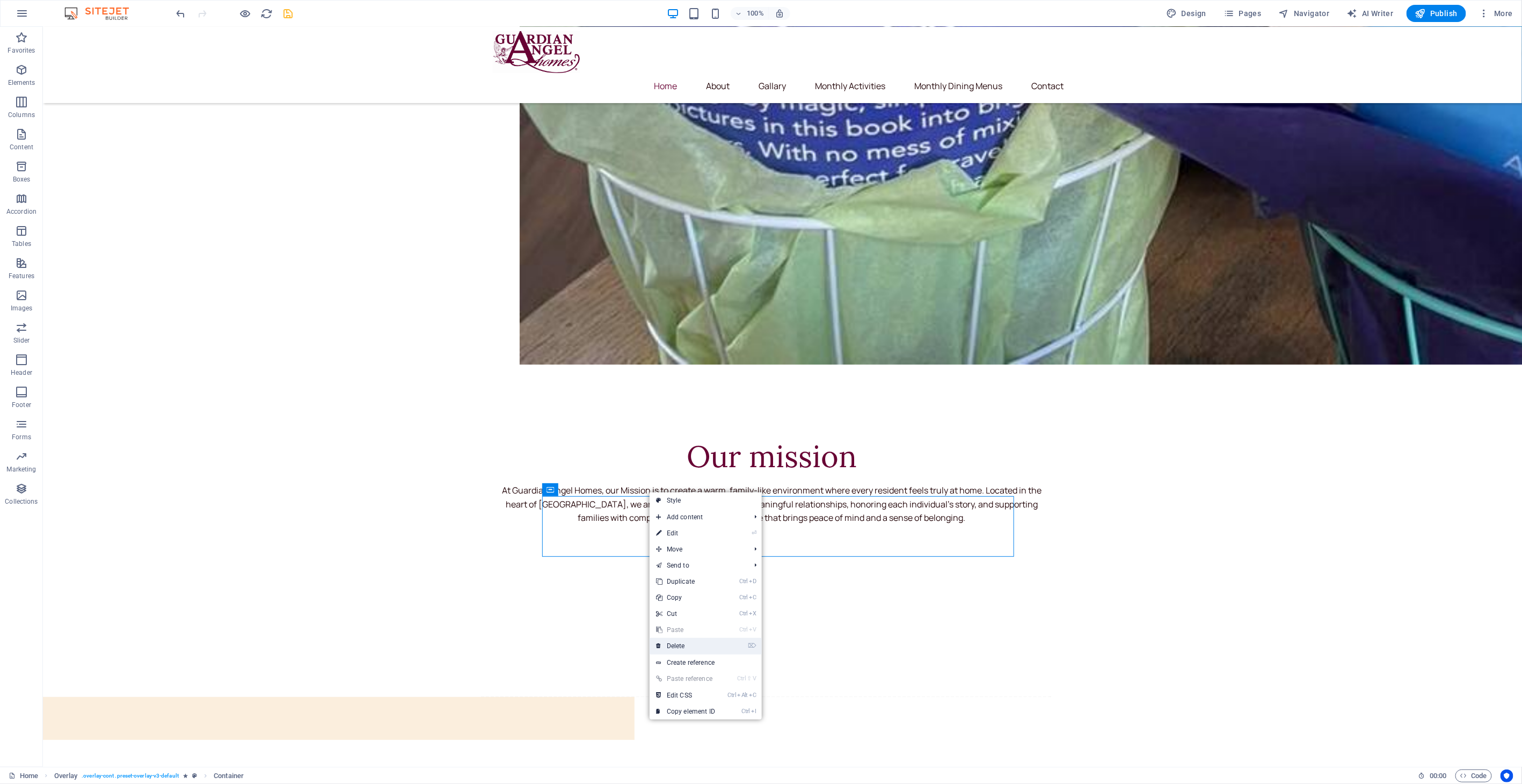
click at [685, 645] on link "⌦ Delete" at bounding box center [685, 645] width 72 height 16
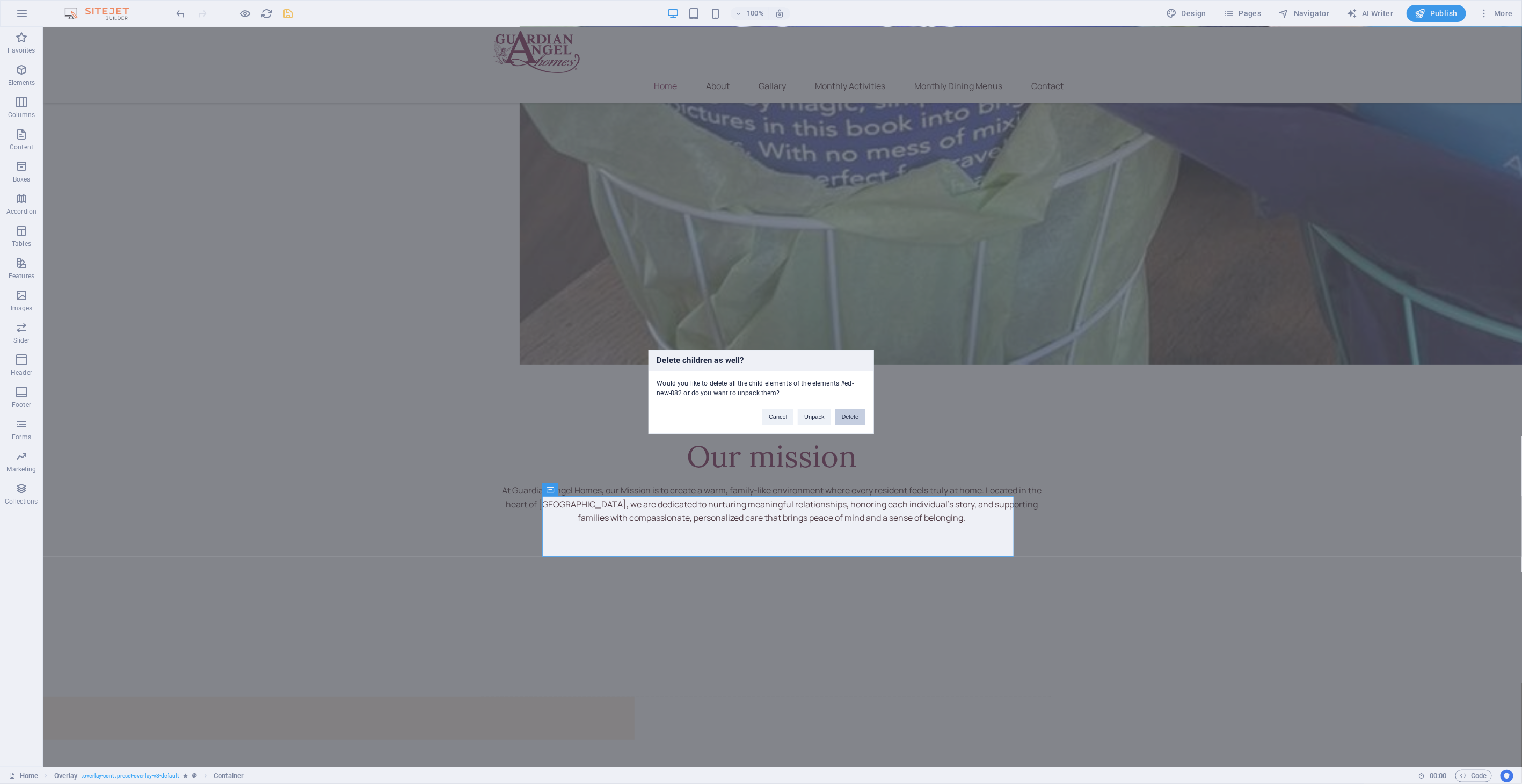
click at [849, 419] on button "Delete" at bounding box center [850, 417] width 30 height 16
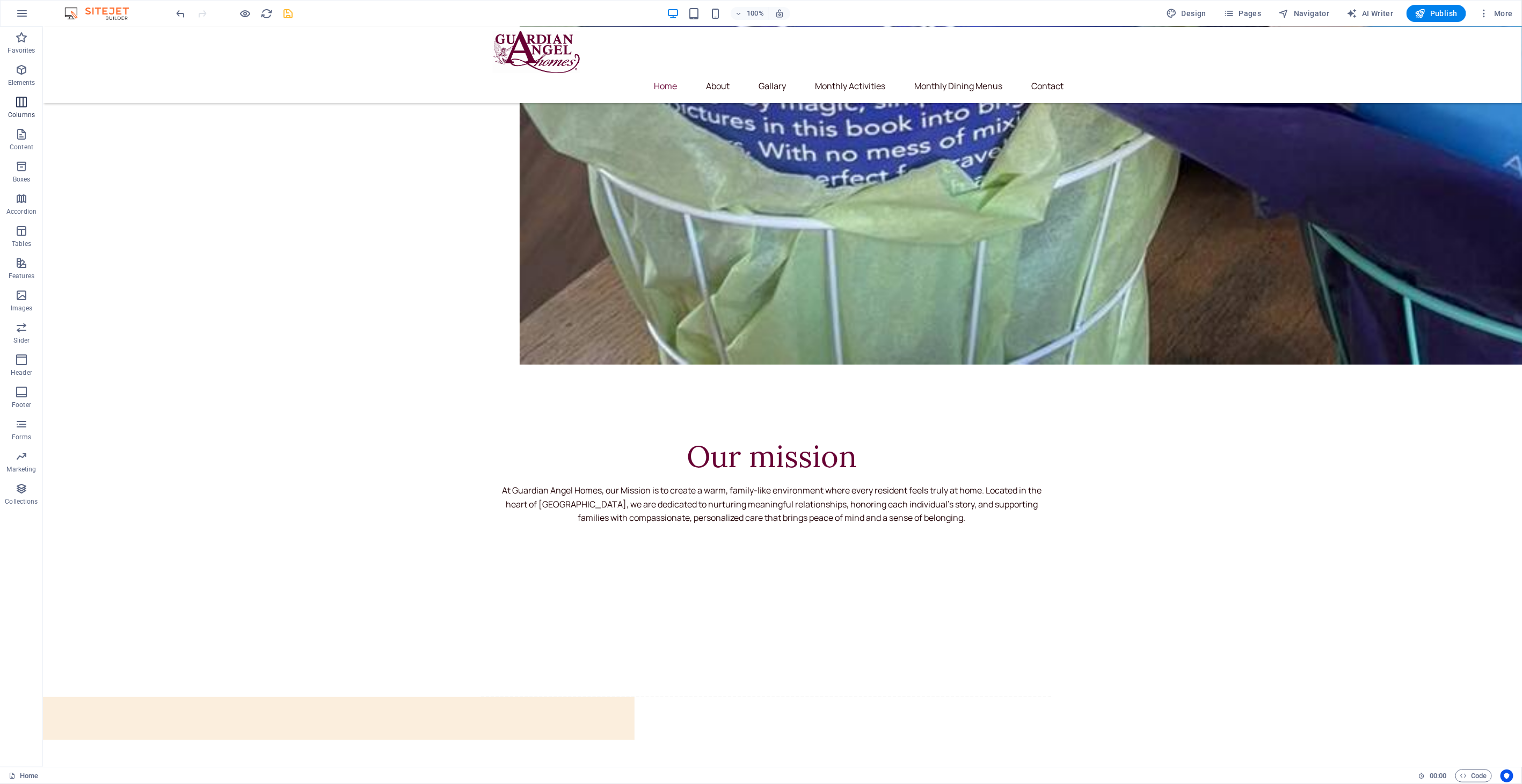
click at [15, 66] on icon "button" at bounding box center [21, 70] width 13 height 13
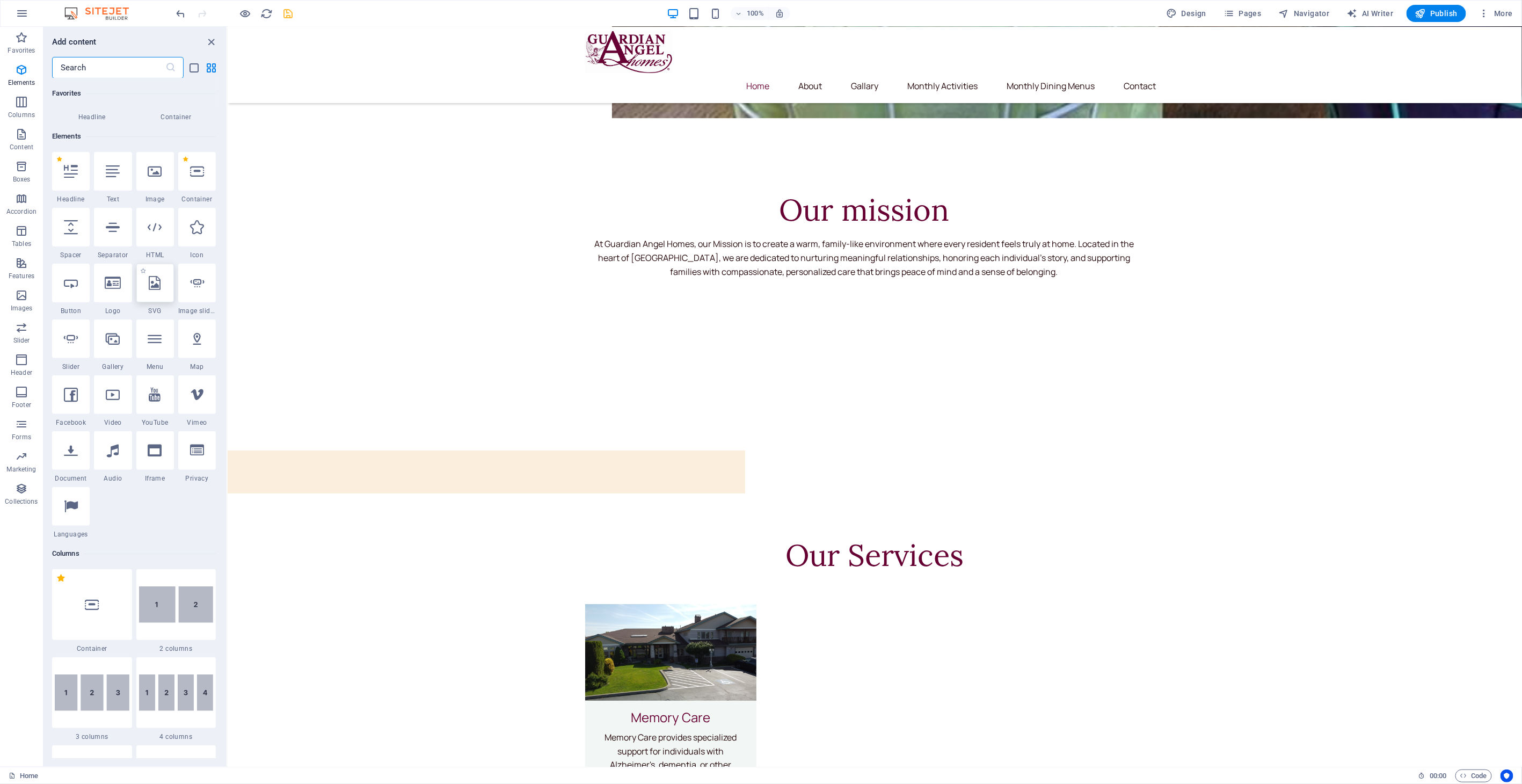
scroll to position [115, 0]
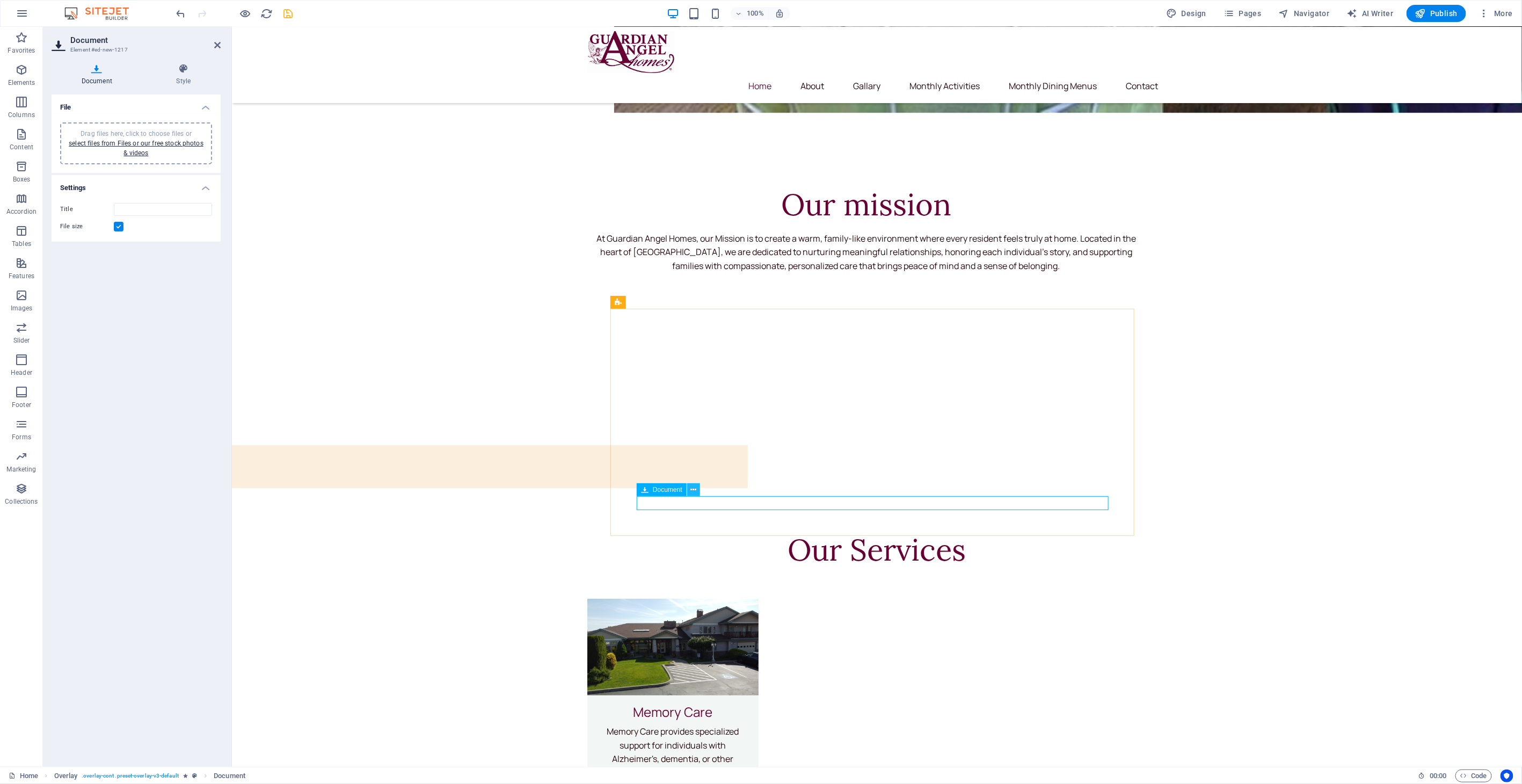
click at [692, 485] on icon at bounding box center [694, 490] width 6 height 11
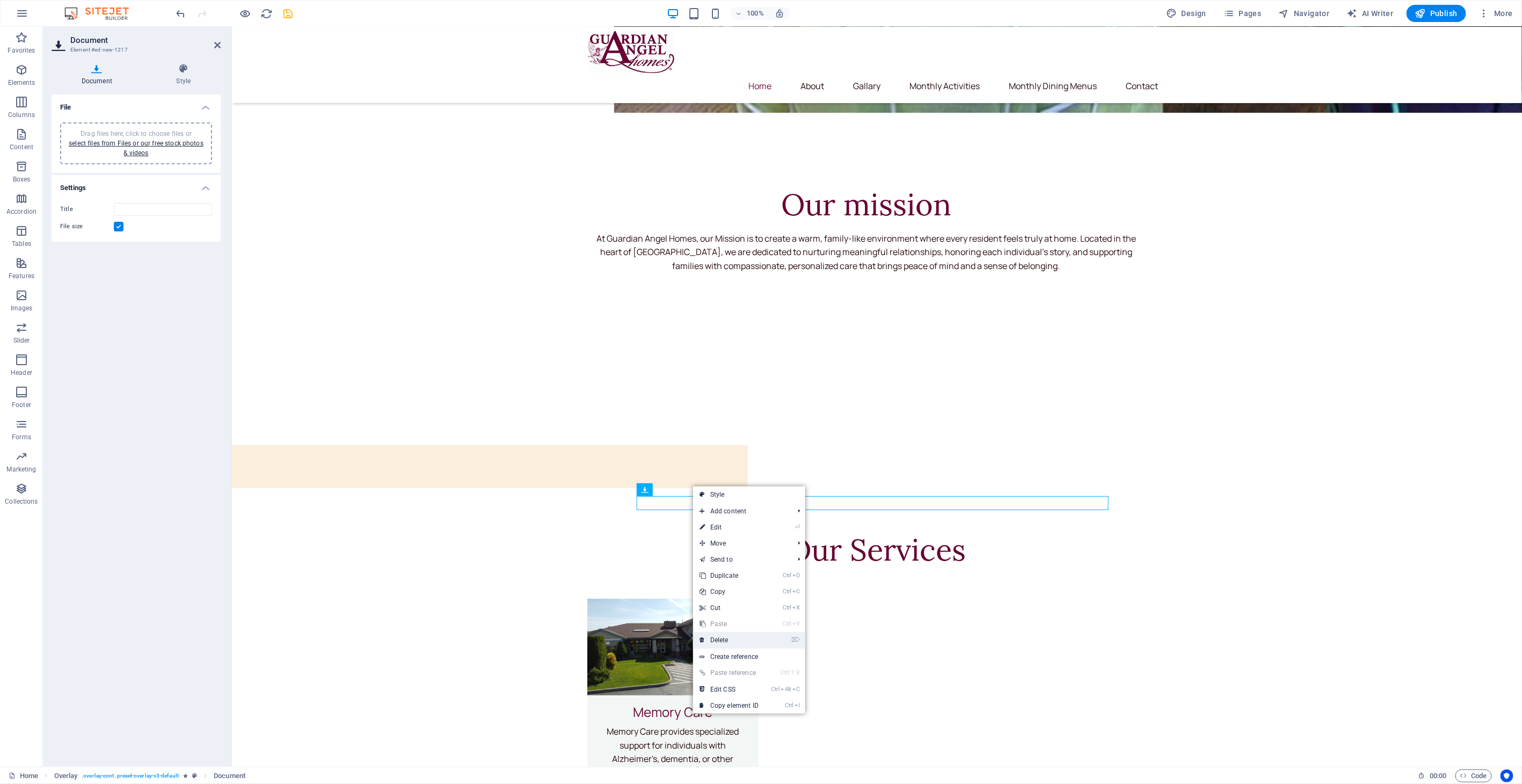
drag, startPoint x: 739, startPoint y: 644, endPoint x: 714, endPoint y: 591, distance: 58.6
click at [739, 644] on link "⌦ Delete" at bounding box center [729, 639] width 72 height 16
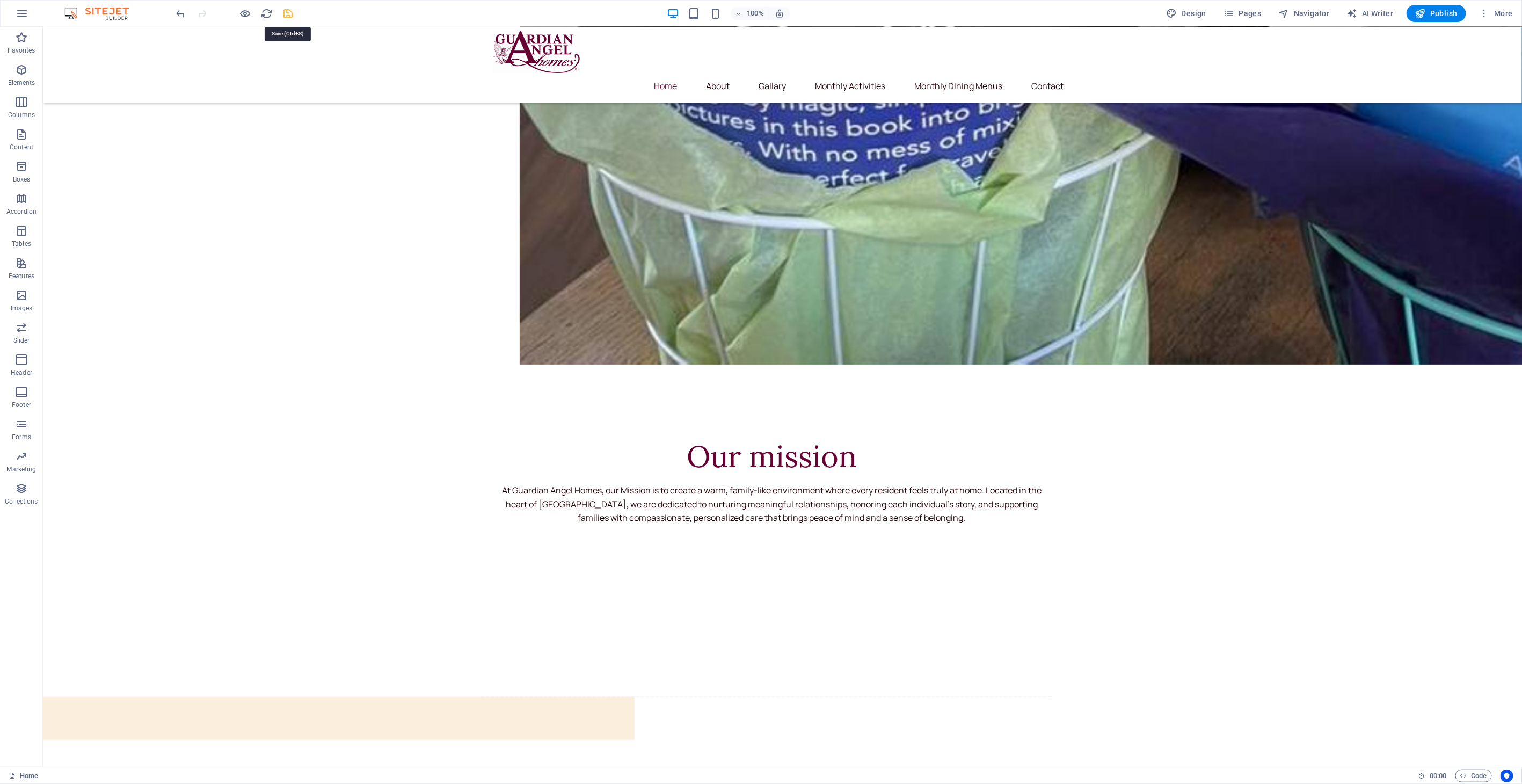
click at [285, 17] on icon "save" at bounding box center [288, 14] width 12 height 12
checkbox input "false"
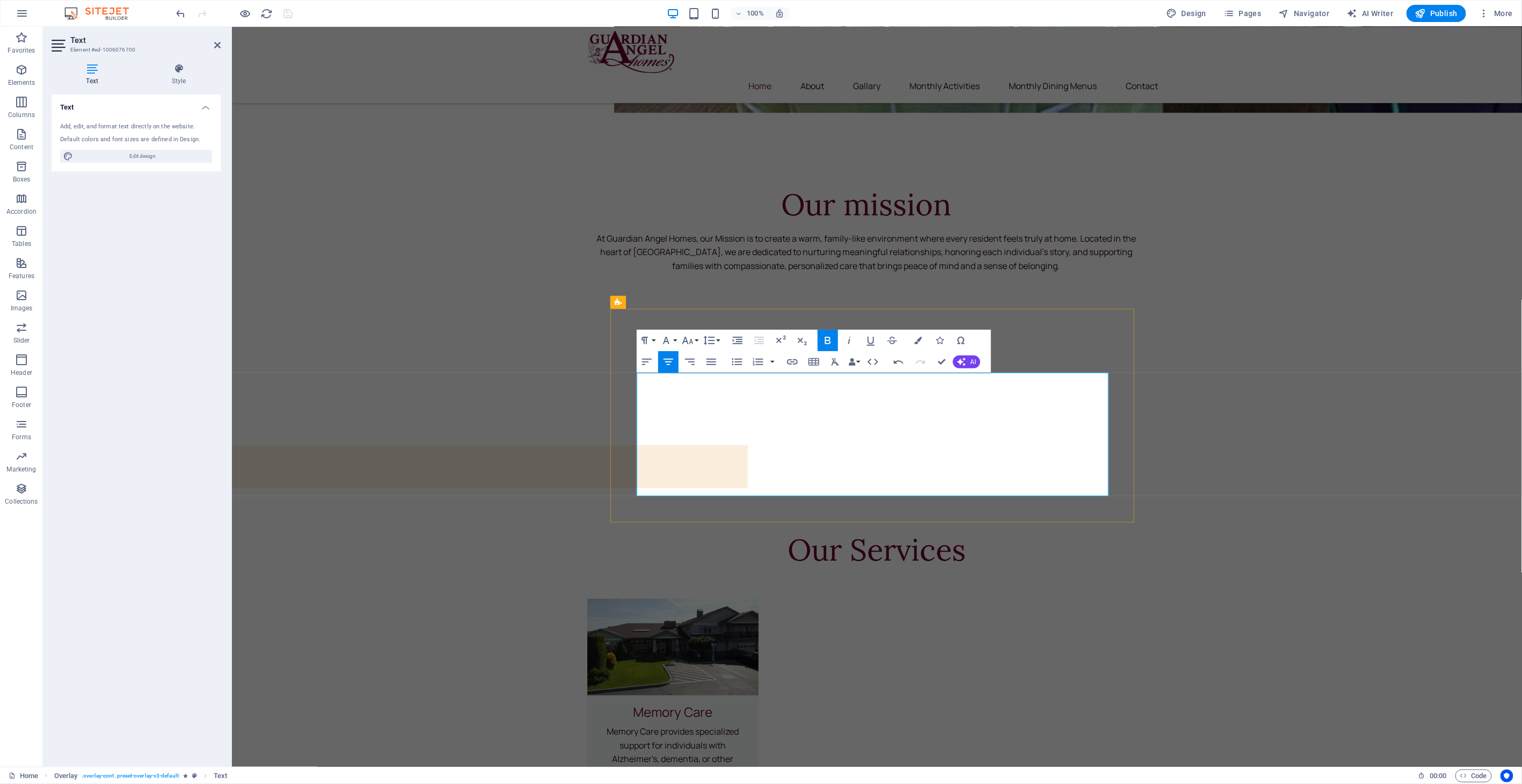
drag, startPoint x: 961, startPoint y: 486, endPoint x: 744, endPoint y: 375, distance: 243.7
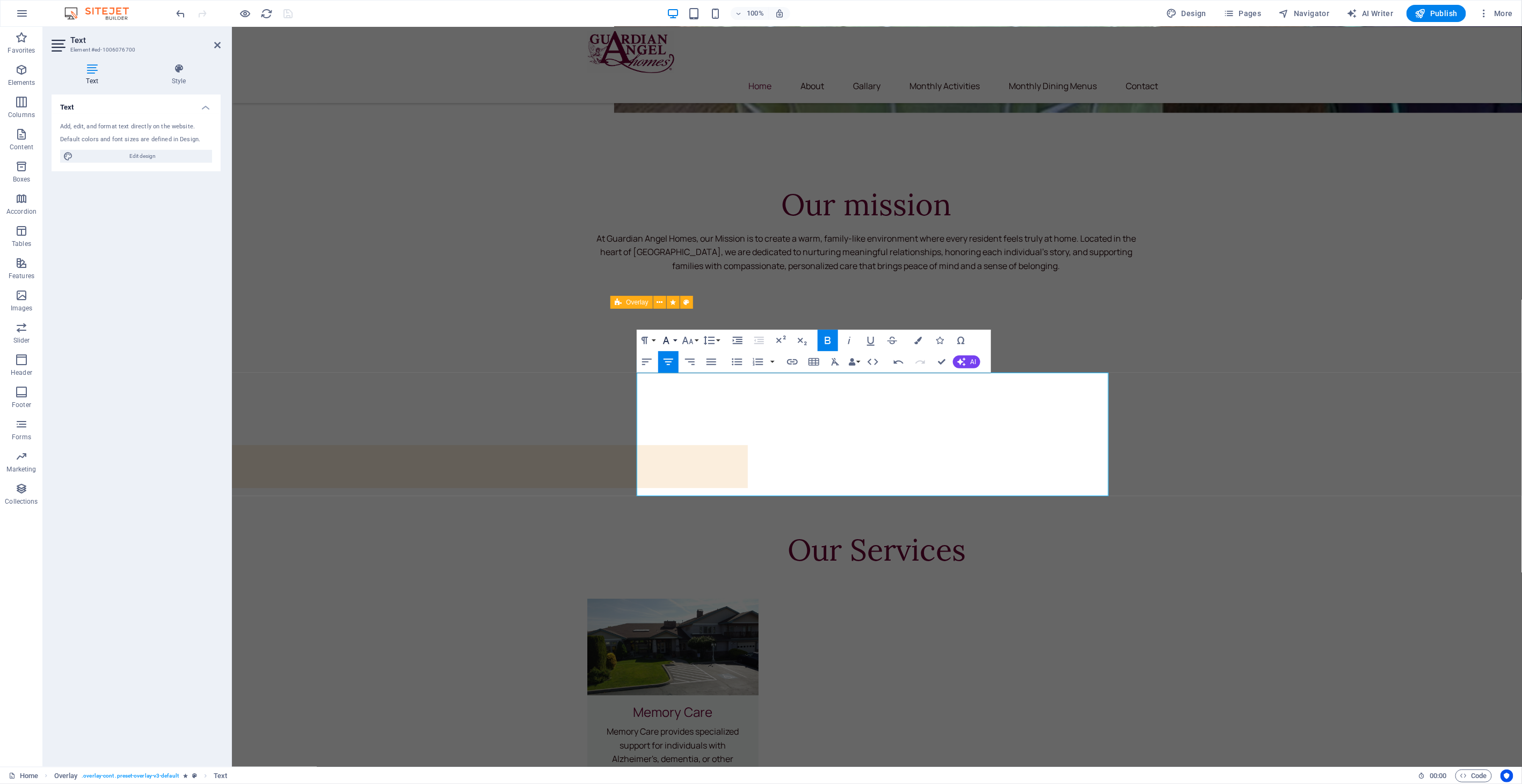
click at [666, 341] on icon "button" at bounding box center [666, 340] width 6 height 8
click at [677, 341] on button "Font Family" at bounding box center [668, 340] width 21 height 21
click at [687, 341] on icon "button" at bounding box center [688, 340] width 11 height 8
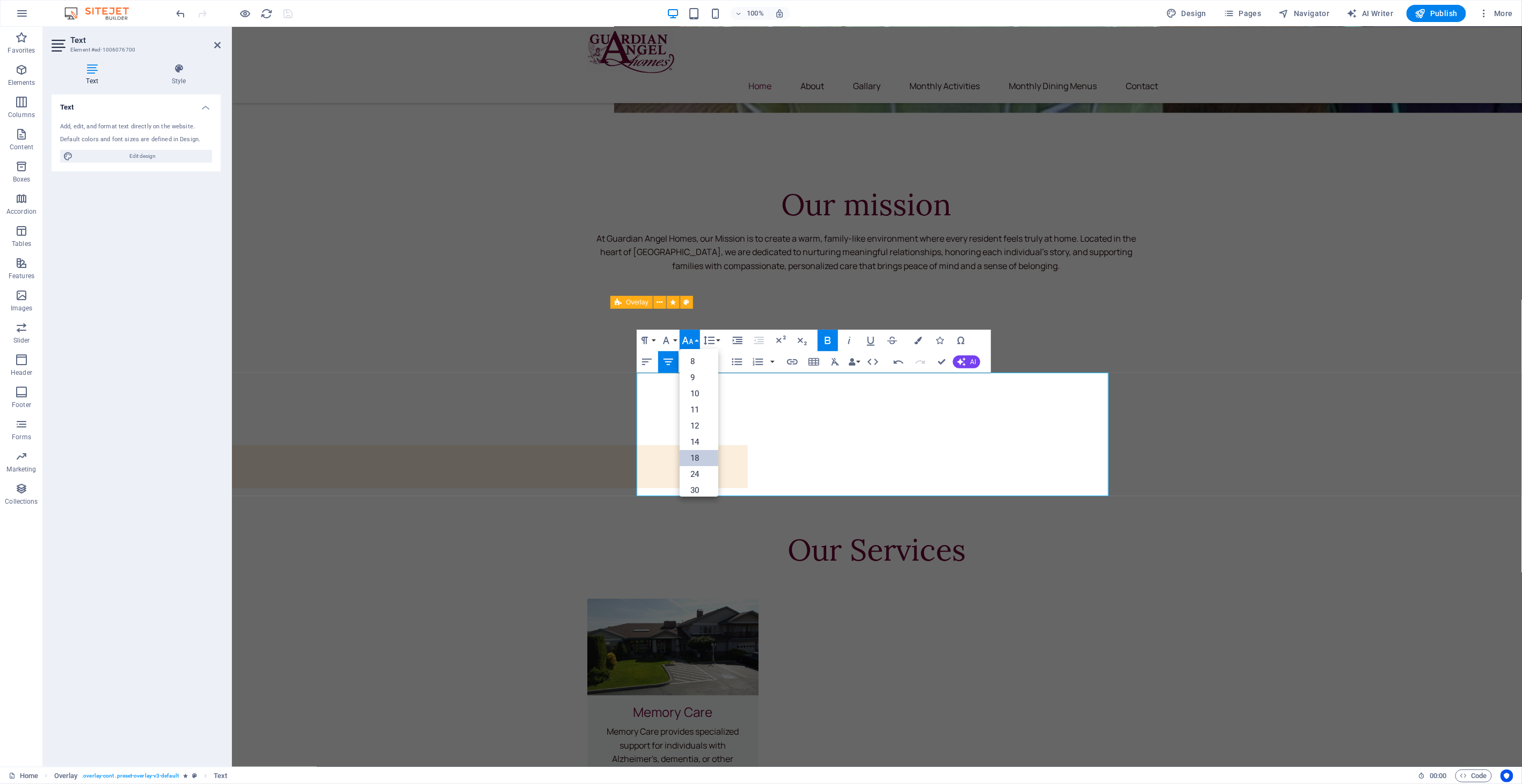
click at [703, 454] on link "18" at bounding box center [698, 457] width 38 height 16
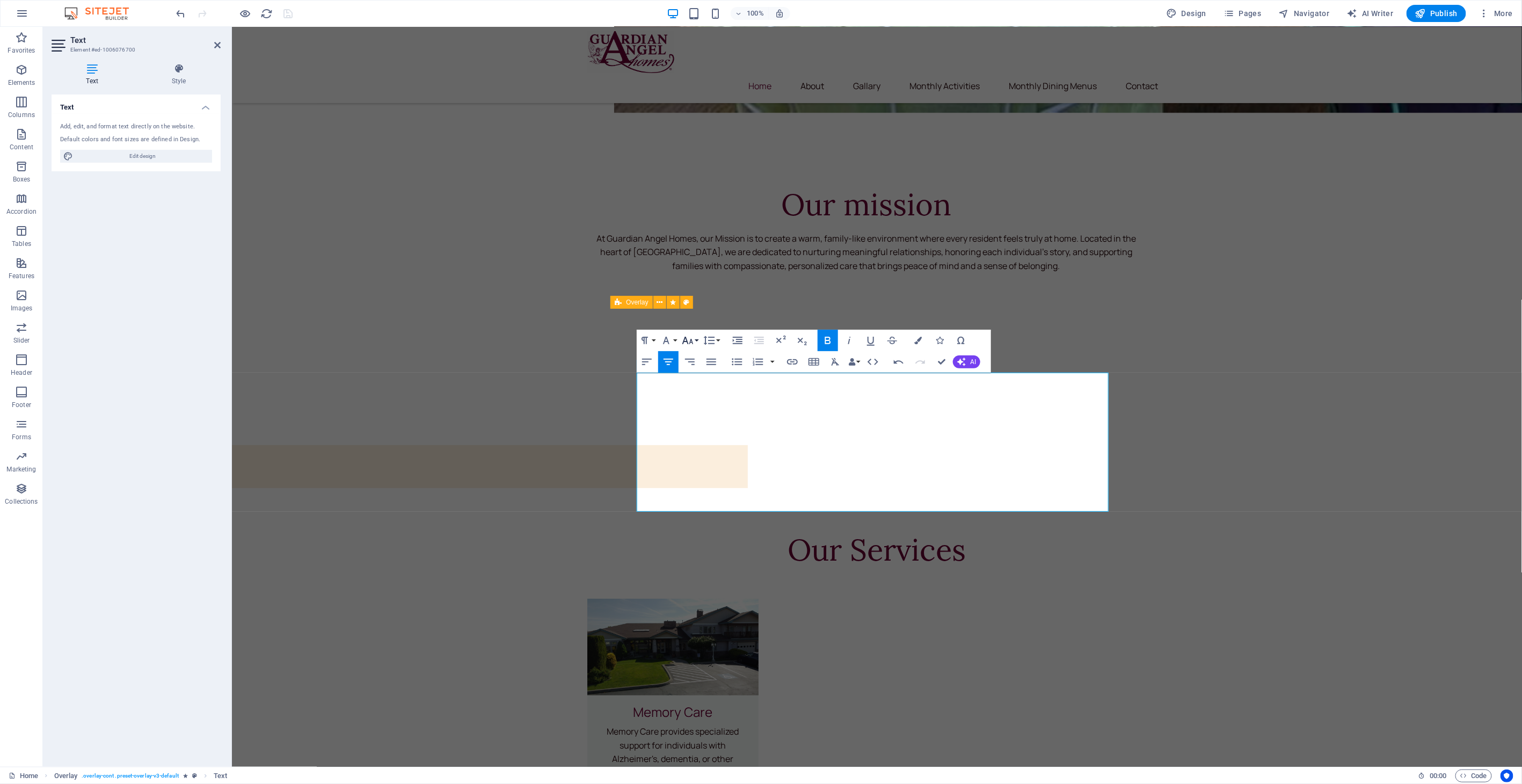
click at [689, 343] on icon "button" at bounding box center [688, 340] width 13 height 13
click at [698, 391] on link "24" at bounding box center [698, 387] width 38 height 16
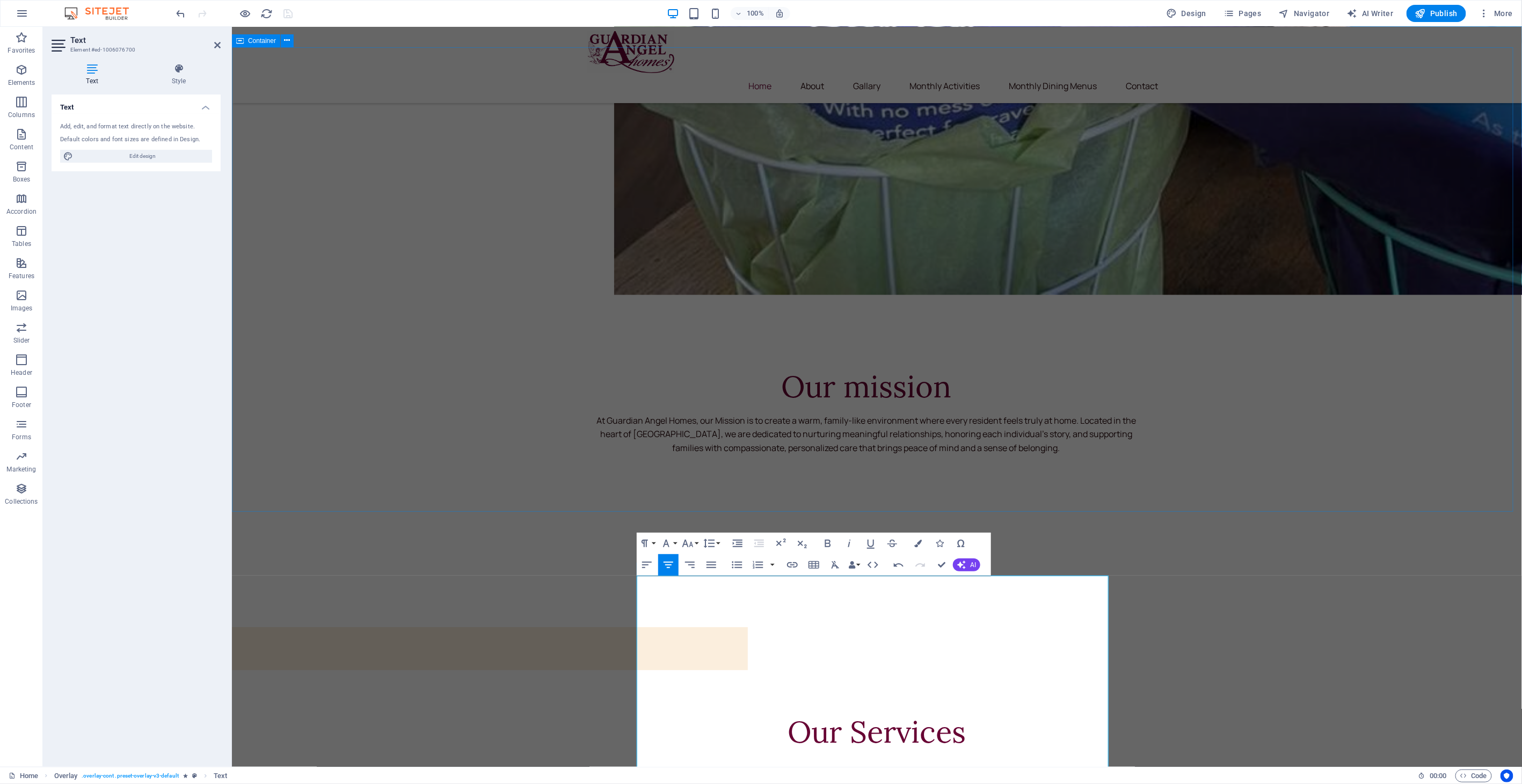
scroll to position [2426, 0]
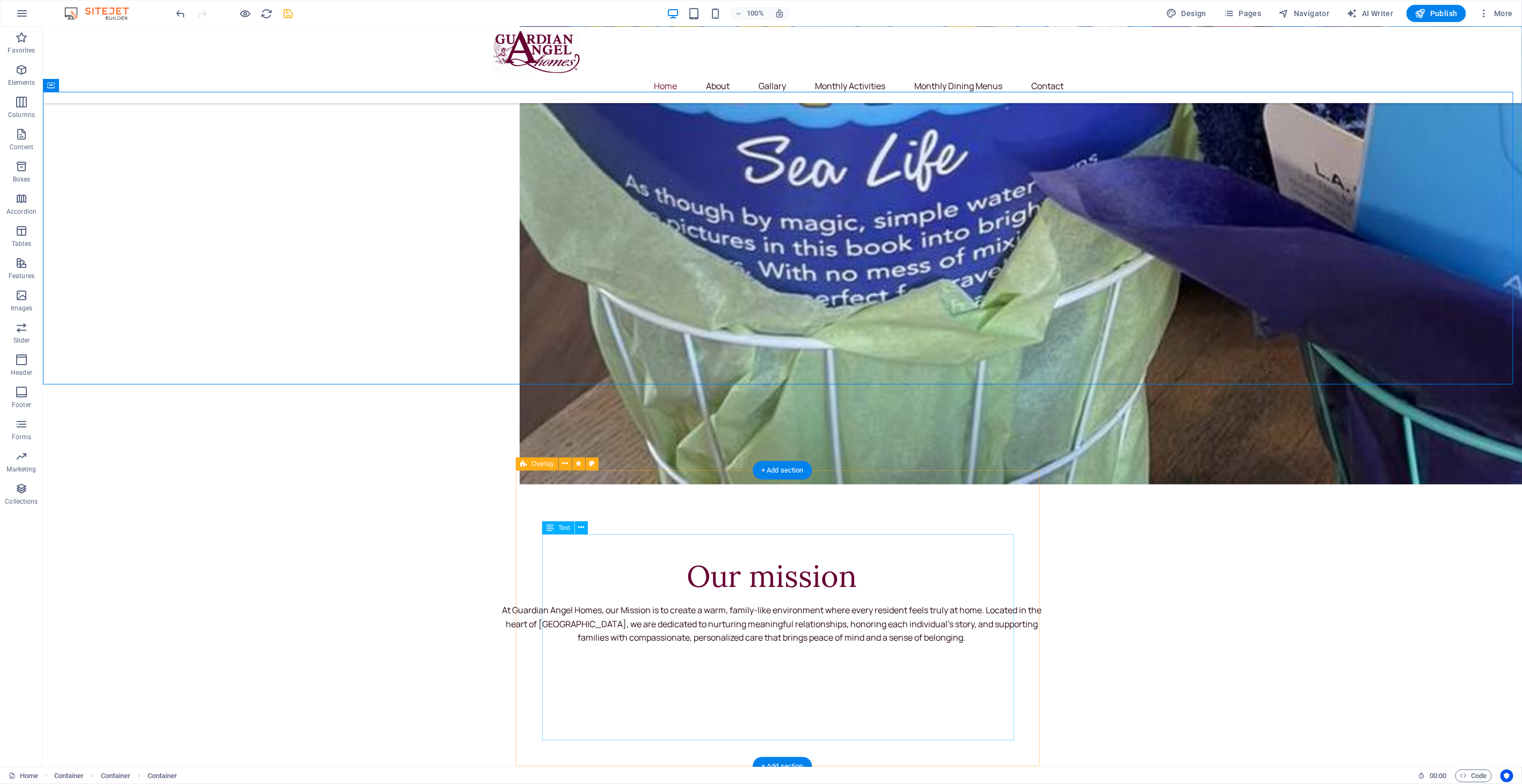
scroll to position [2486, 0]
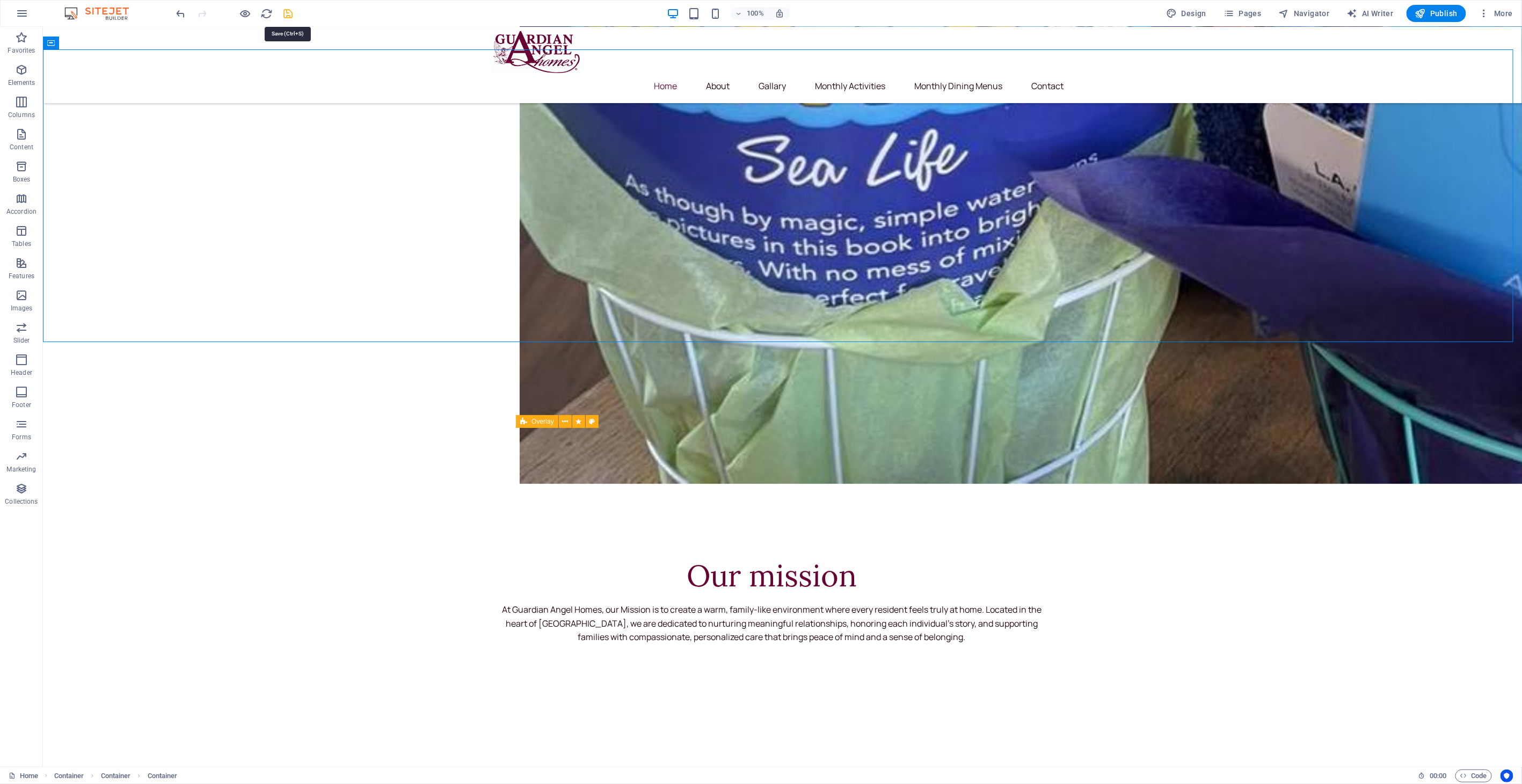
click at [285, 15] on icon "save" at bounding box center [288, 14] width 12 height 12
checkbox input "false"
click at [248, 67] on h6 "Open preview website" at bounding box center [255, 67] width 72 height 13
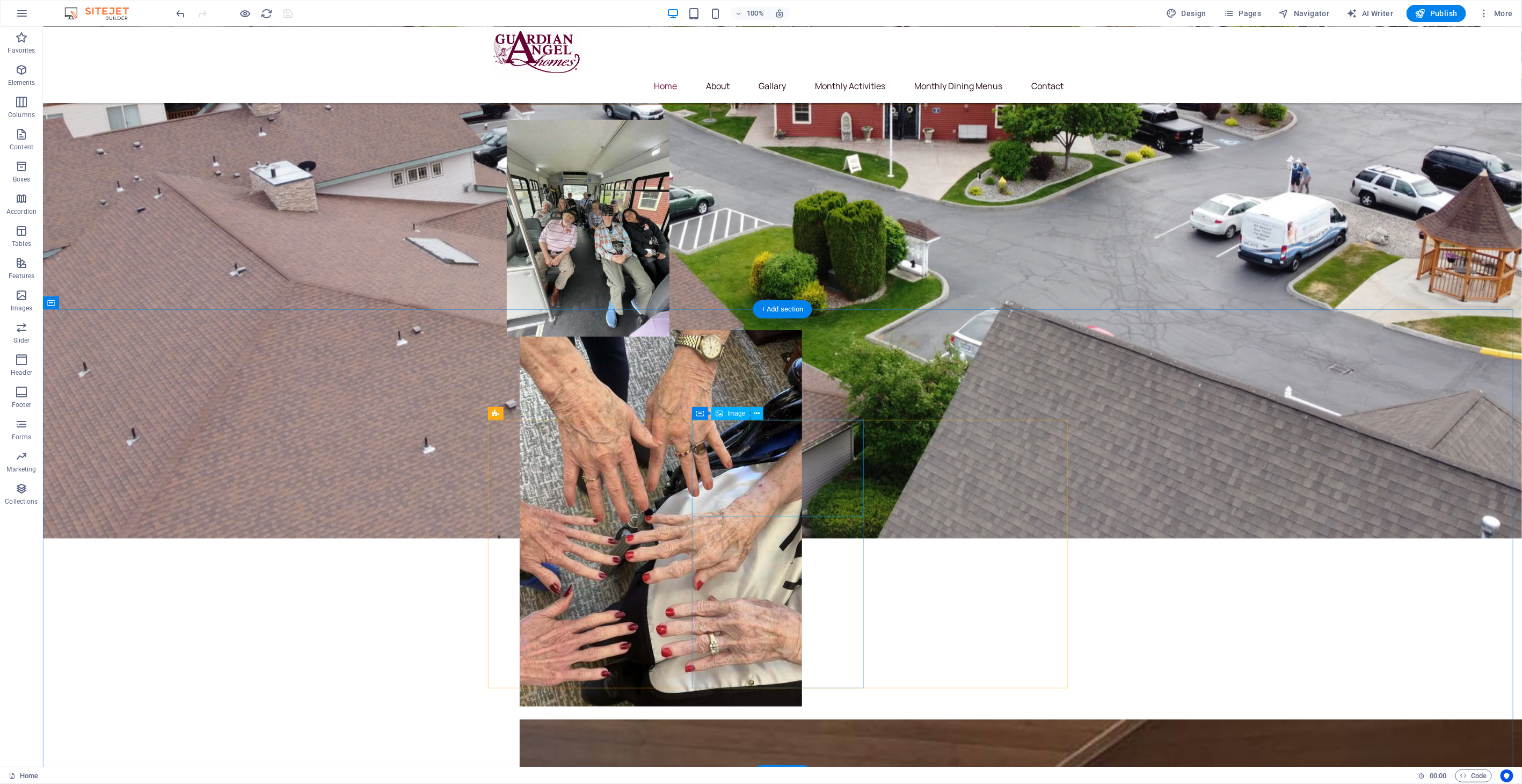
scroll to position [0, 0]
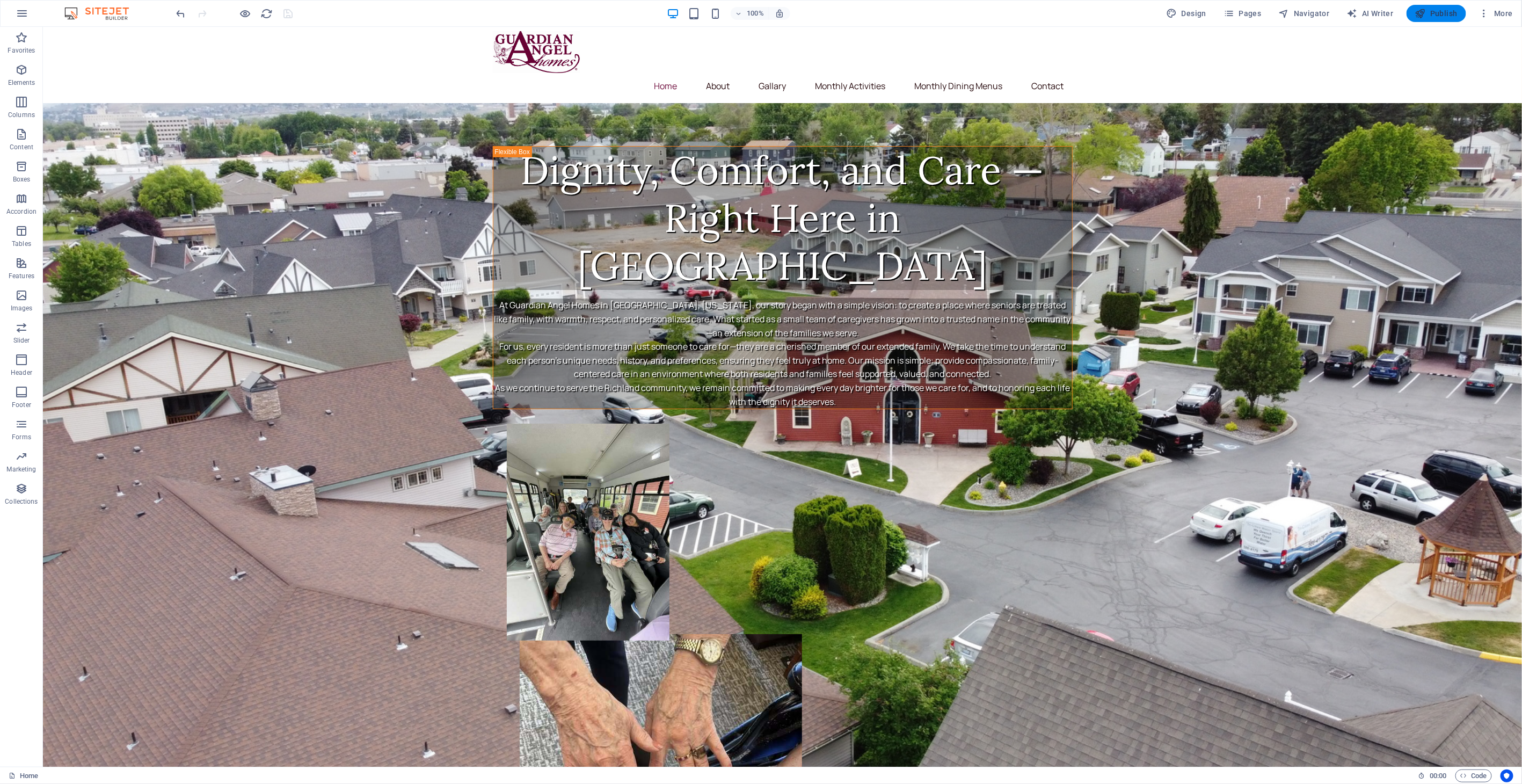
click at [1438, 15] on span "Publish" at bounding box center [1436, 14] width 43 height 11
